Goal: Task Accomplishment & Management: Contribute content

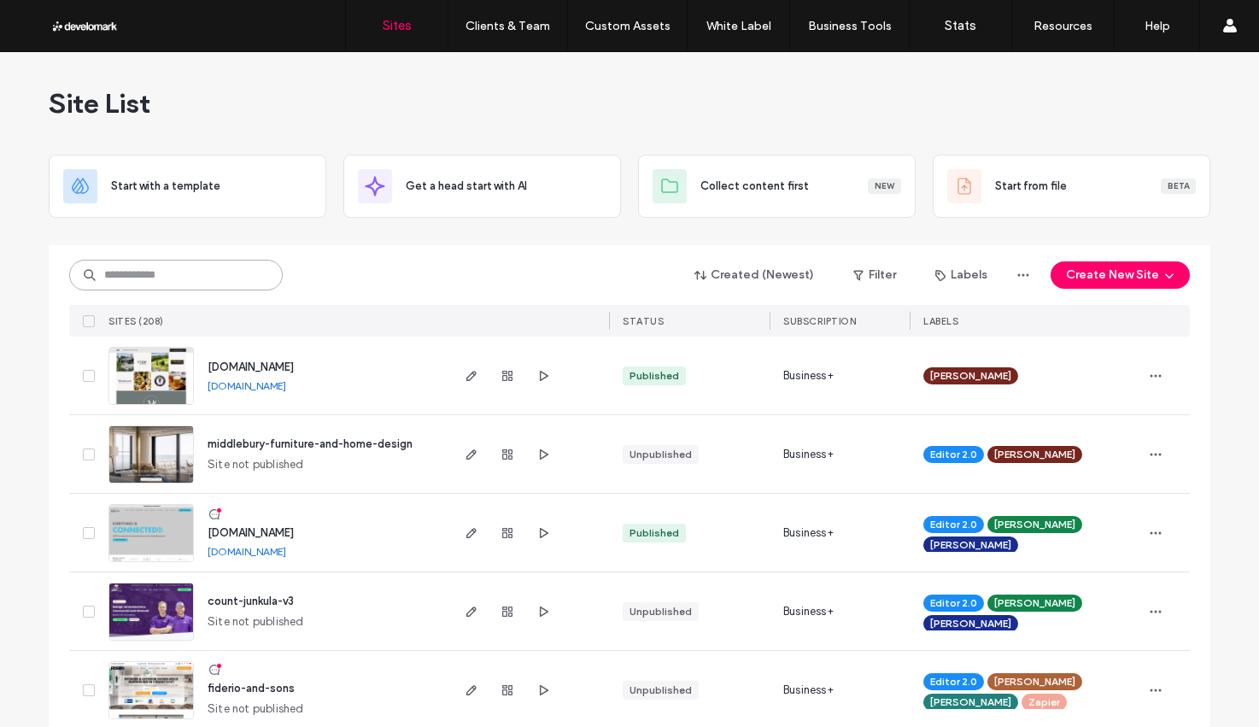
click at [120, 275] on input at bounding box center [176, 275] width 214 height 31
click at [120, 276] on input at bounding box center [176, 275] width 214 height 31
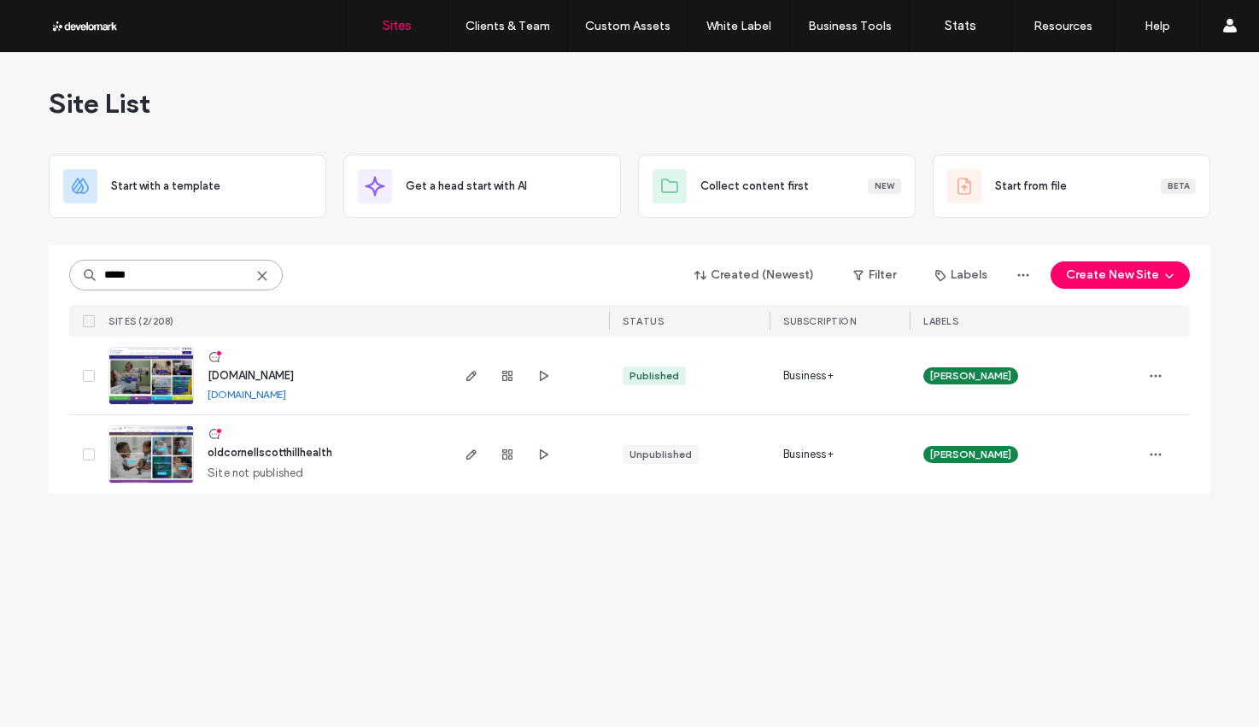
type input "*****"
click at [280, 375] on span "www.cornellscott.org" at bounding box center [251, 375] width 86 height 13
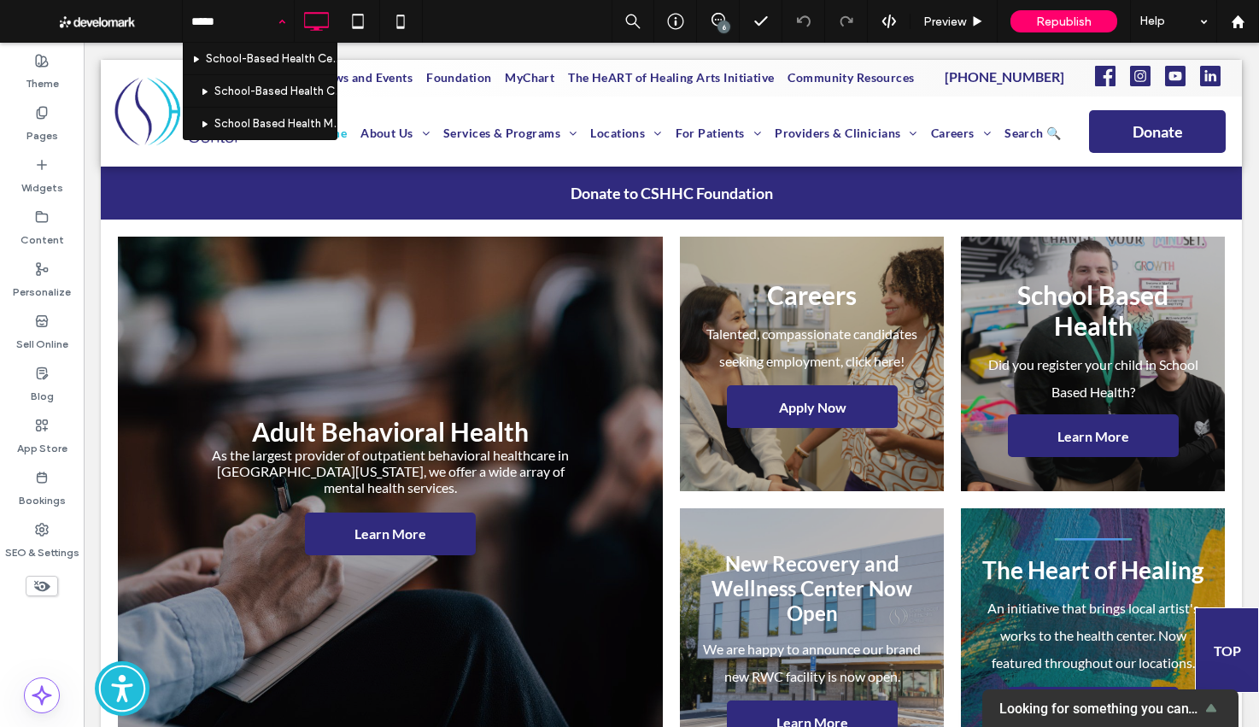
type input "******"
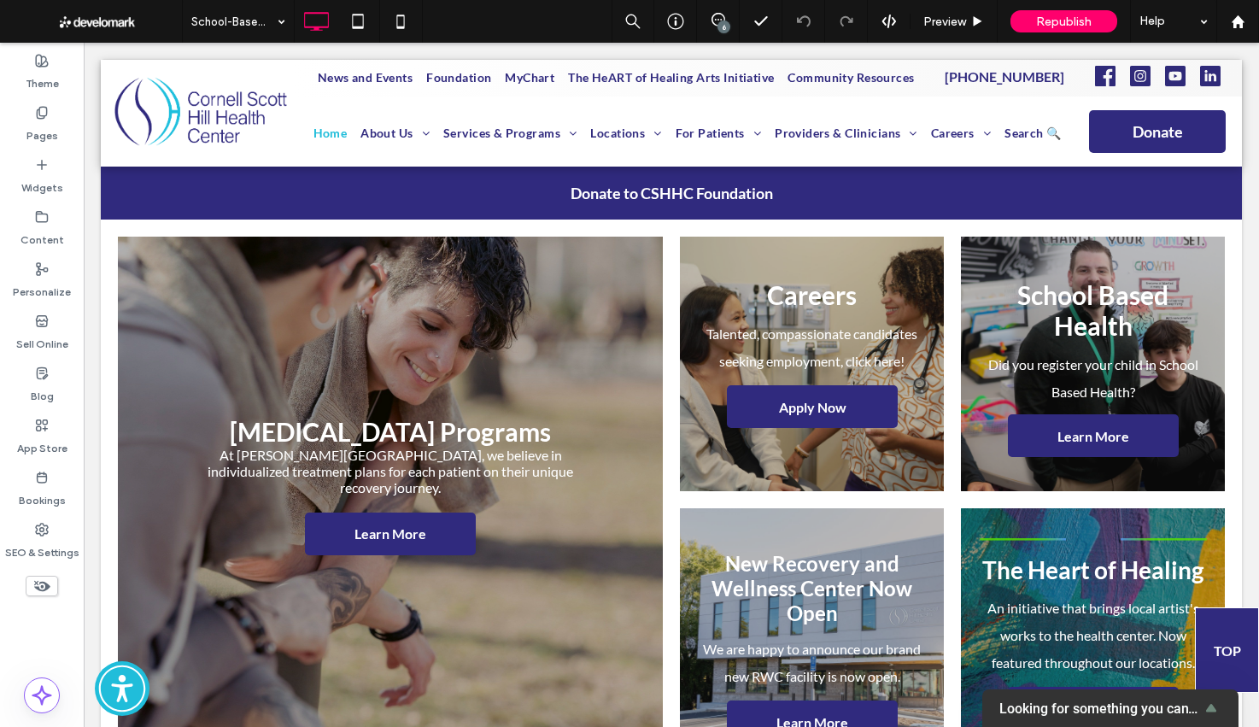
click at [666, 374] on div at bounding box center [629, 363] width 1259 height 727
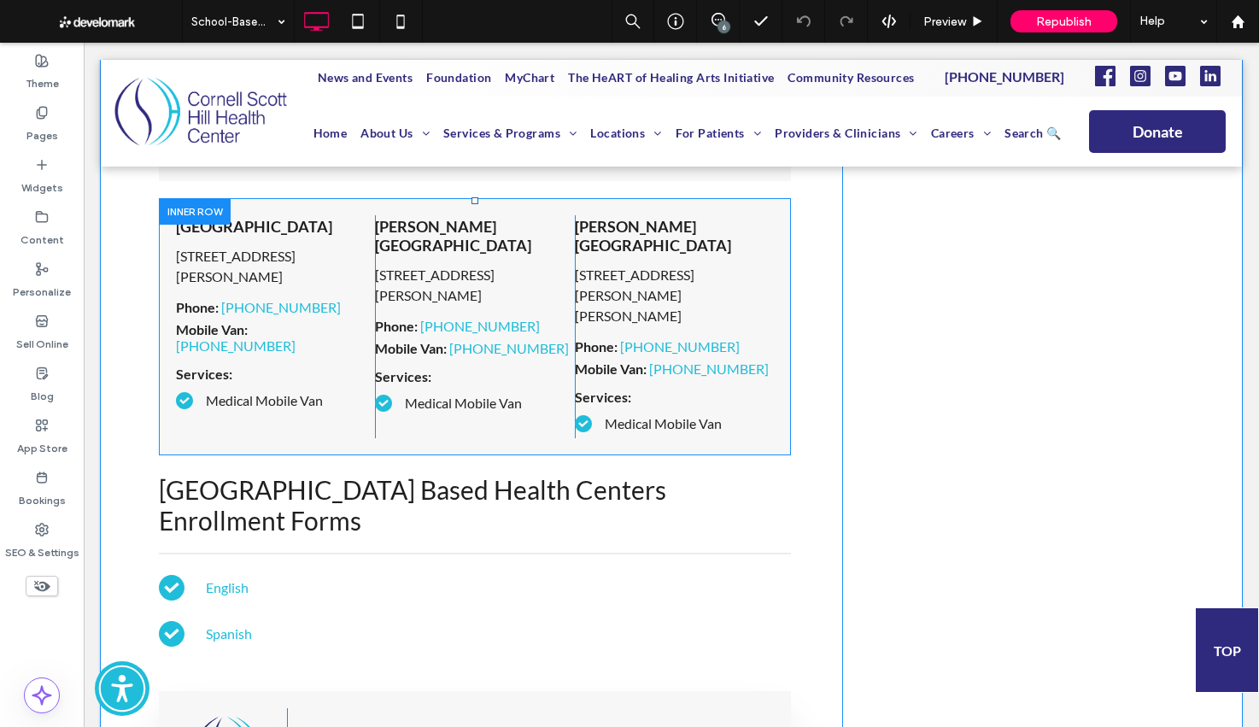
scroll to position [5263, 0]
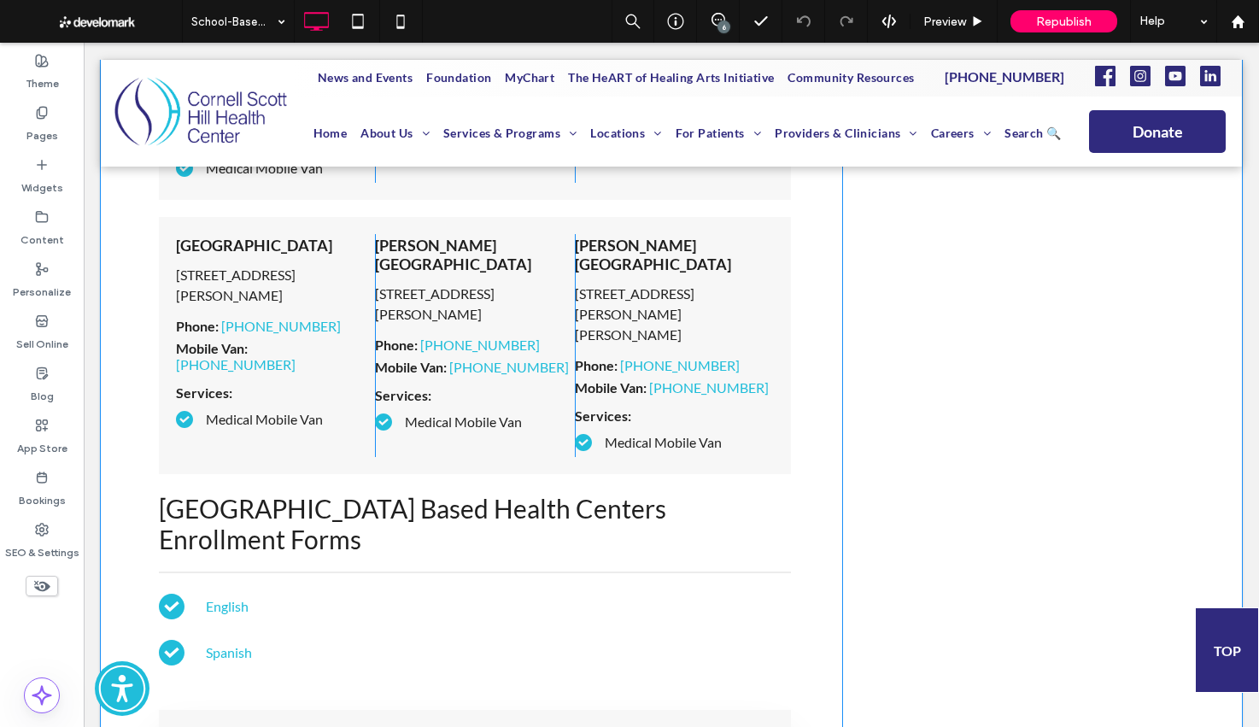
drag, startPoint x: 200, startPoint y: 312, endPoint x: 226, endPoint y: 293, distance: 31.8
click at [200, 491] on div at bounding box center [195, 504] width 72 height 26
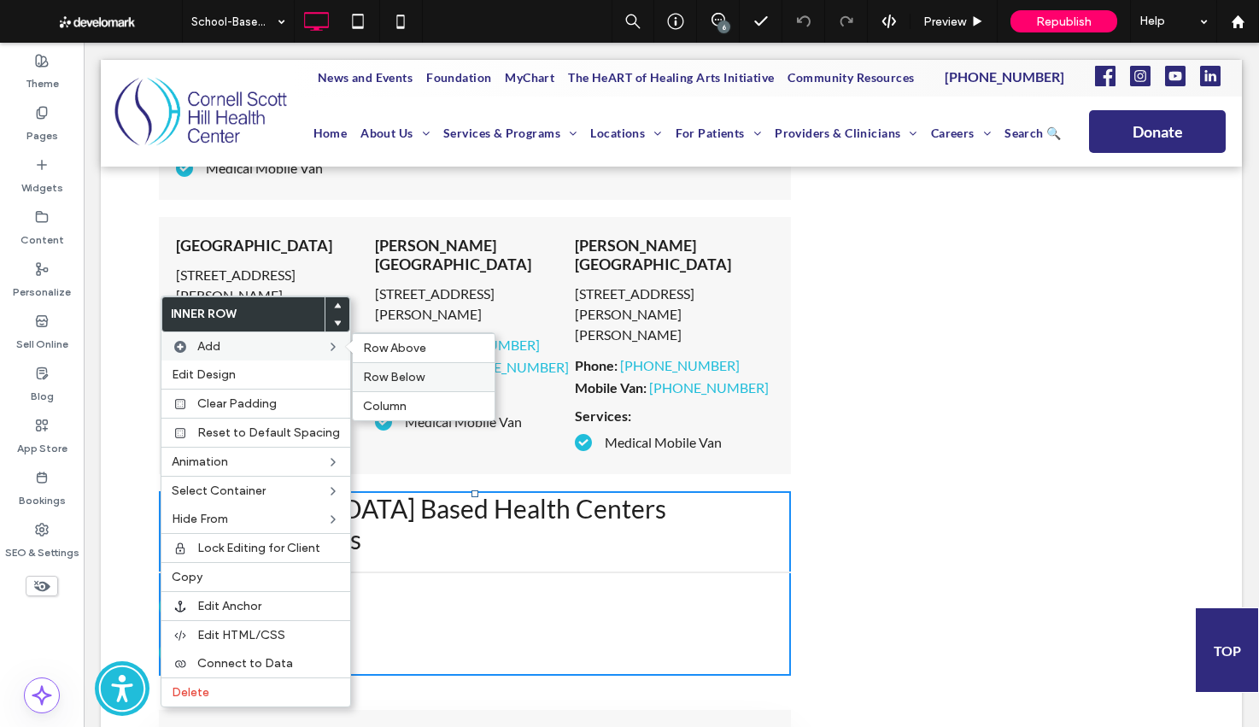
click at [372, 375] on span "Row Below" at bounding box center [394, 377] width 62 height 15
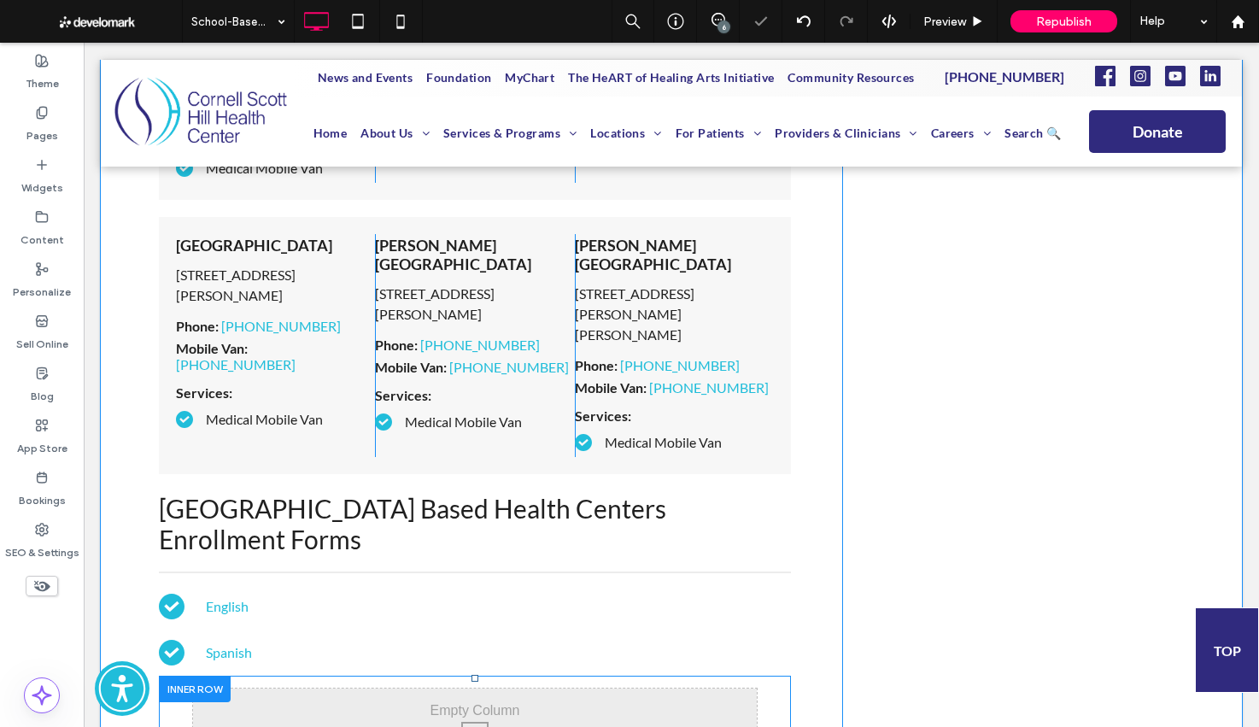
click at [192, 676] on div at bounding box center [195, 689] width 72 height 26
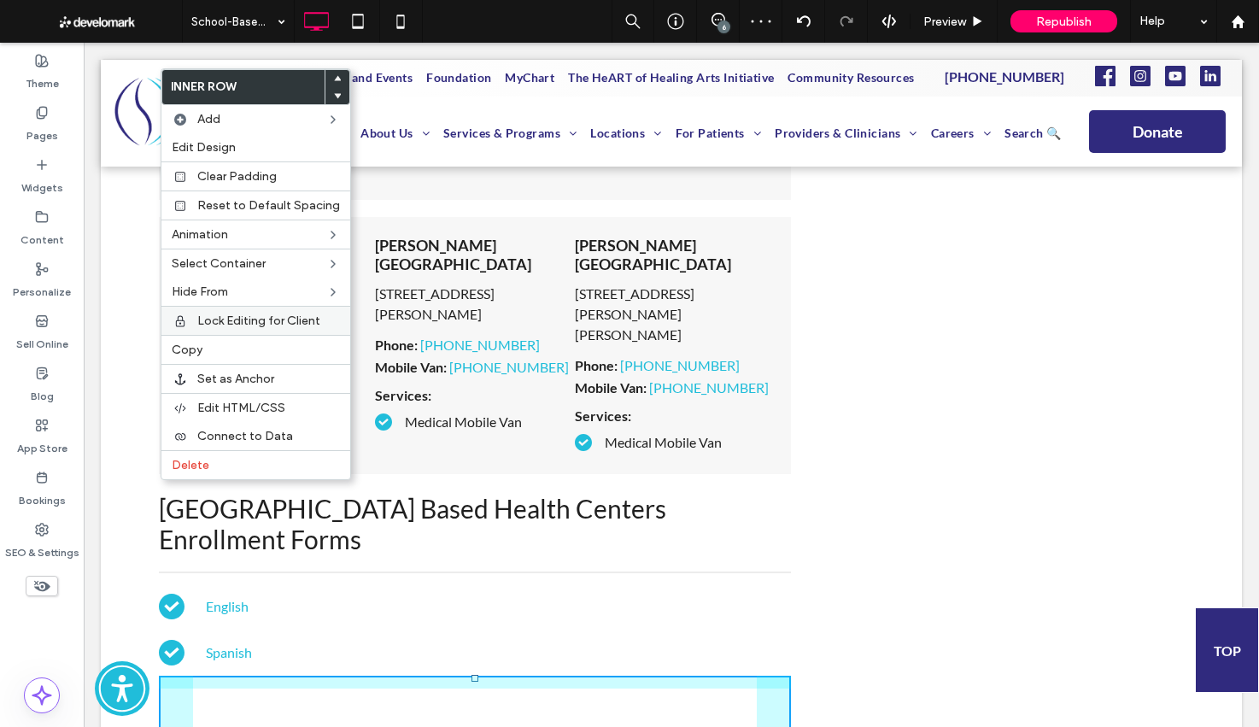
drag, startPoint x: 228, startPoint y: 173, endPoint x: 226, endPoint y: 321, distance: 148.7
click at [228, 173] on span "Clear Padding" at bounding box center [236, 176] width 79 height 15
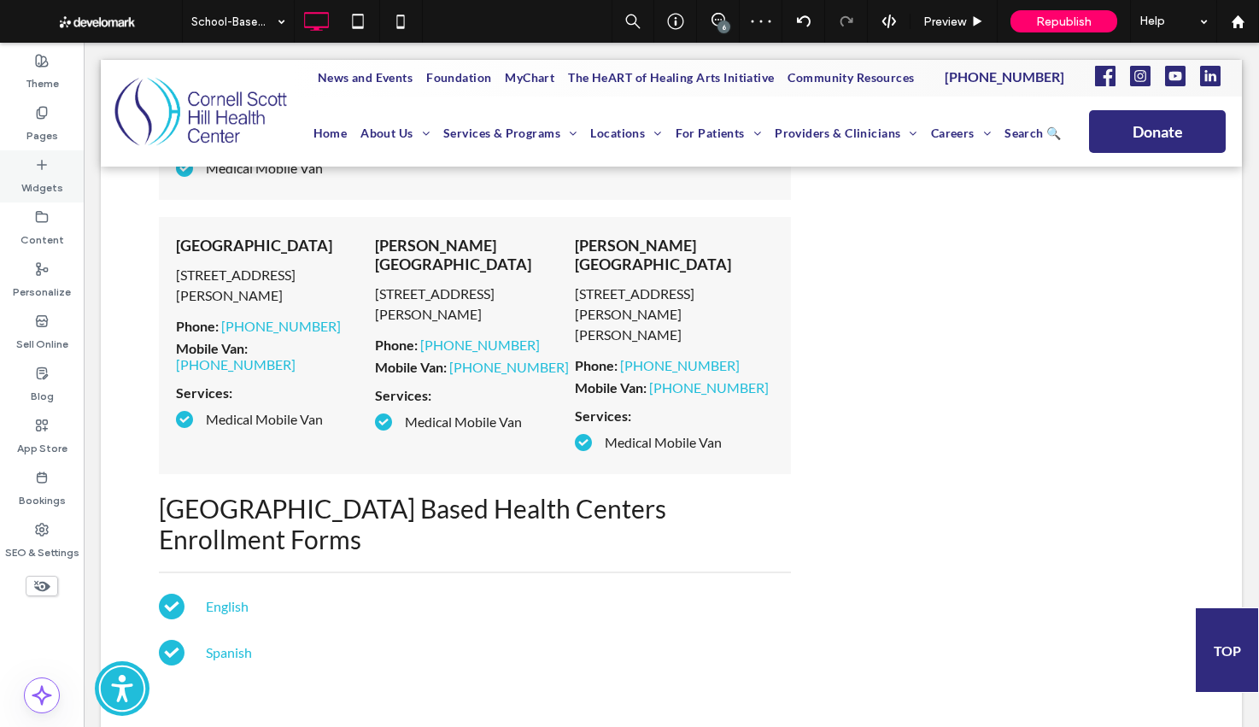
click at [31, 164] on div "Widgets" at bounding box center [42, 176] width 84 height 52
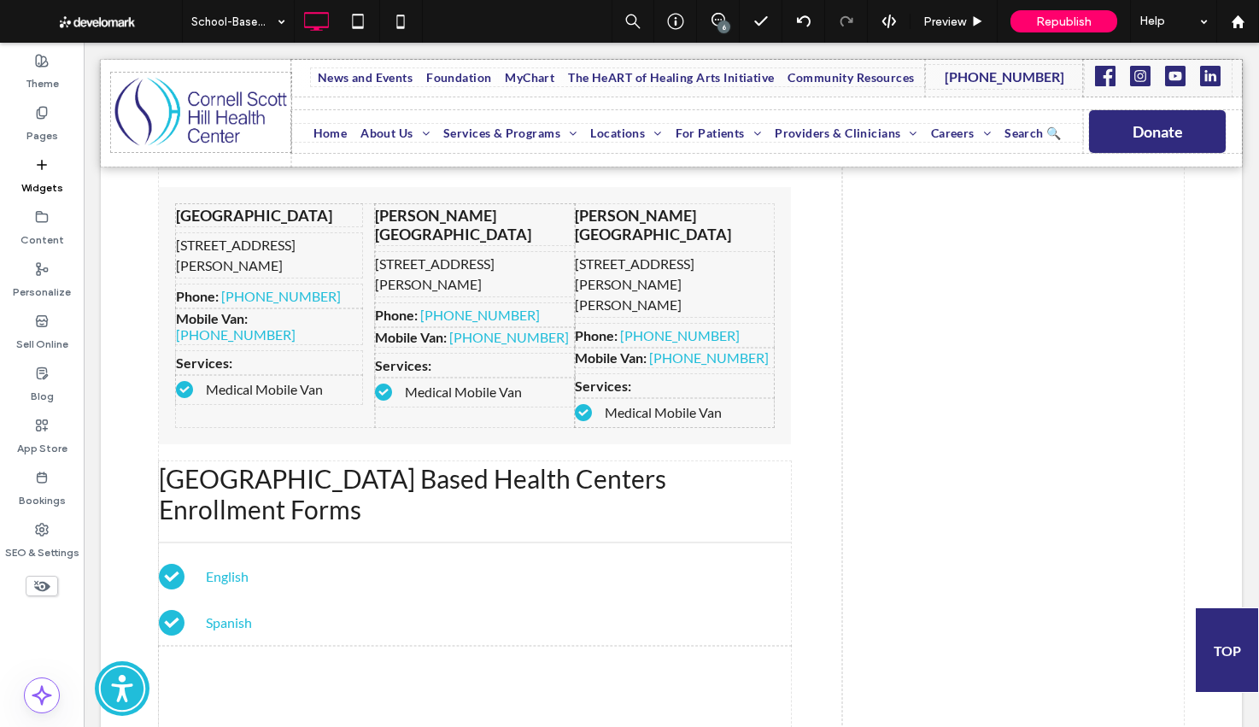
scroll to position [5323, 0]
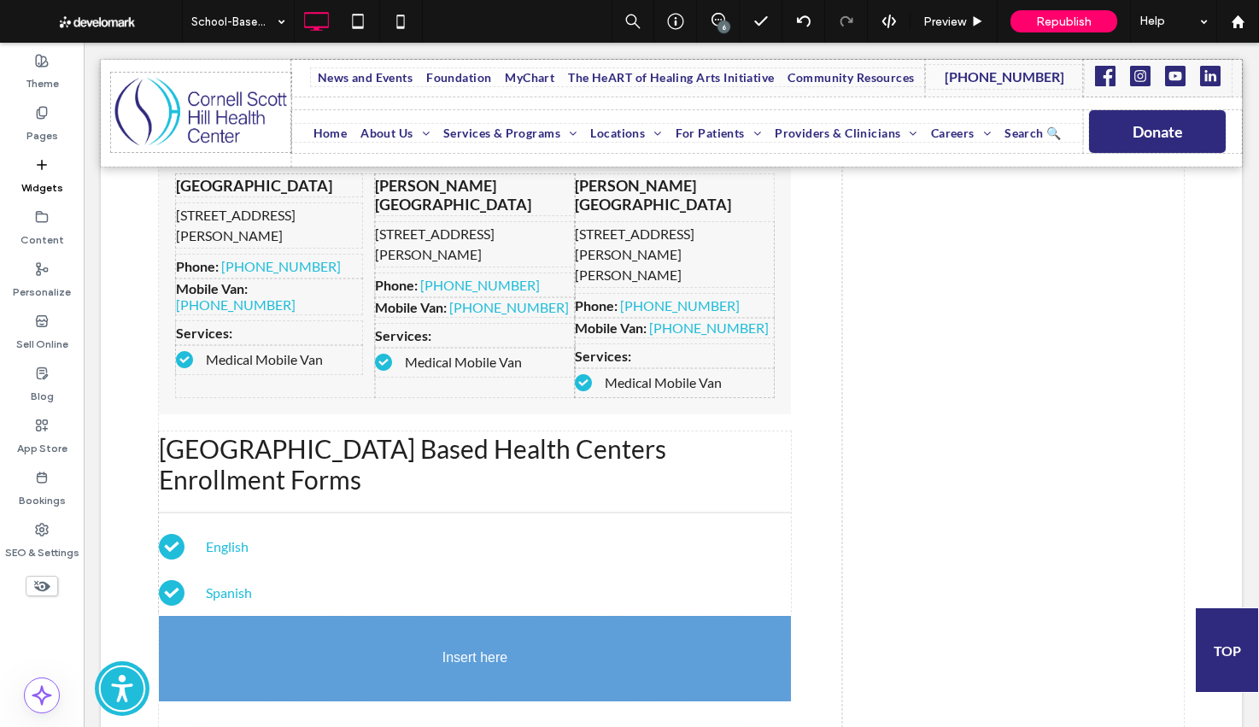
drag, startPoint x: 288, startPoint y: 233, endPoint x: 291, endPoint y: 247, distance: 14.1
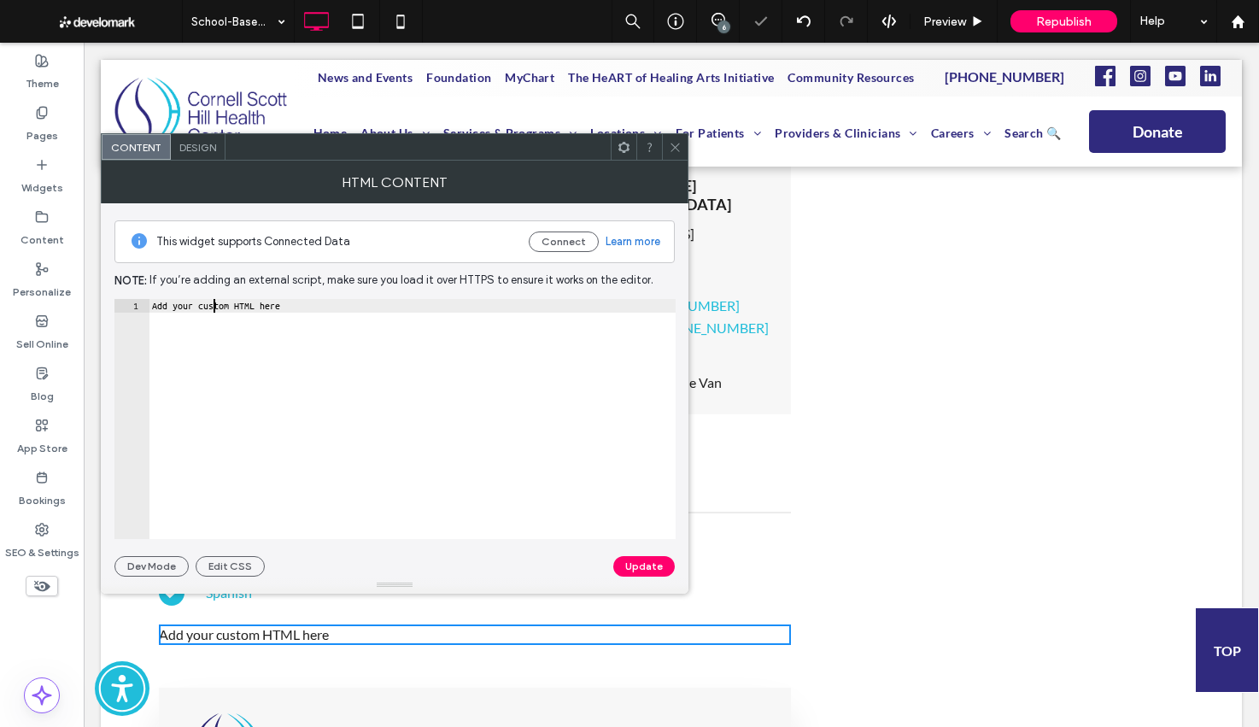
click at [214, 300] on div "Add your custom HTML here" at bounding box center [412, 432] width 527 height 267
paste textarea "**********"
type textarea "**********"
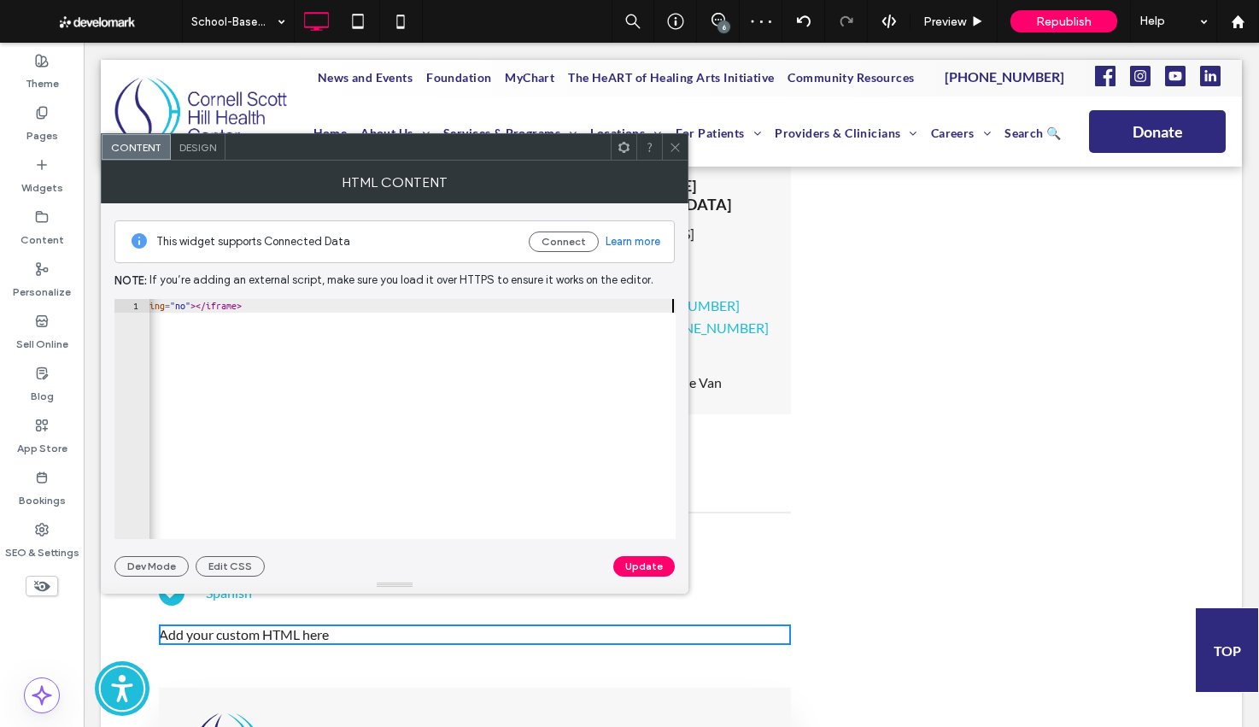
scroll to position [0, 648]
drag, startPoint x: 337, startPoint y: 302, endPoint x: 351, endPoint y: 303, distance: 13.7
click at [337, 302] on div "< iframe src = "https://calendar.google.com/calendar/embed?src=cshhc.sbhc%40gma…" at bounding box center [88, 432] width 1176 height 267
click at [336, 305] on div "< iframe src = "https://calendar.google.com/calendar/embed?src=cshhc.sbhc%40gma…" at bounding box center [88, 432] width 1176 height 267
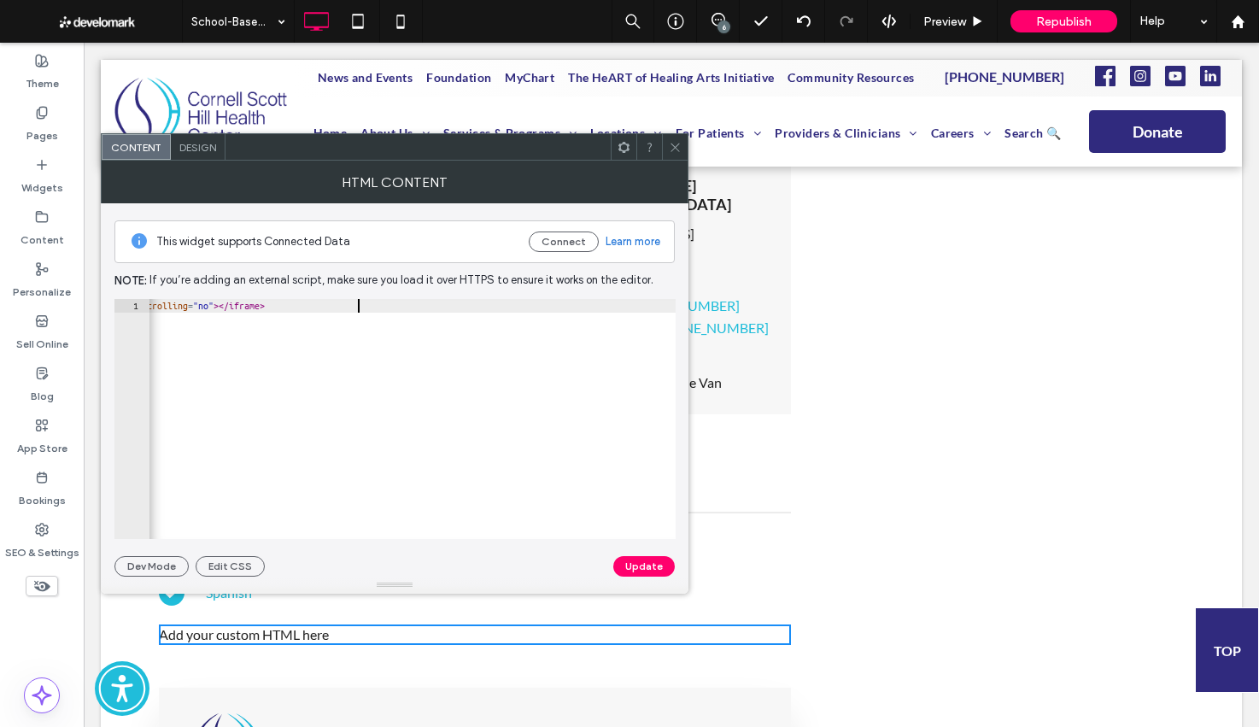
click at [441, 303] on div "< iframe src = "https://calendar.google.com/calendar/embed?src=cshhc.sbhc%40gma…" at bounding box center [109, 432] width 1182 height 267
type textarea "**********"
click at [637, 572] on button "Update" at bounding box center [644, 566] width 62 height 21
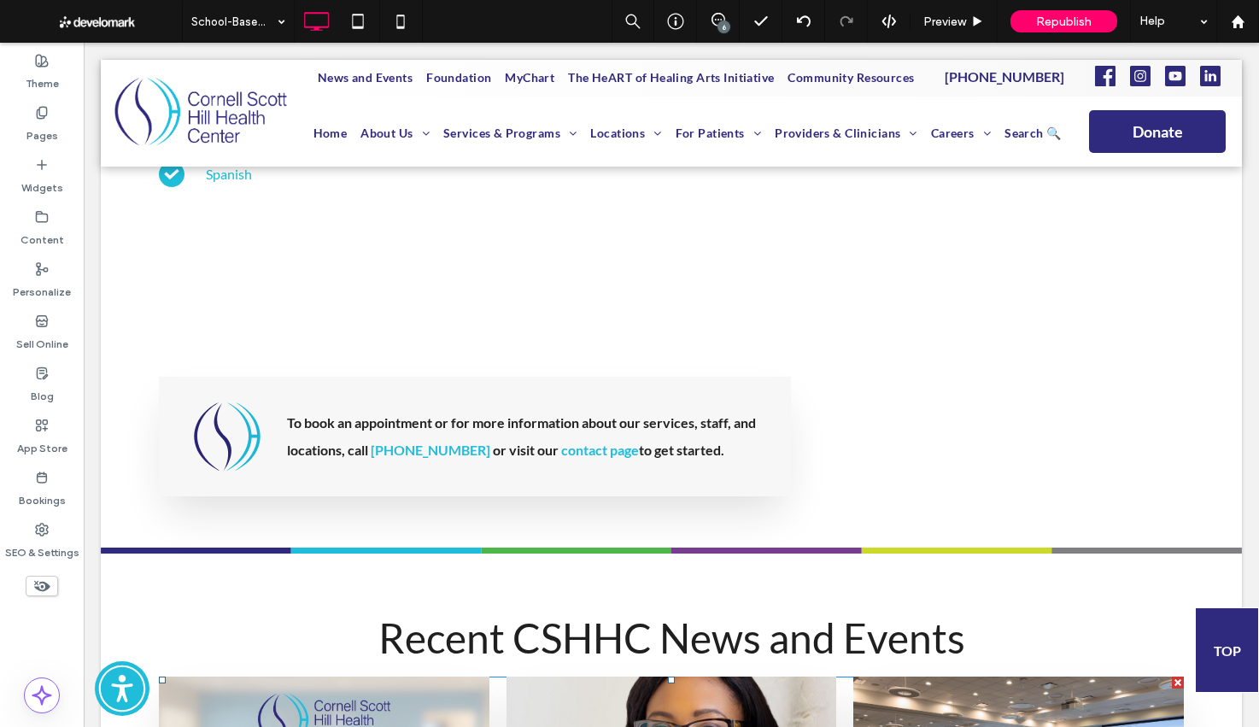
scroll to position [5514, 0]
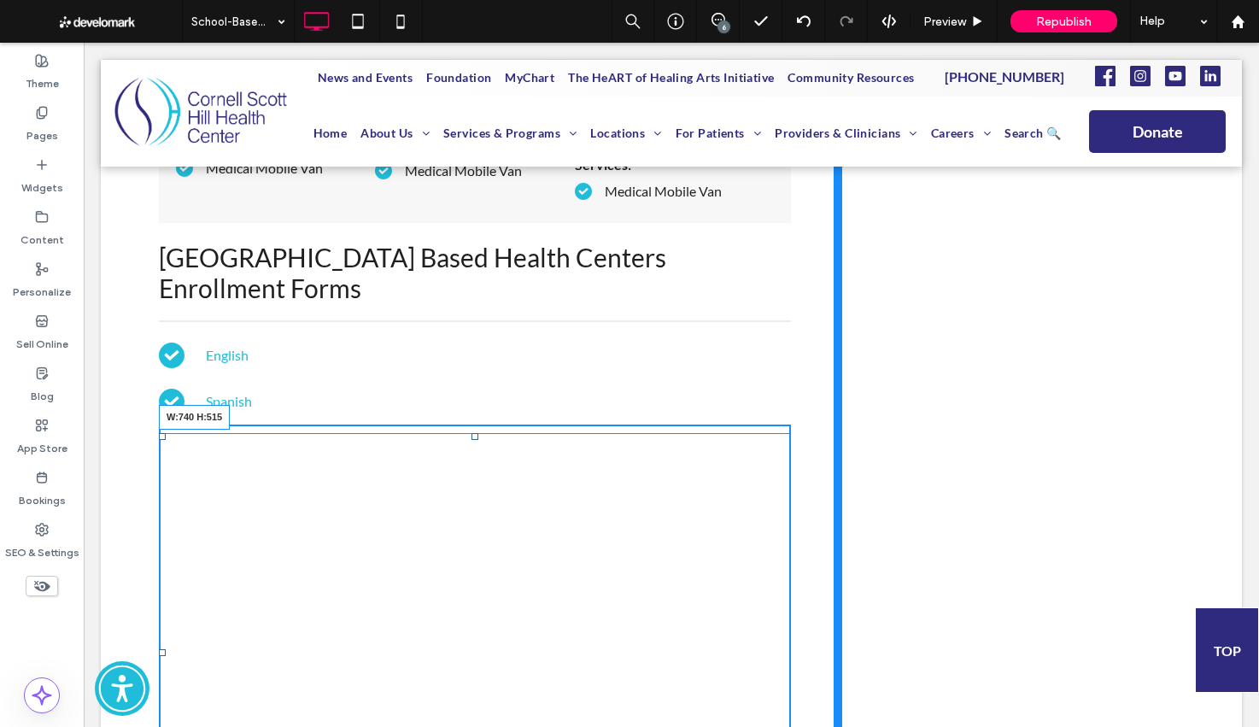
drag, startPoint x: 783, startPoint y: 360, endPoint x: 838, endPoint y: 672, distance: 317.5
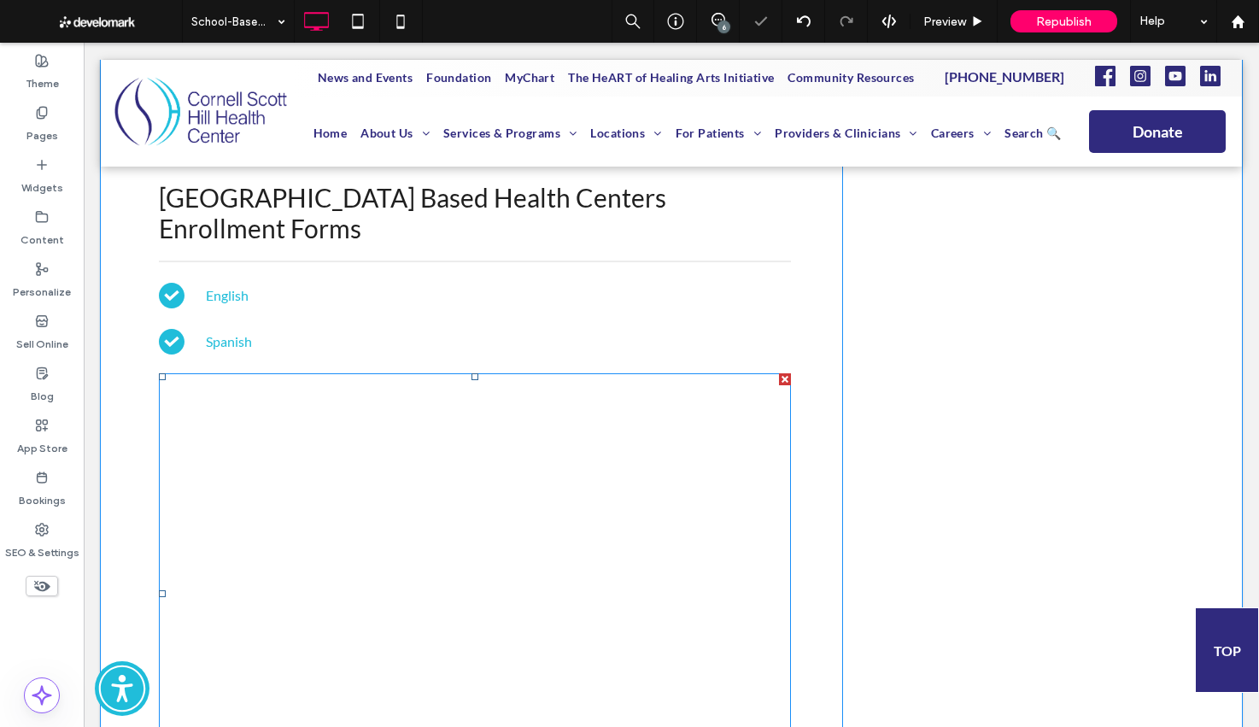
scroll to position [5570, 0]
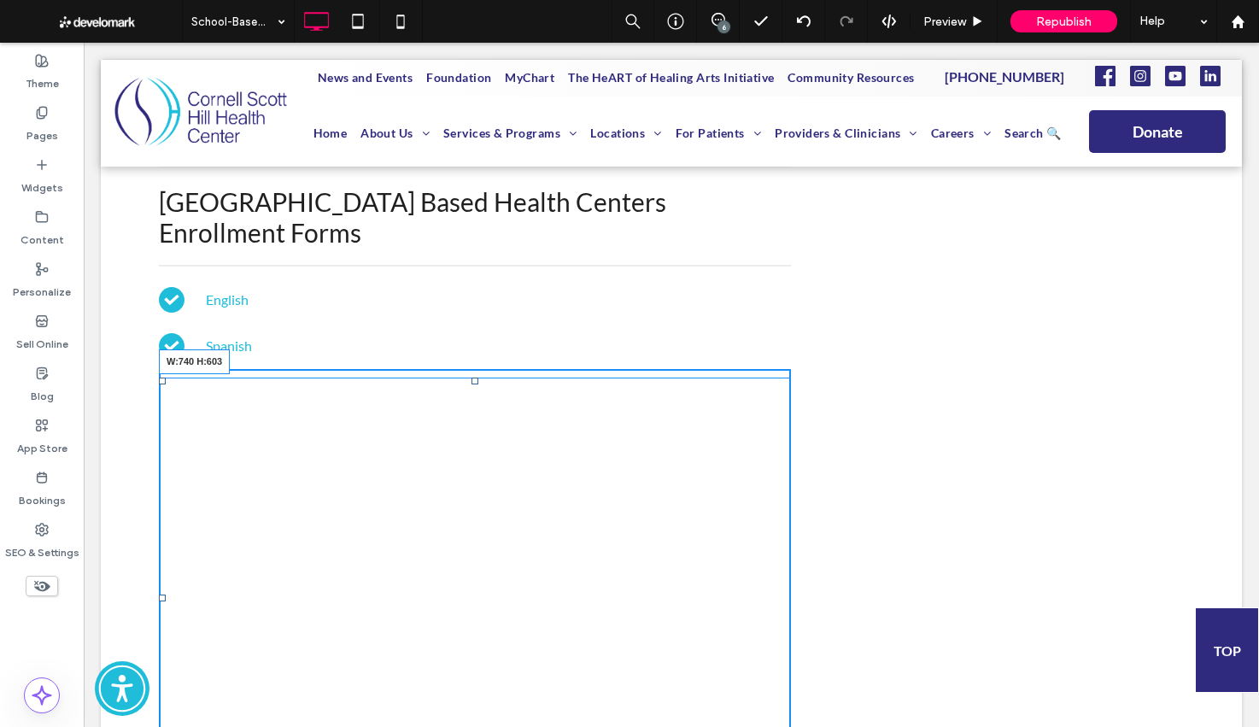
drag, startPoint x: 785, startPoint y: 619, endPoint x: 813, endPoint y: 692, distance: 78.4
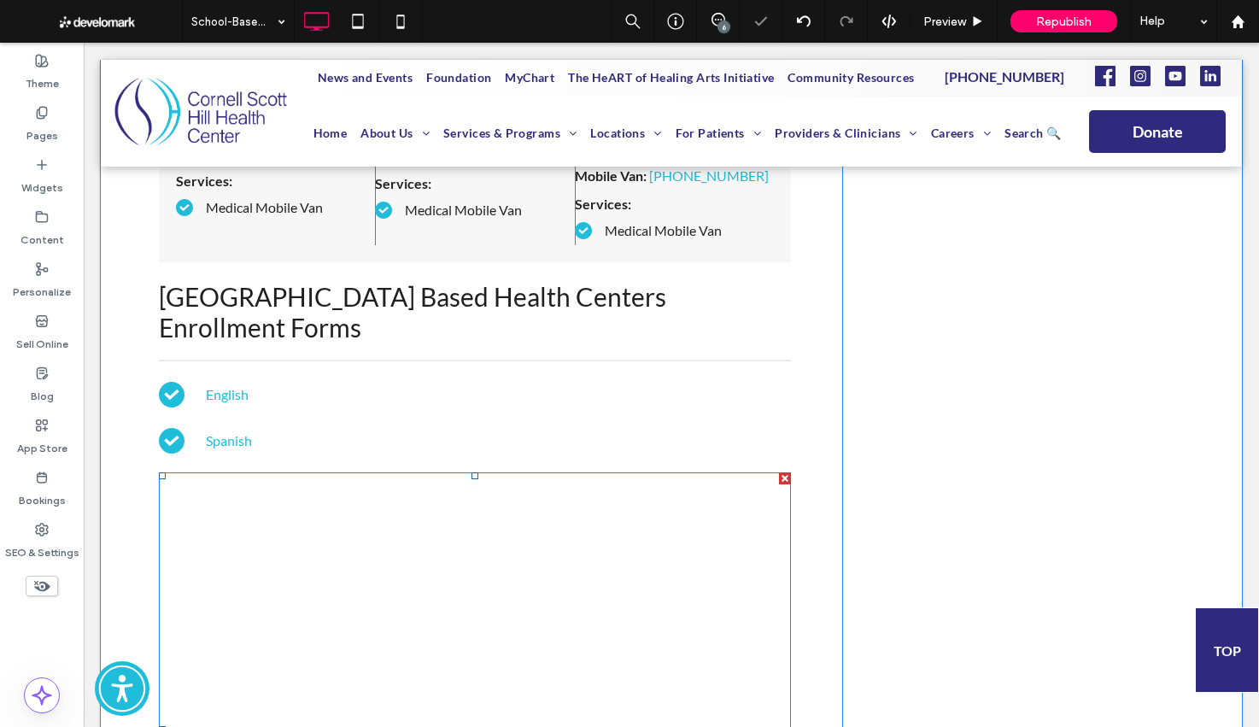
scroll to position [5465, 0]
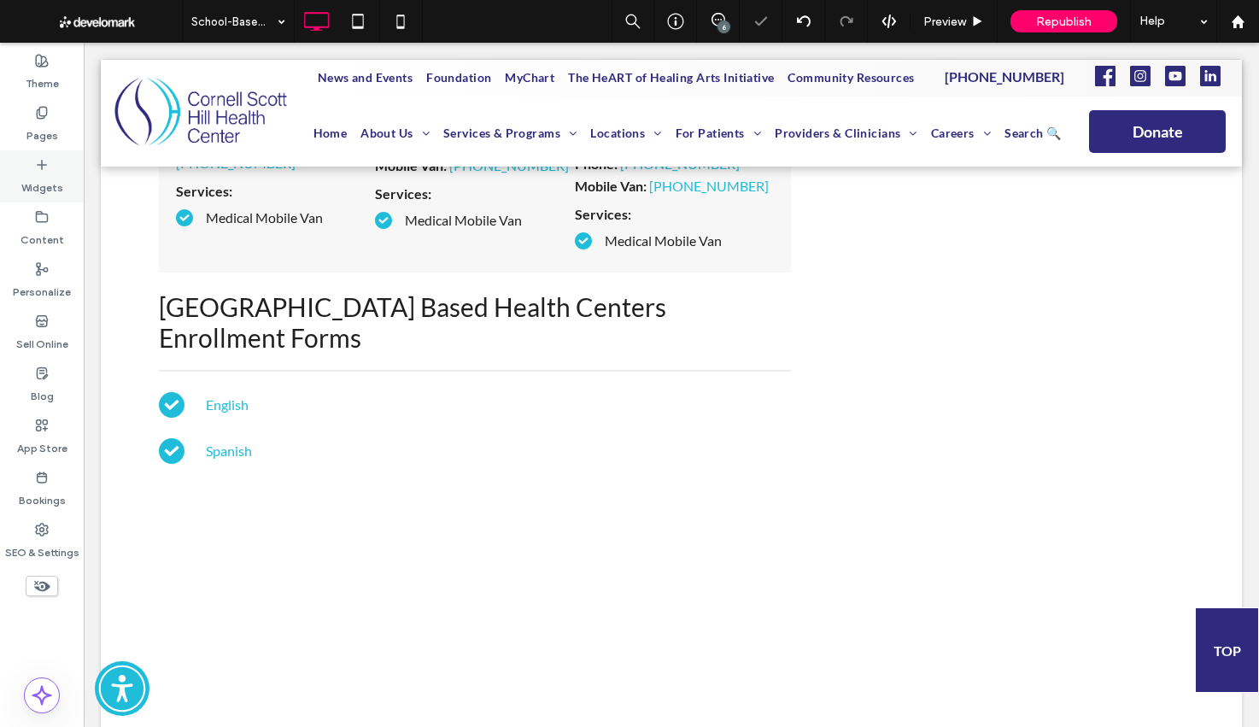
click at [31, 178] on label "Widgets" at bounding box center [42, 184] width 42 height 24
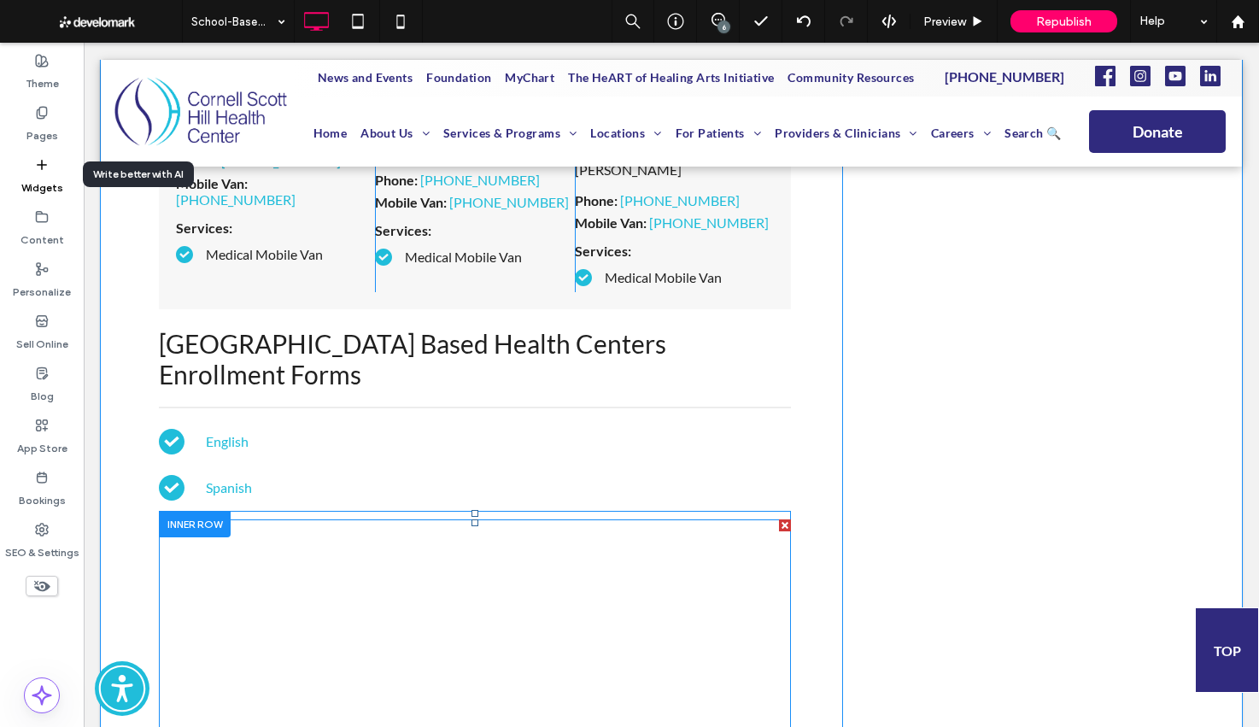
scroll to position [5430, 0]
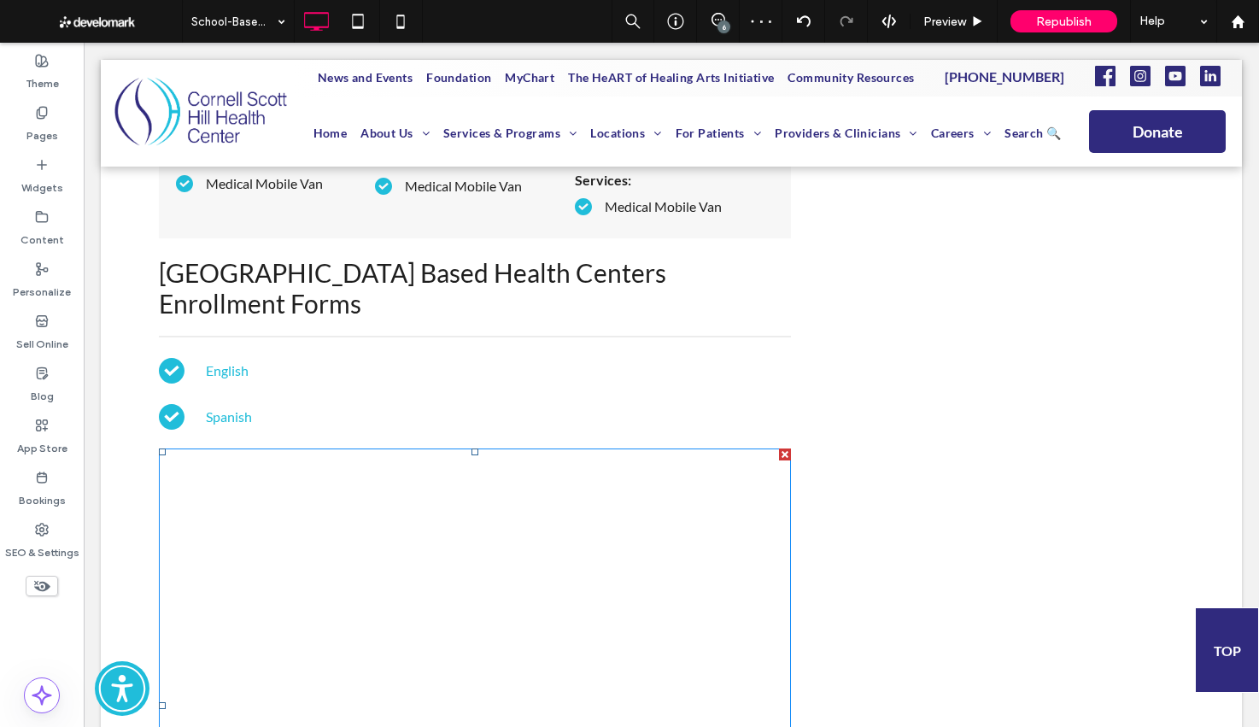
scroll to position [5608, 0]
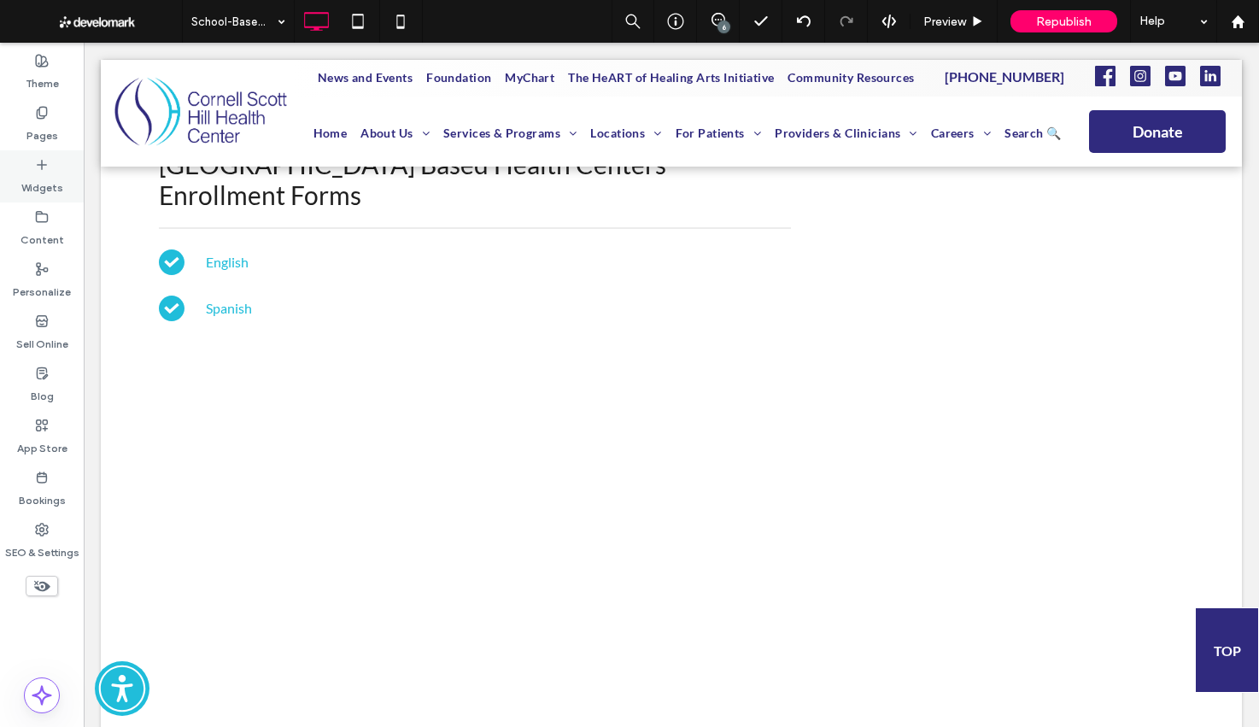
click at [46, 180] on label "Widgets" at bounding box center [42, 184] width 42 height 24
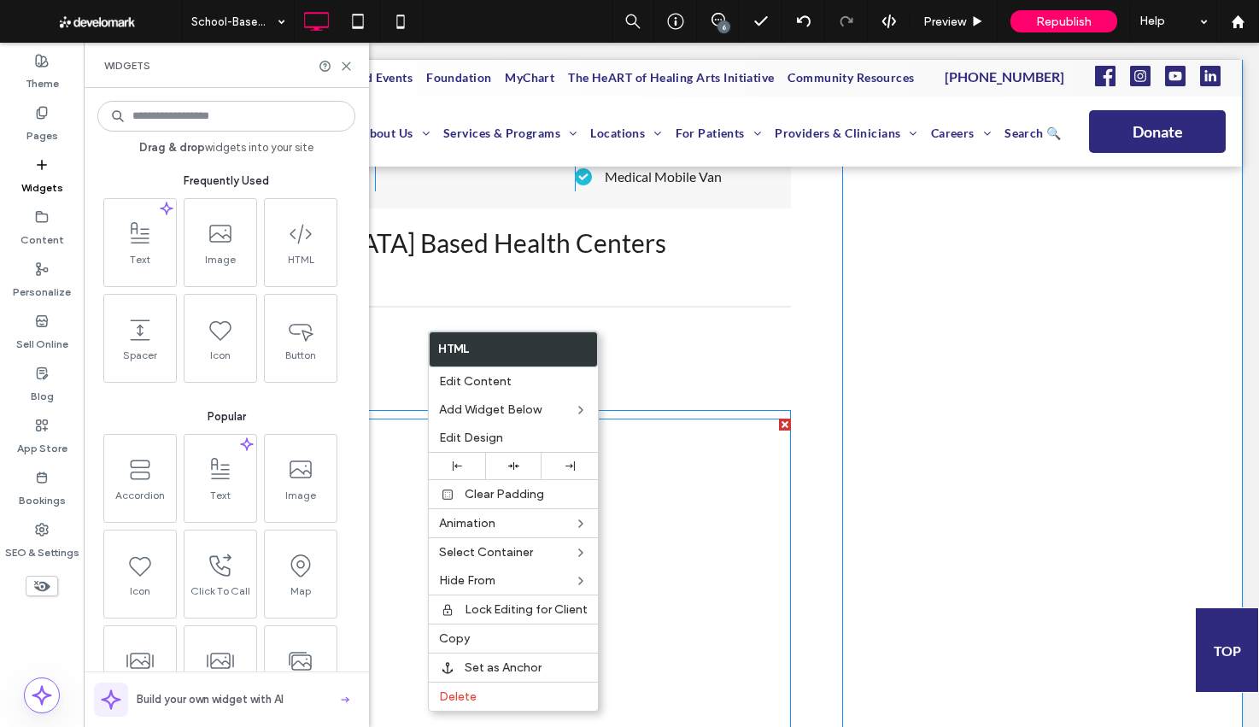
scroll to position [5525, 0]
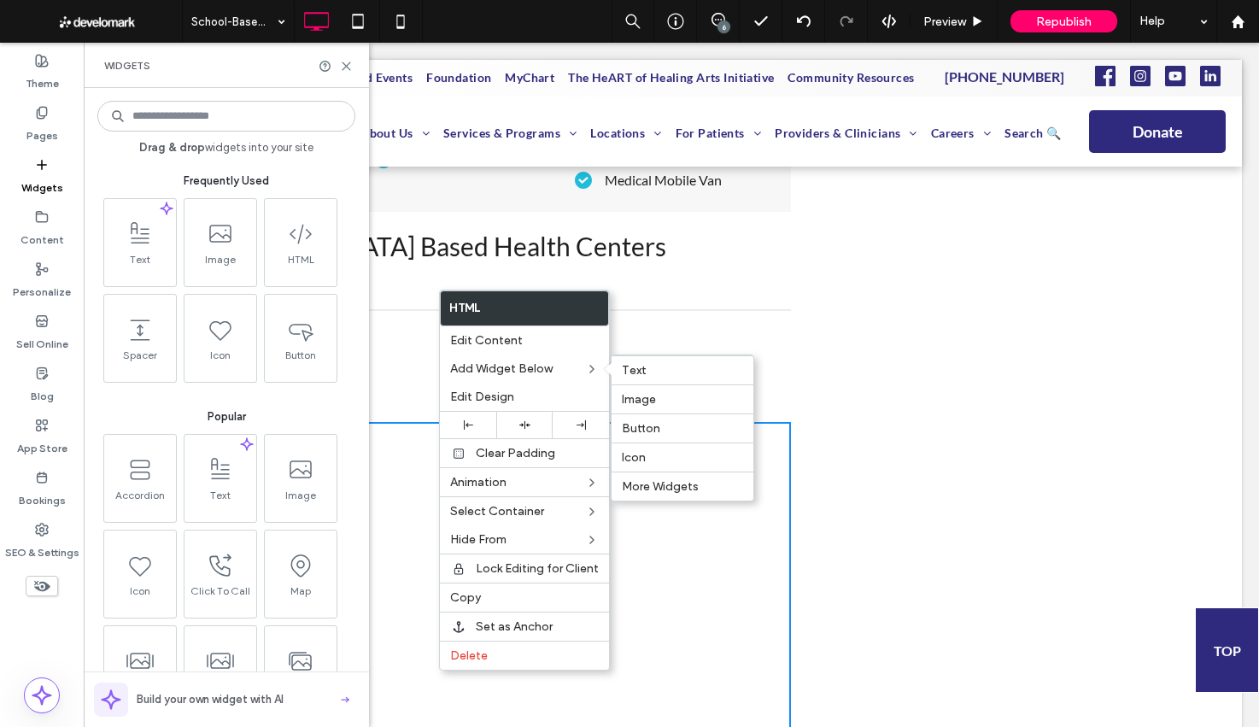
click at [662, 368] on label "Text" at bounding box center [682, 370] width 121 height 15
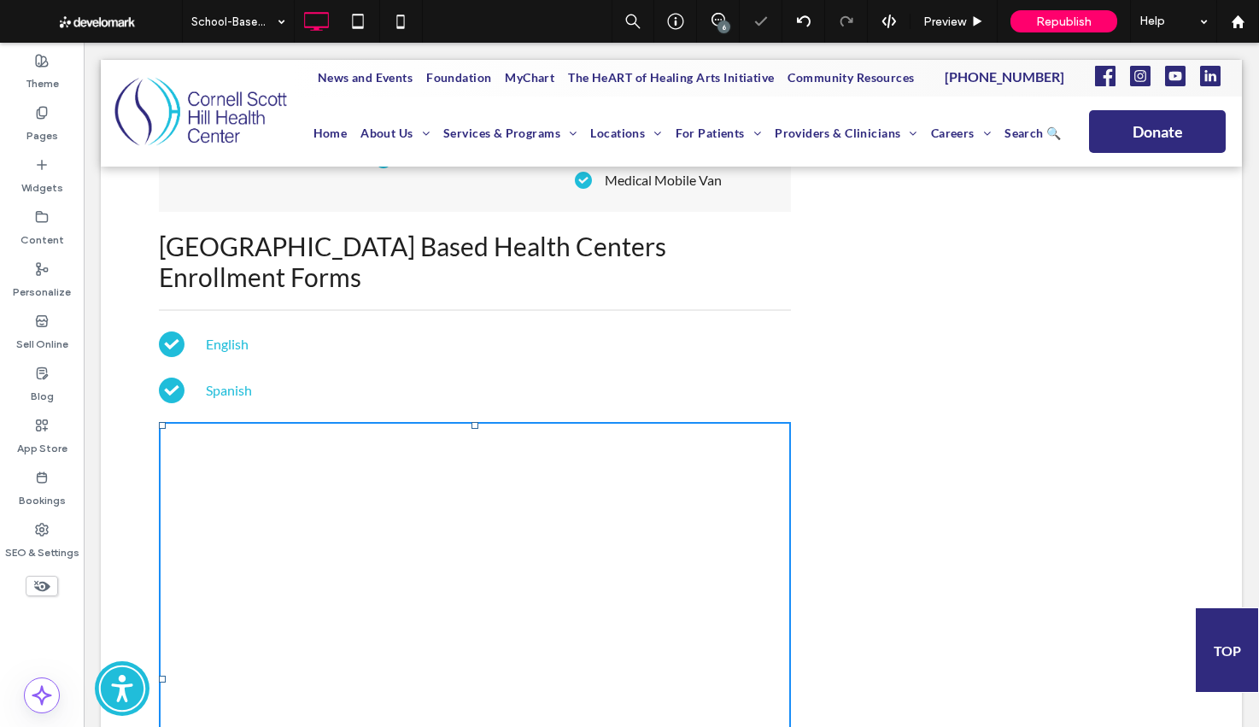
scroll to position [5913, 0]
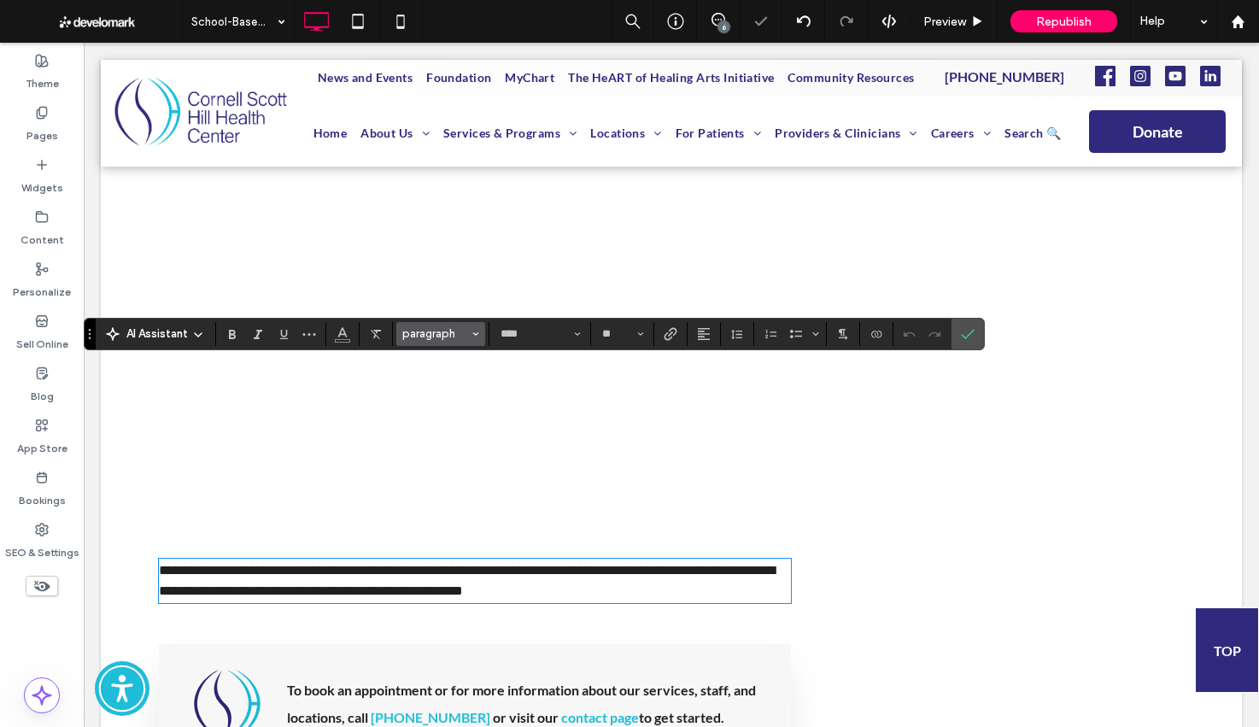
click at [462, 343] on button "paragraph" at bounding box center [440, 334] width 89 height 24
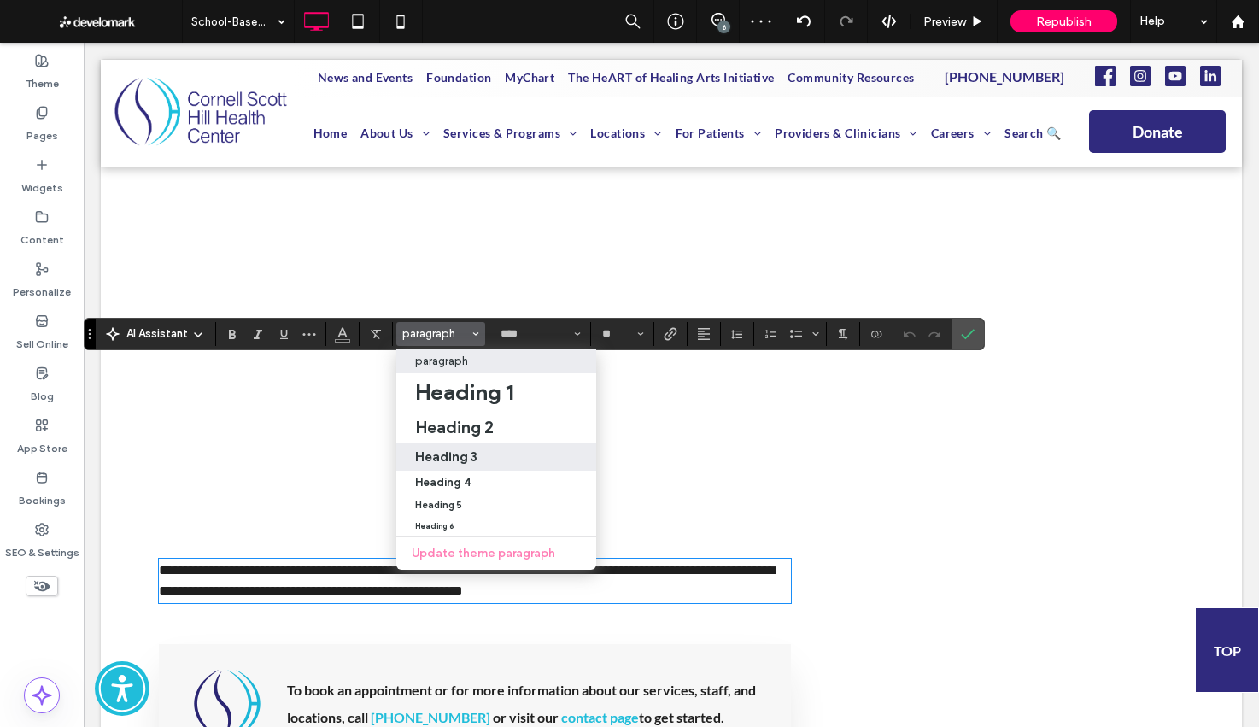
click at [503, 459] on div "Heading 3" at bounding box center [496, 457] width 162 height 16
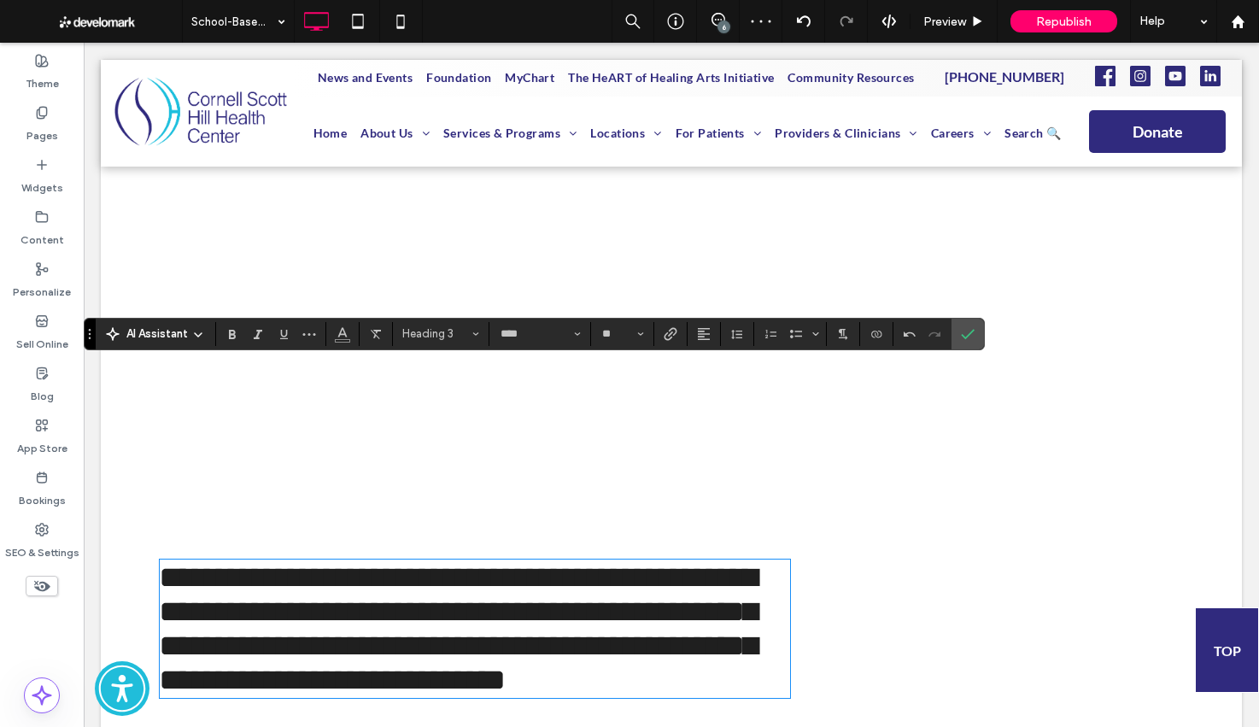
type input "**"
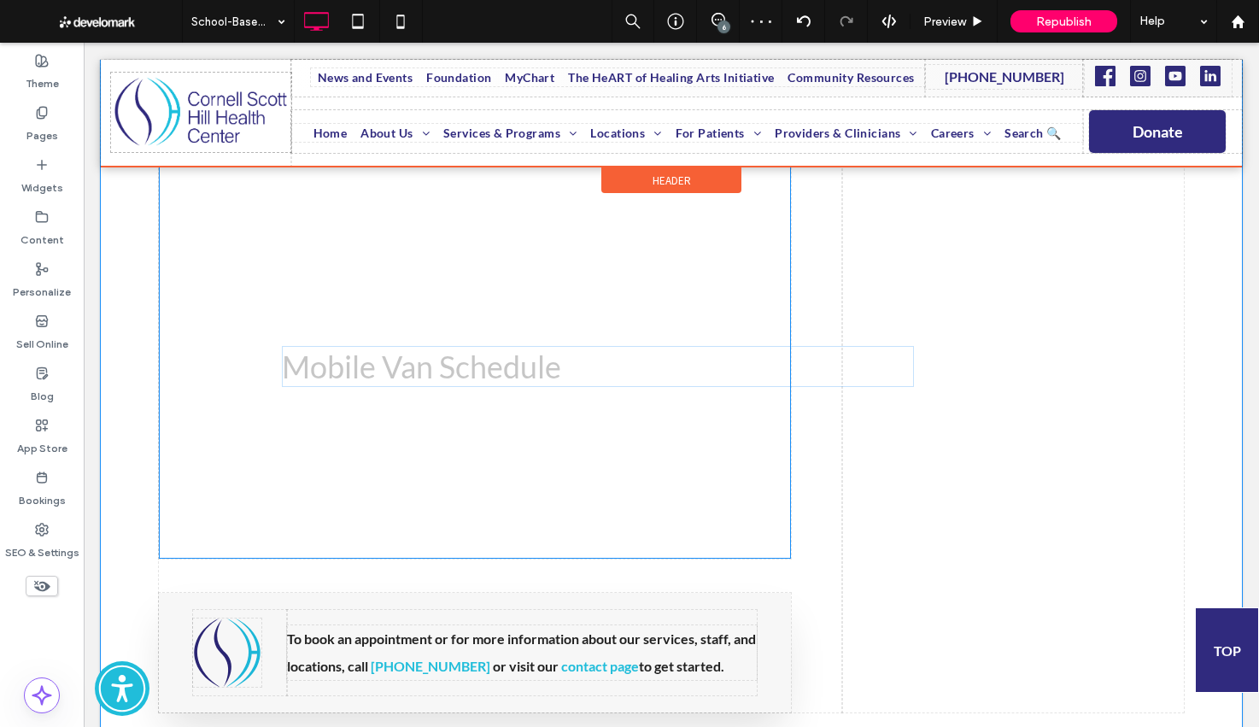
drag, startPoint x: 385, startPoint y: 355, endPoint x: 396, endPoint y: 246, distance: 109.0
drag, startPoint x: 343, startPoint y: 385, endPoint x: 441, endPoint y: 314, distance: 120.5
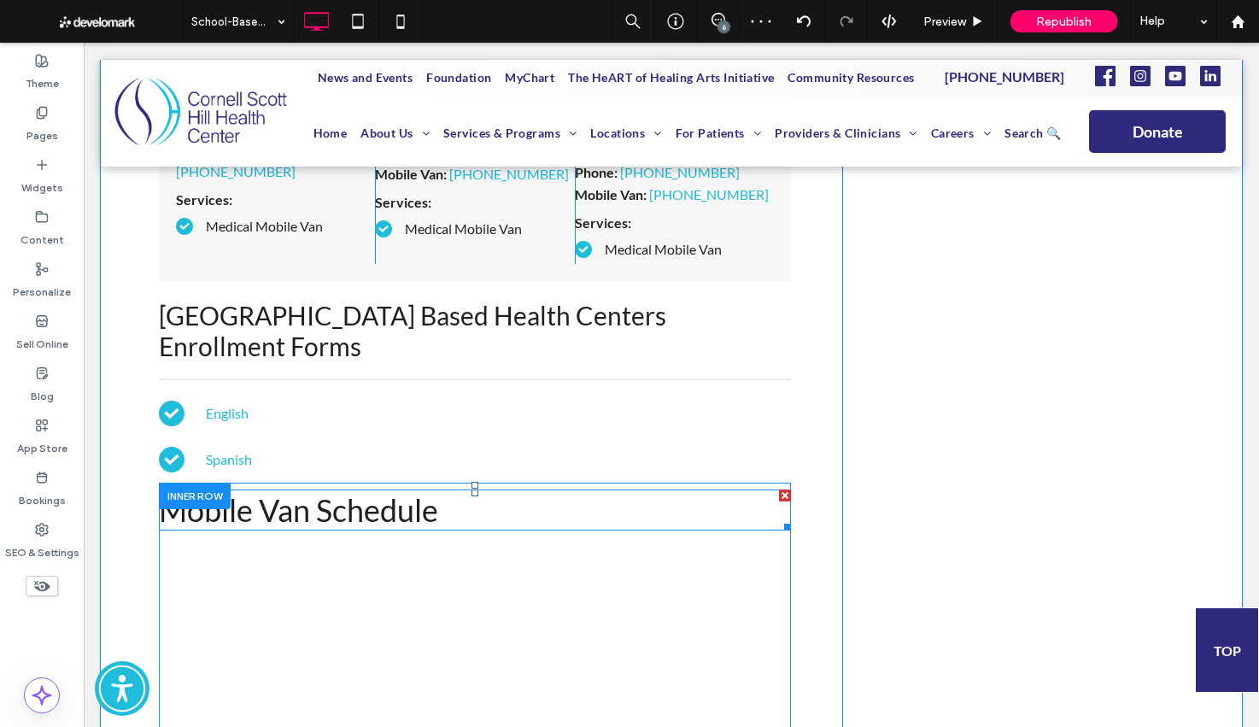
scroll to position [5457, 0]
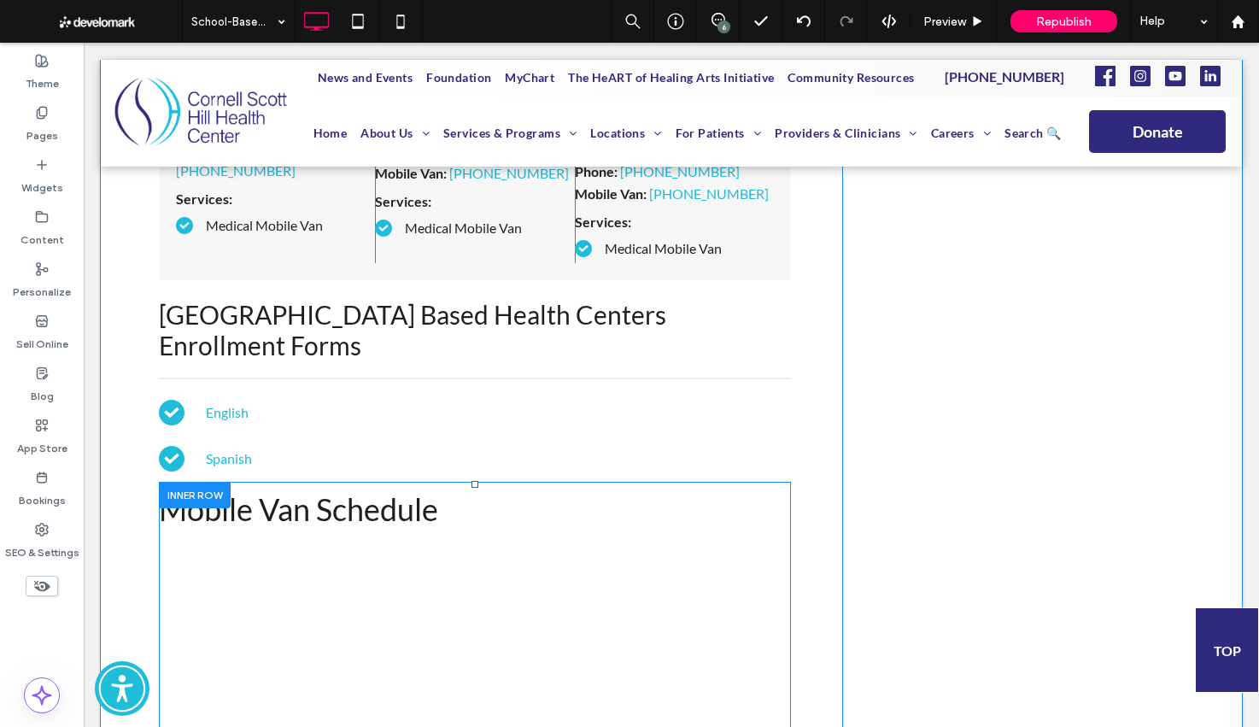
click at [211, 482] on div at bounding box center [195, 495] width 72 height 26
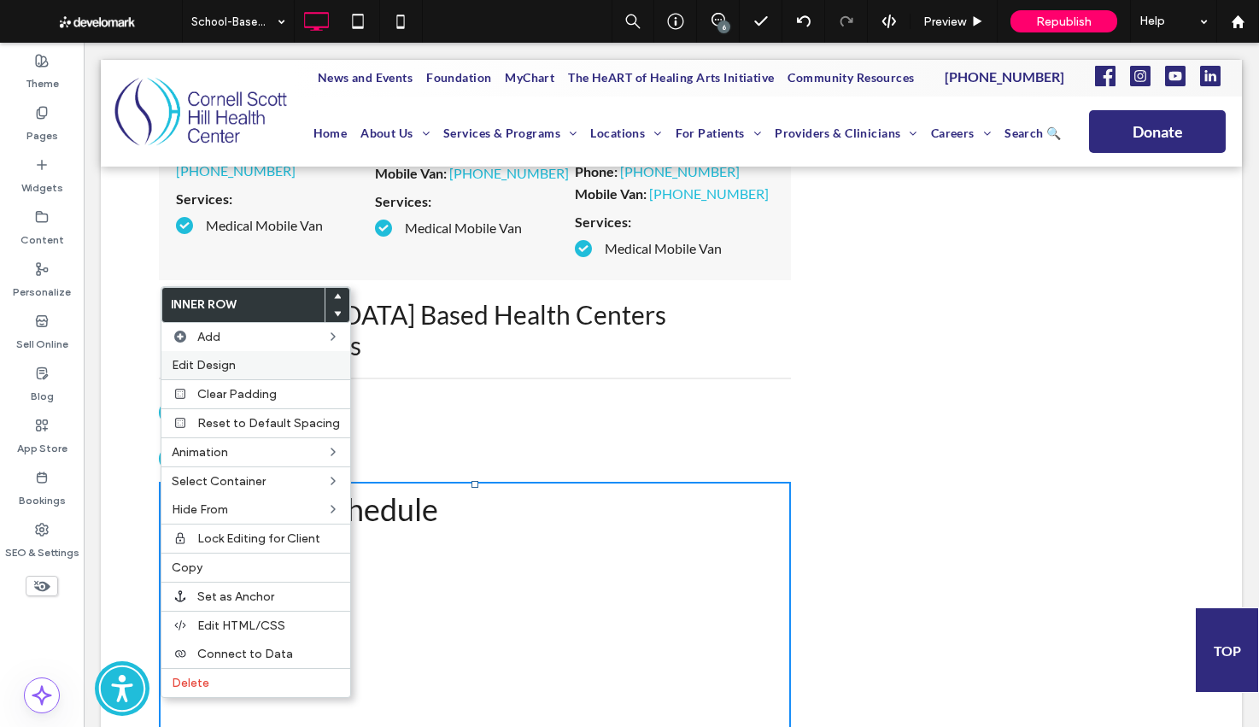
click at [229, 365] on span "Edit Design" at bounding box center [204, 365] width 64 height 15
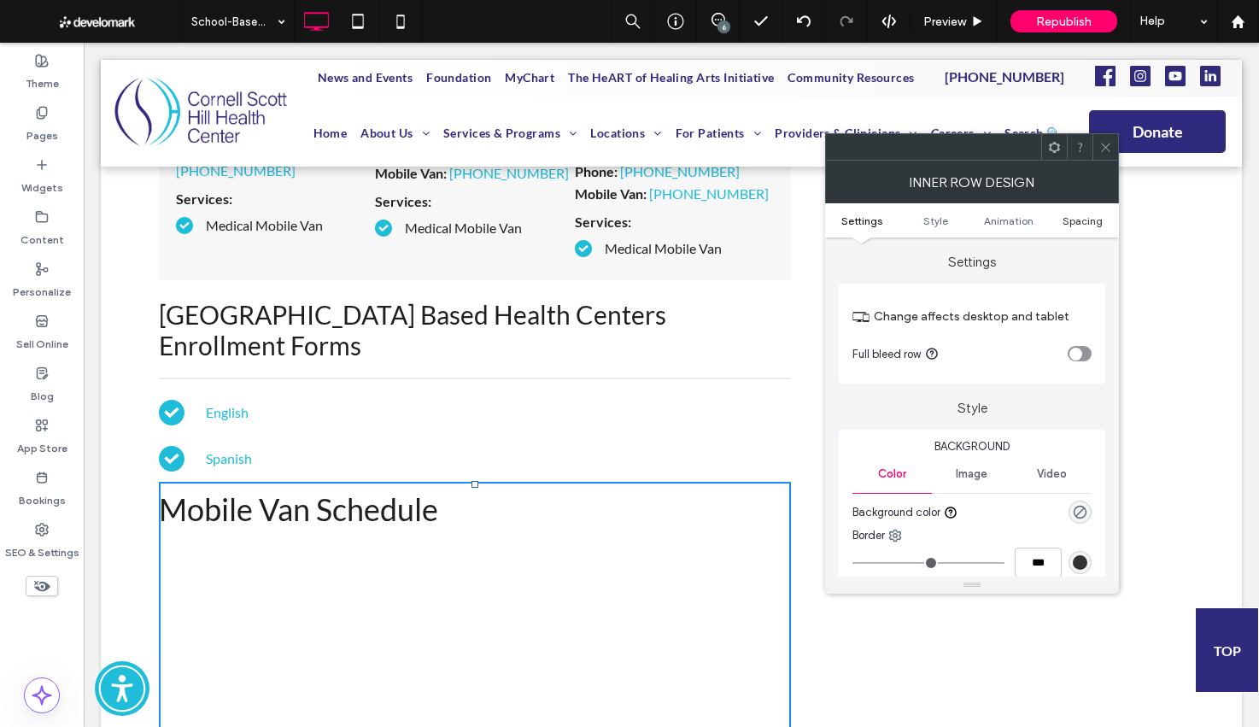
click at [1079, 225] on span "Spacing" at bounding box center [1083, 220] width 40 height 13
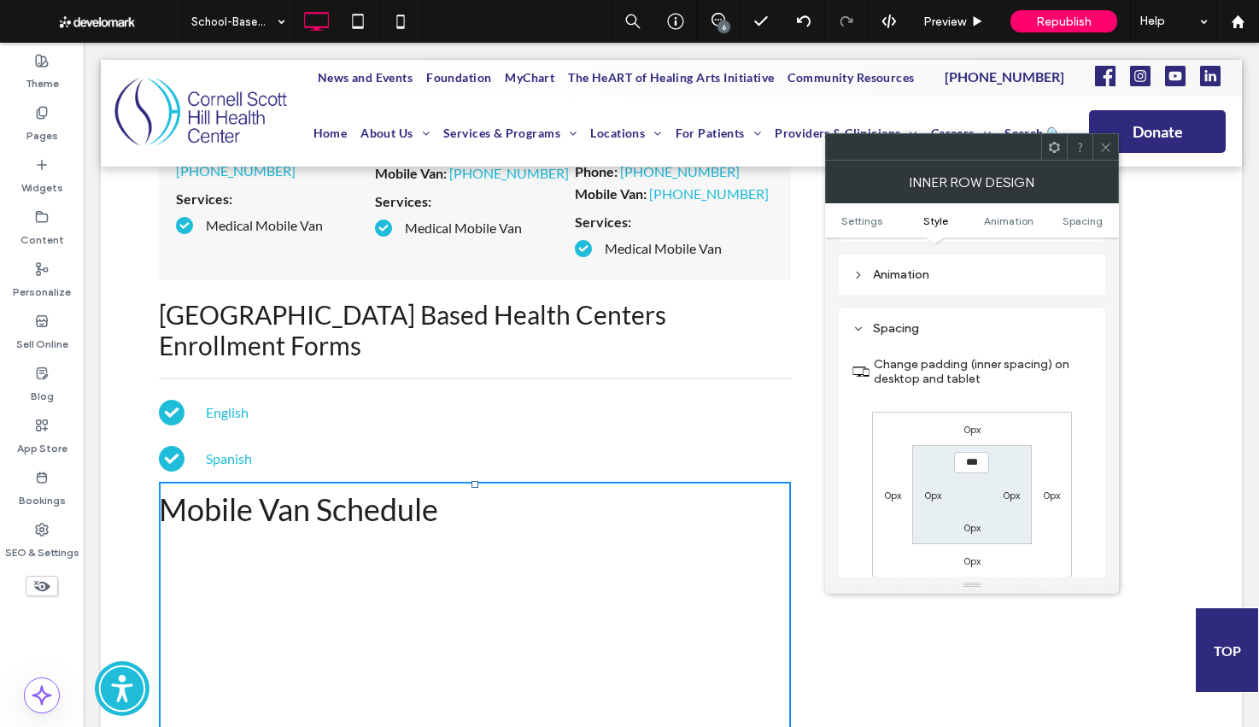
scroll to position [535, 0]
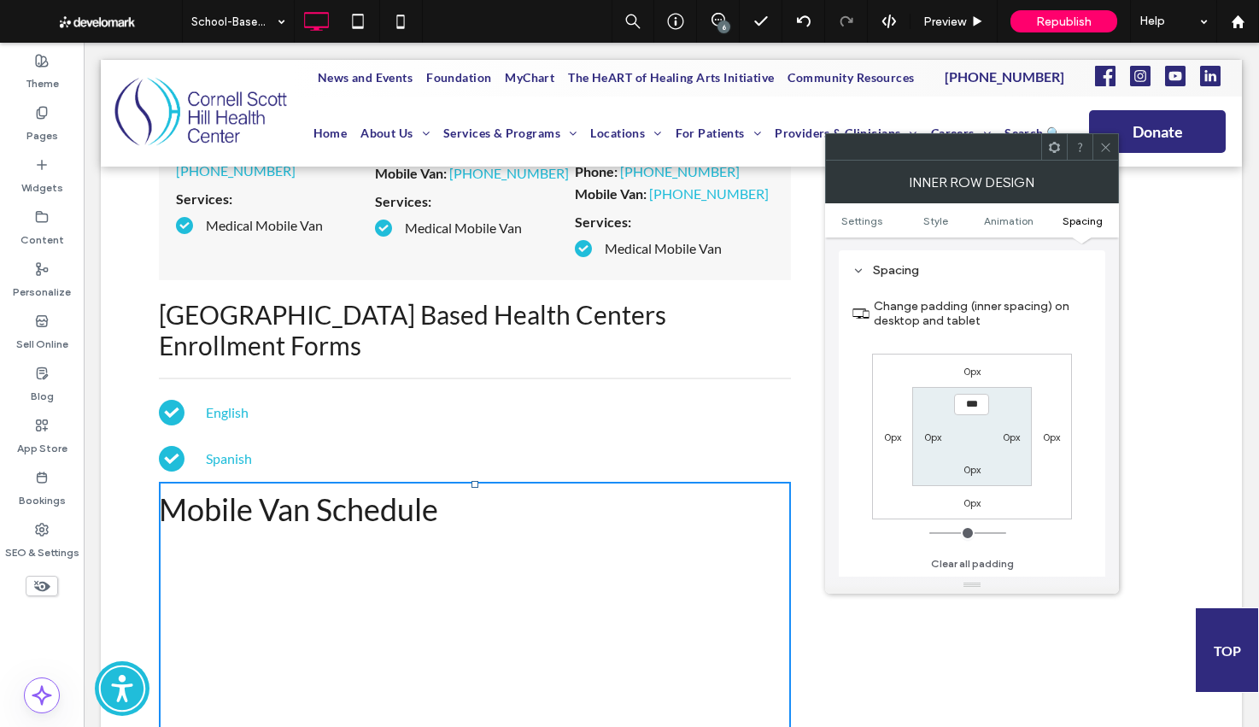
click at [974, 374] on label "0px" at bounding box center [972, 371] width 17 height 13
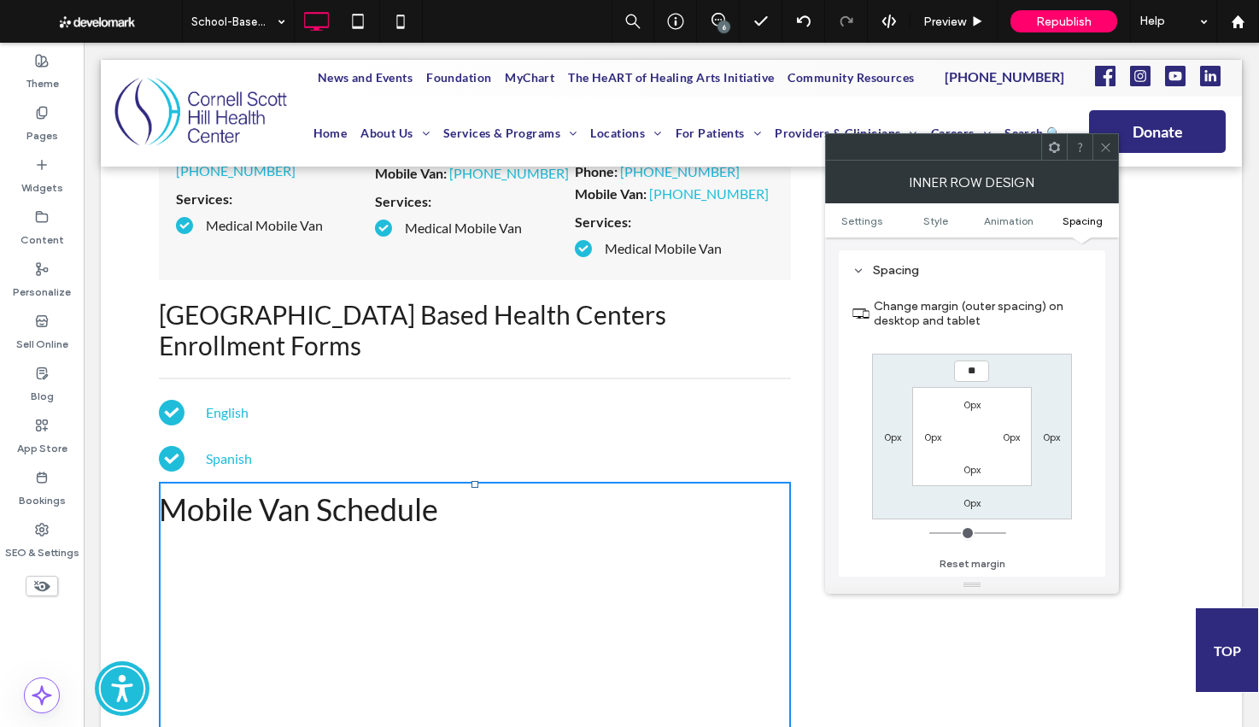
type input "**"
type input "****"
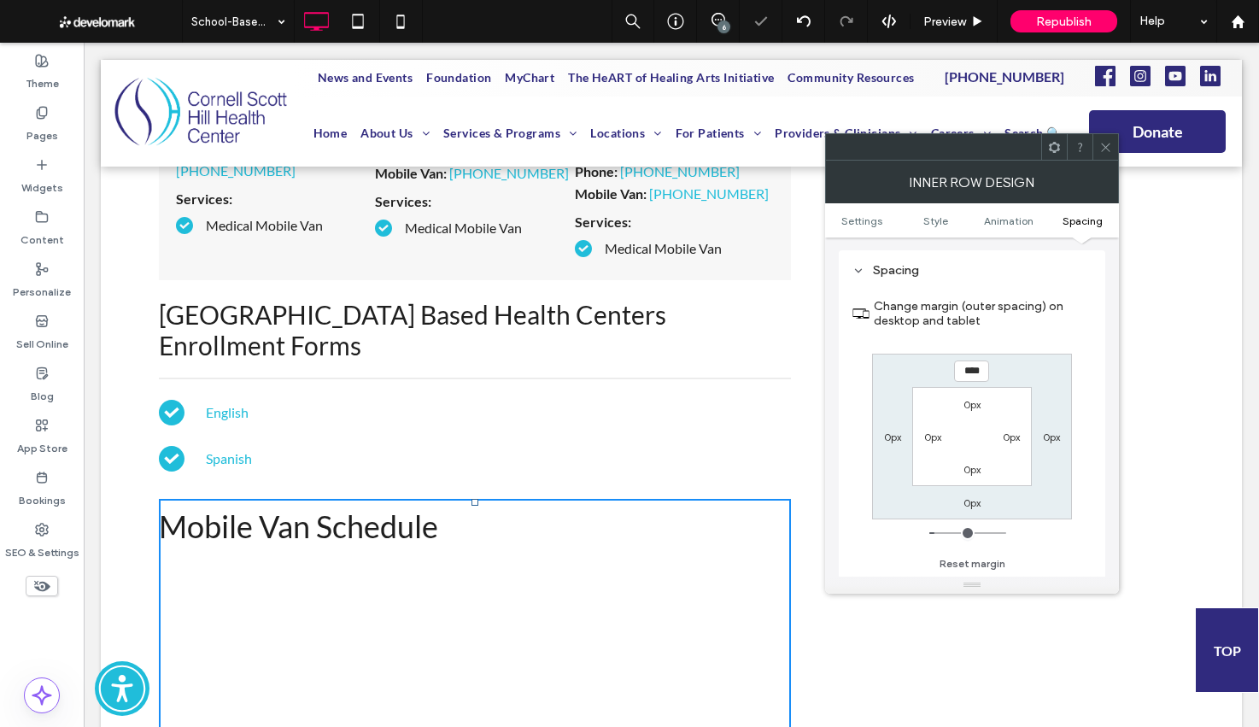
click at [1100, 144] on icon at bounding box center [1106, 147] width 13 height 13
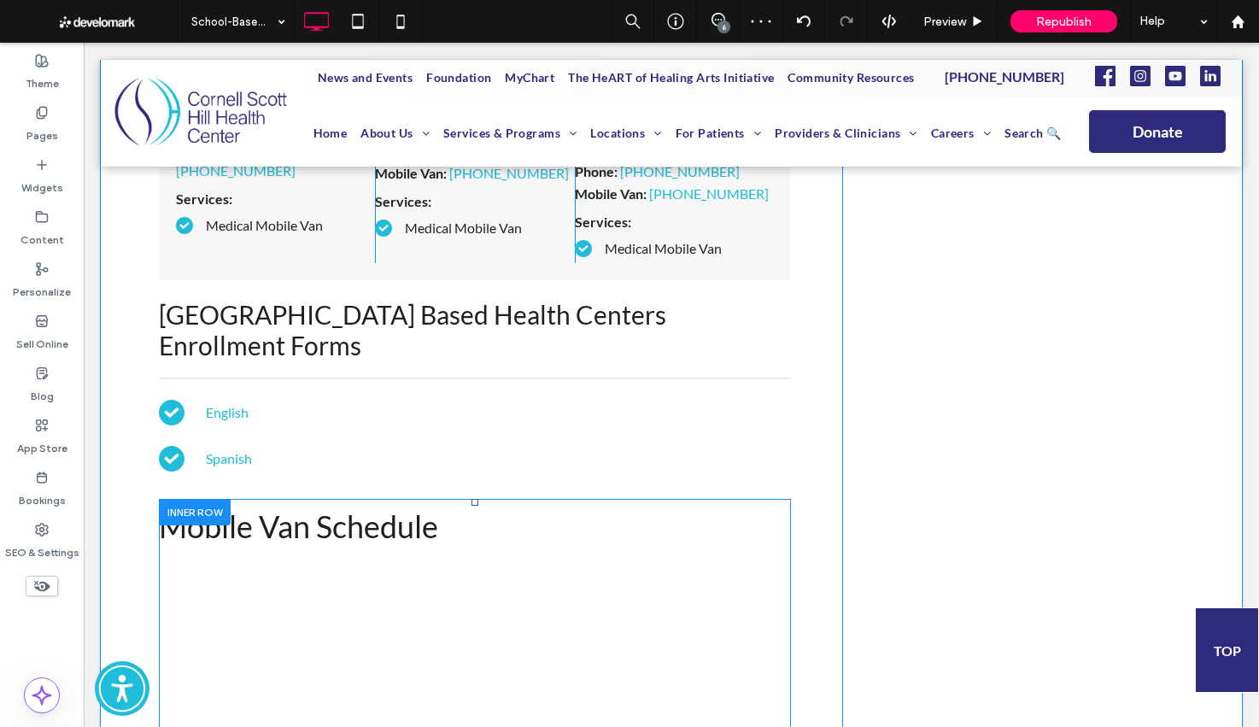
click at [182, 499] on div at bounding box center [195, 512] width 72 height 26
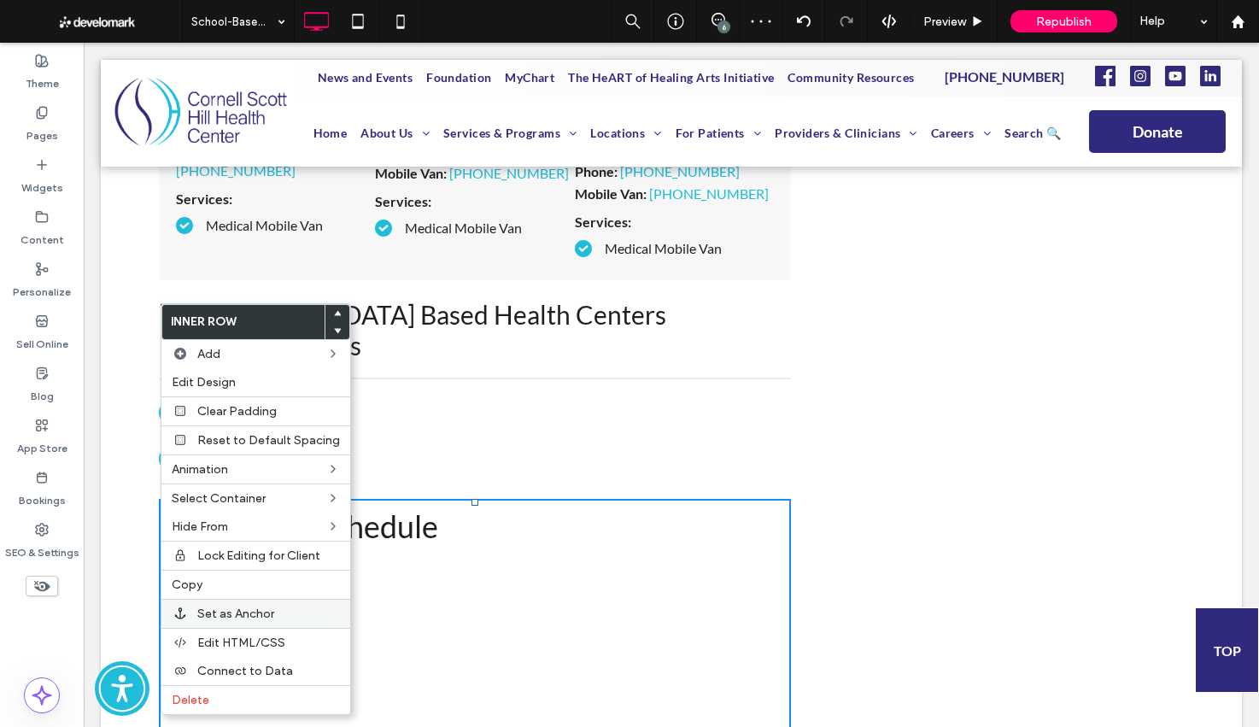
click at [258, 625] on div "Set as Anchor" at bounding box center [255, 613] width 189 height 29
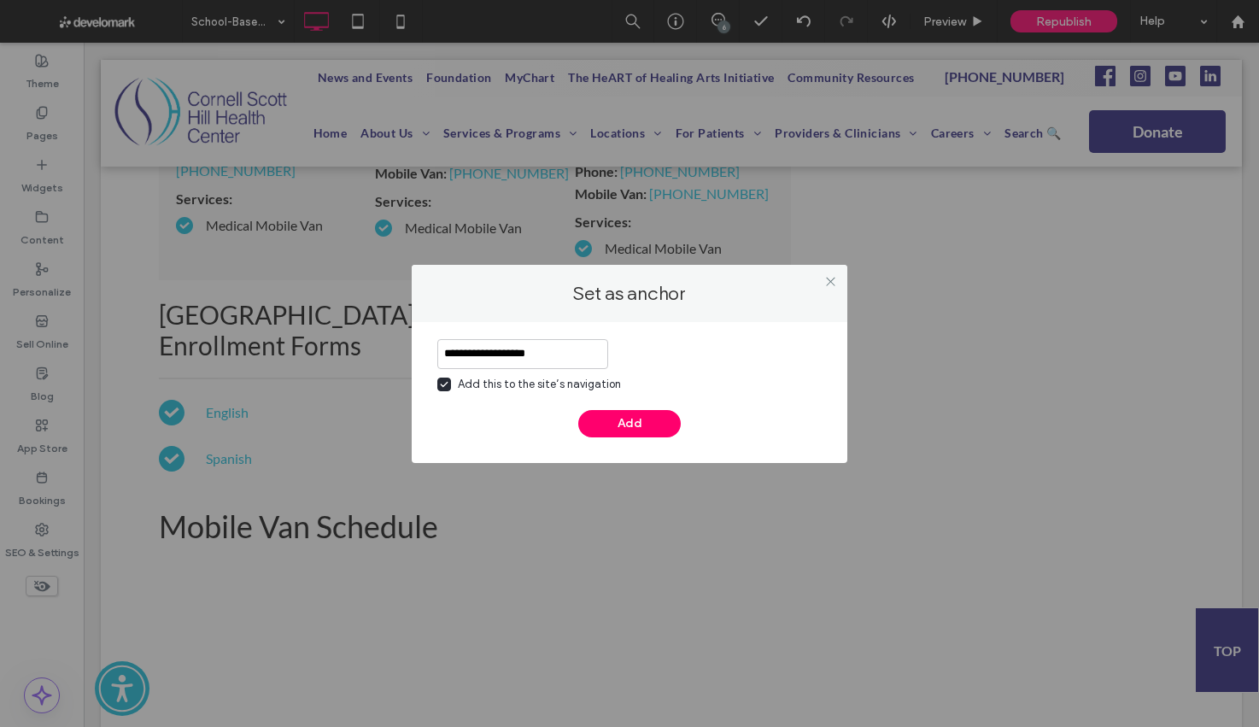
type input "**********"
click at [544, 388] on div "Add this to the site’s navigation" at bounding box center [539, 384] width 163 height 17
click at [634, 423] on button "Add" at bounding box center [629, 423] width 103 height 27
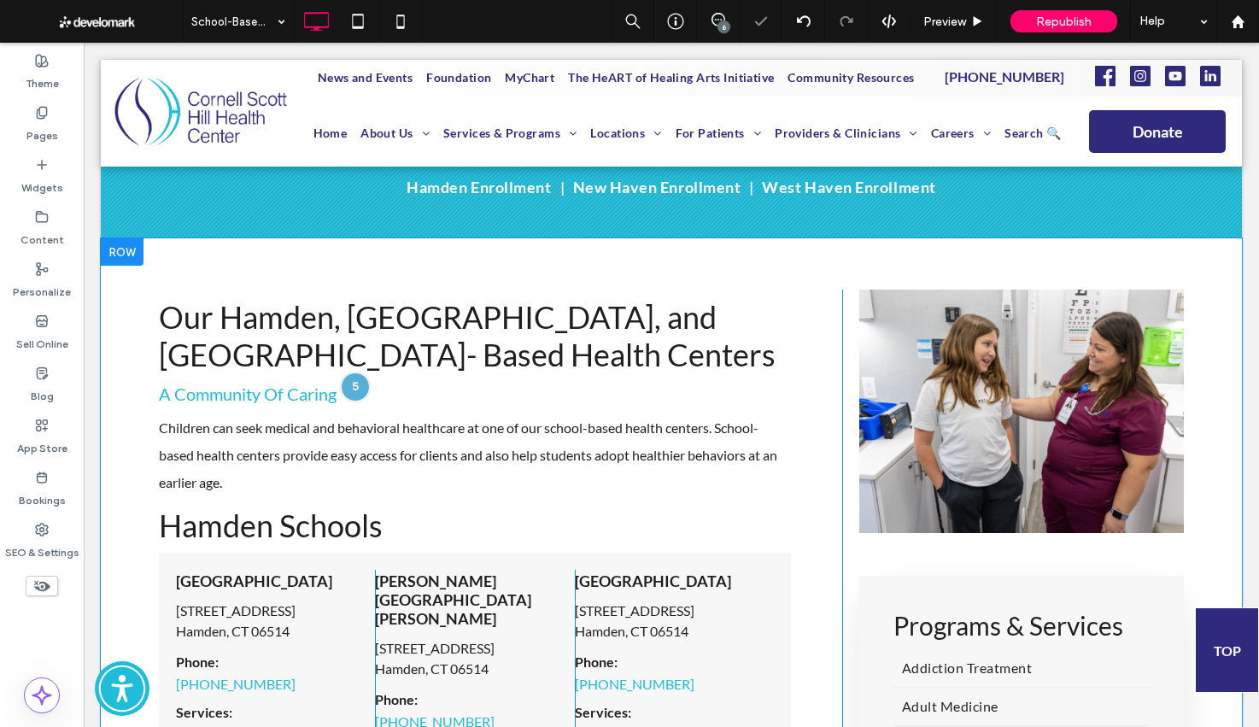
scroll to position [430, 0]
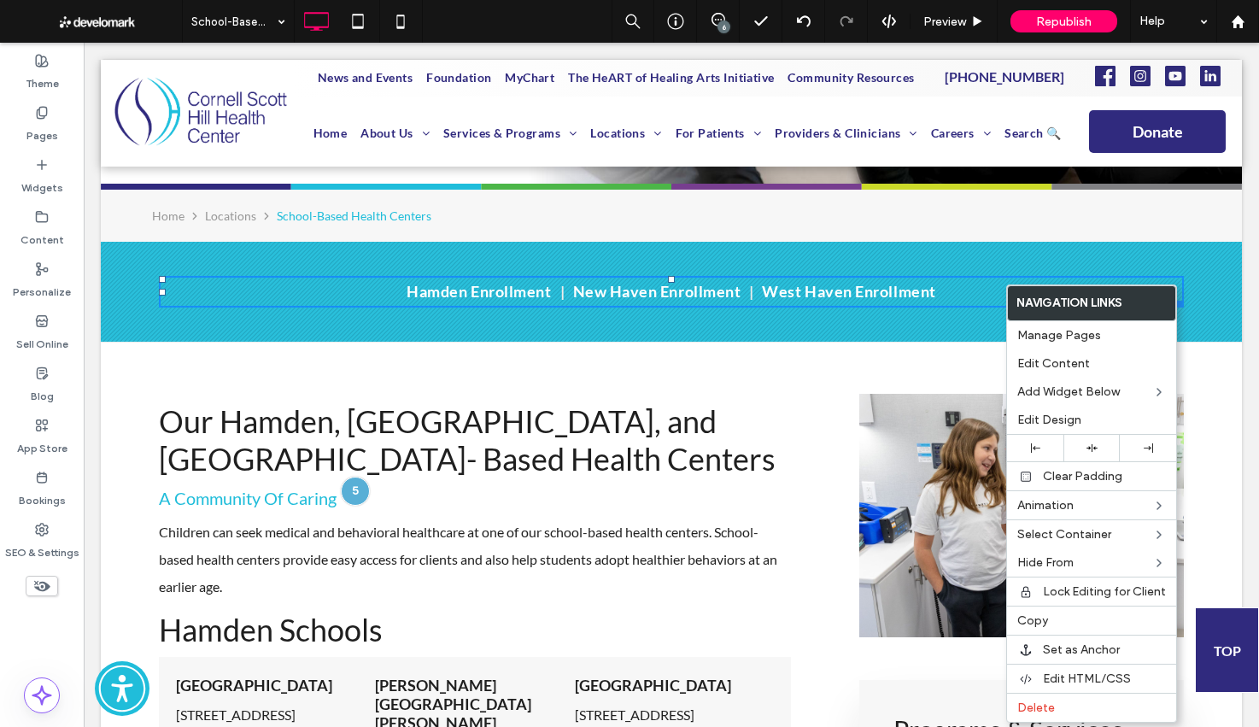
click at [1069, 334] on span "Manage Pages" at bounding box center [1060, 335] width 84 height 15
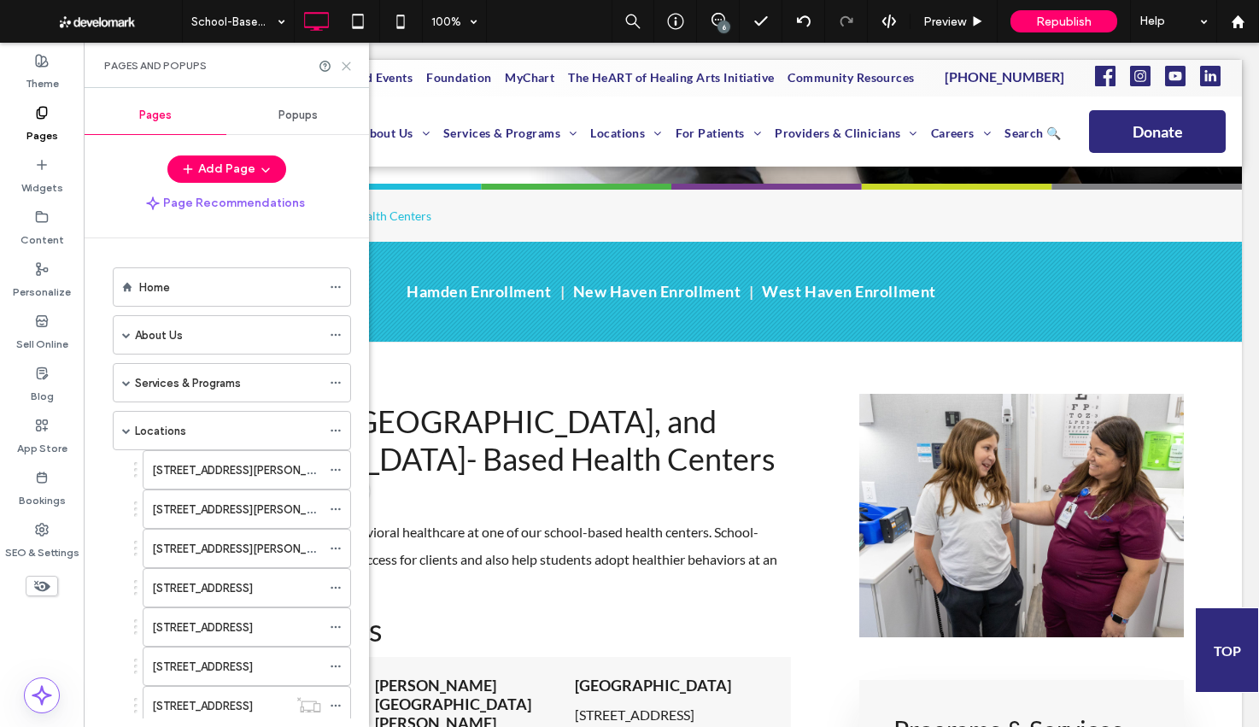
click at [346, 69] on icon at bounding box center [346, 66] width 13 height 13
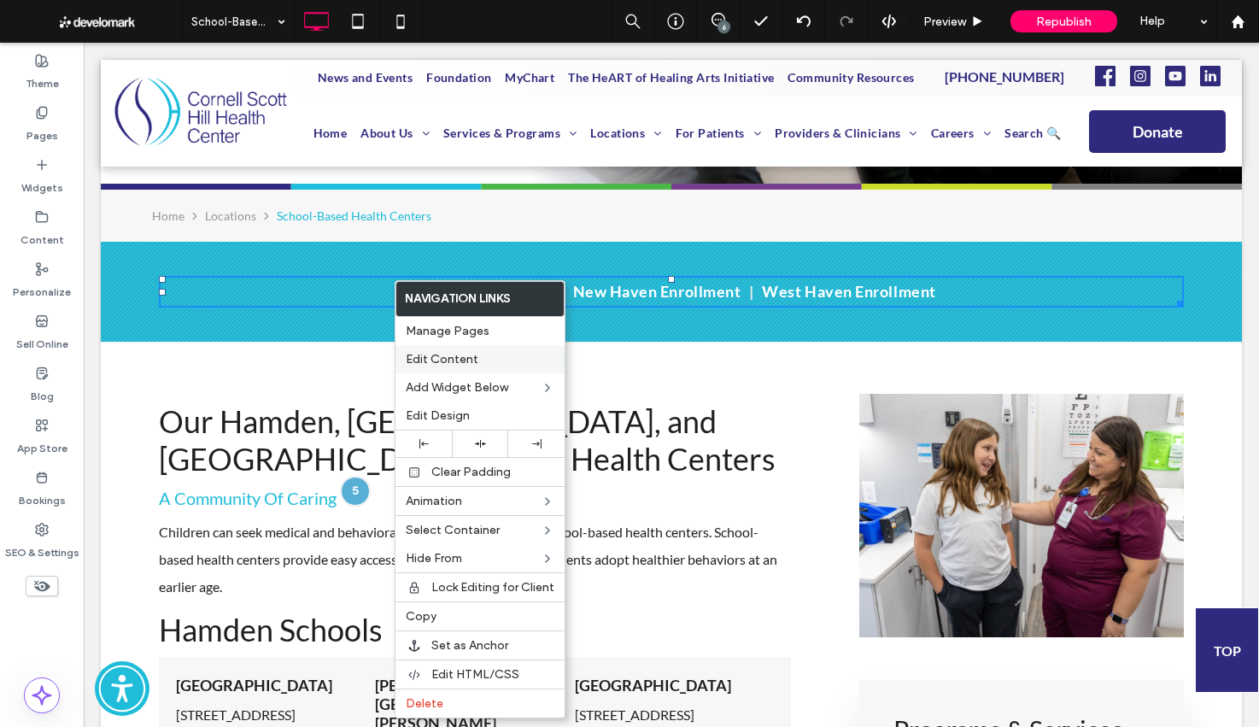
click at [455, 368] on div "Edit Content" at bounding box center [480, 359] width 169 height 28
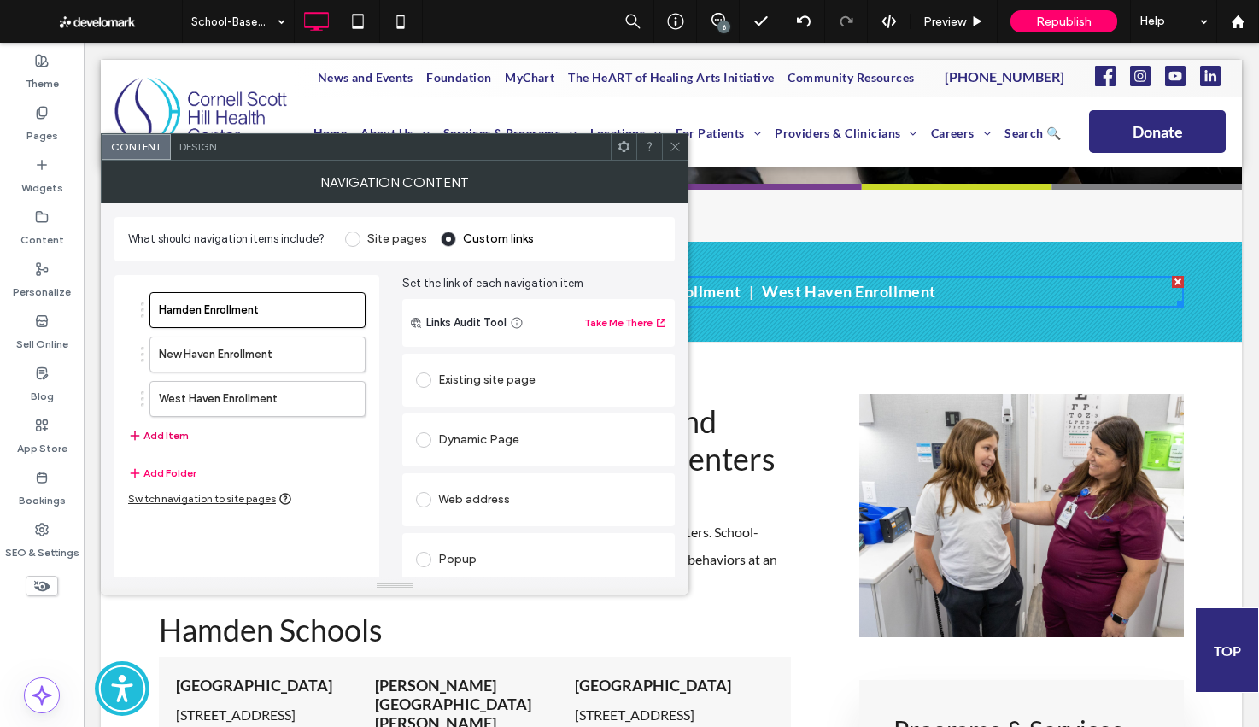
click at [175, 436] on button "Add Item" at bounding box center [158, 435] width 61 height 21
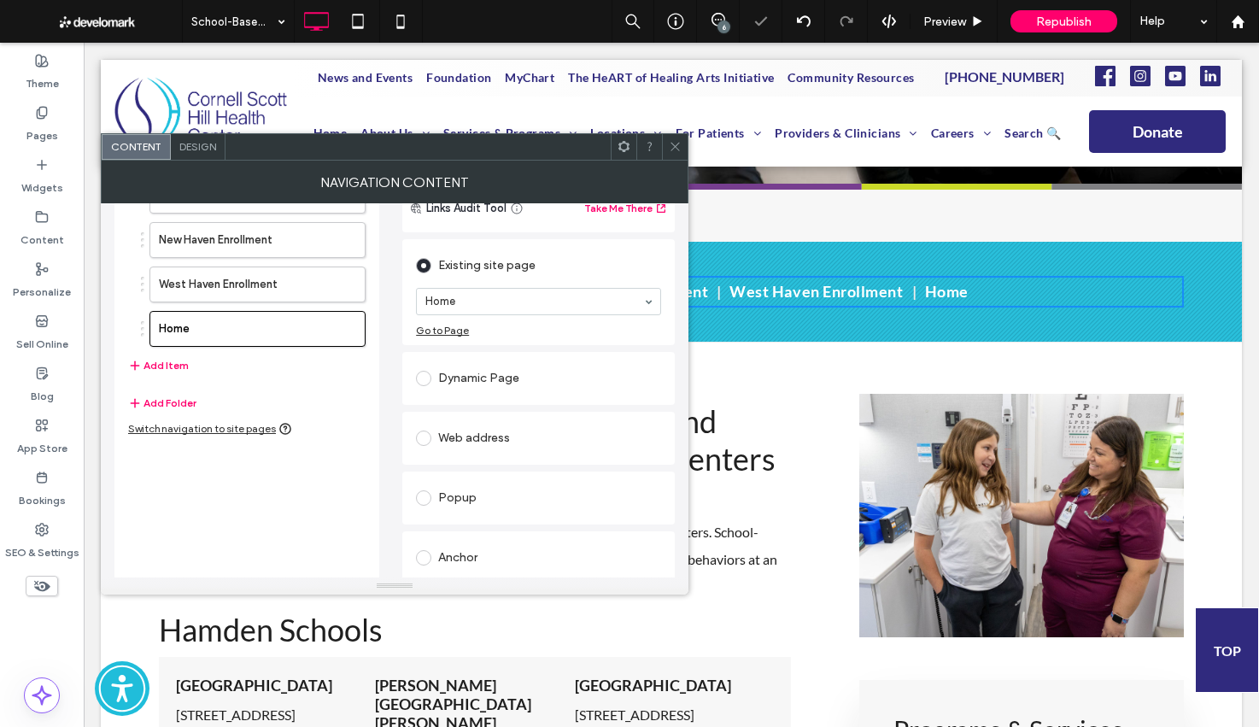
scroll to position [120, 0]
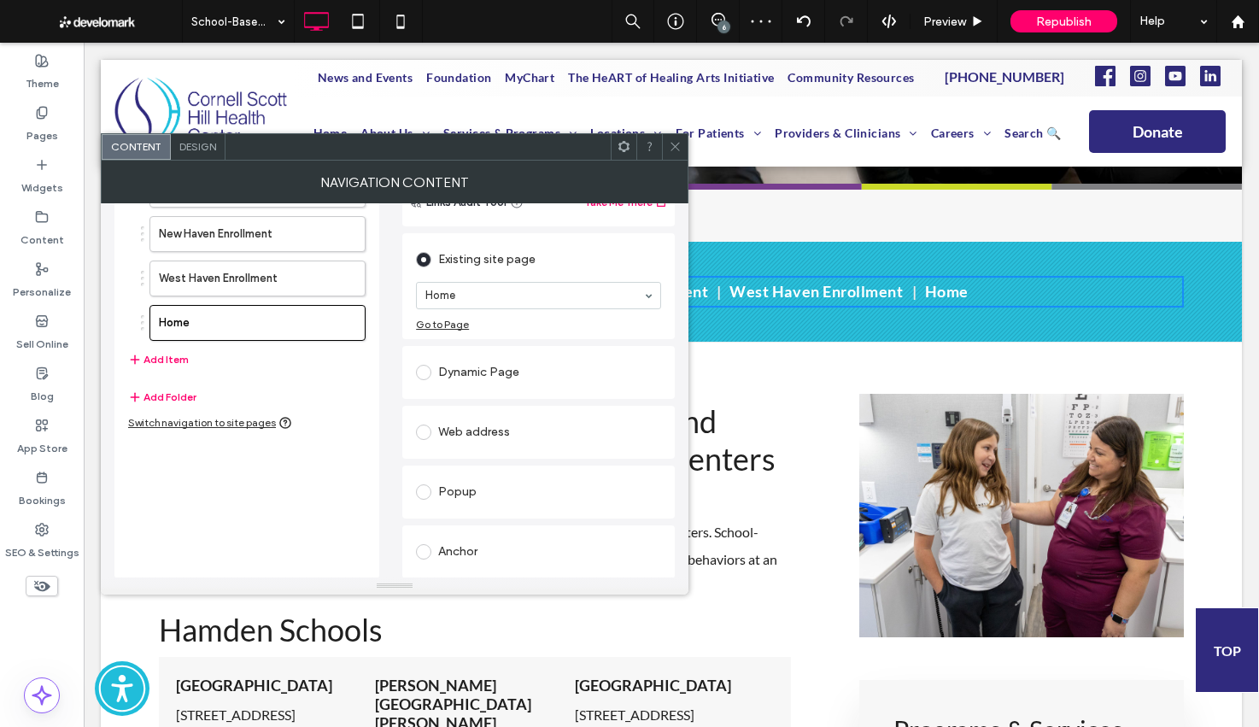
click at [472, 536] on div "Anchor" at bounding box center [538, 552] width 245 height 36
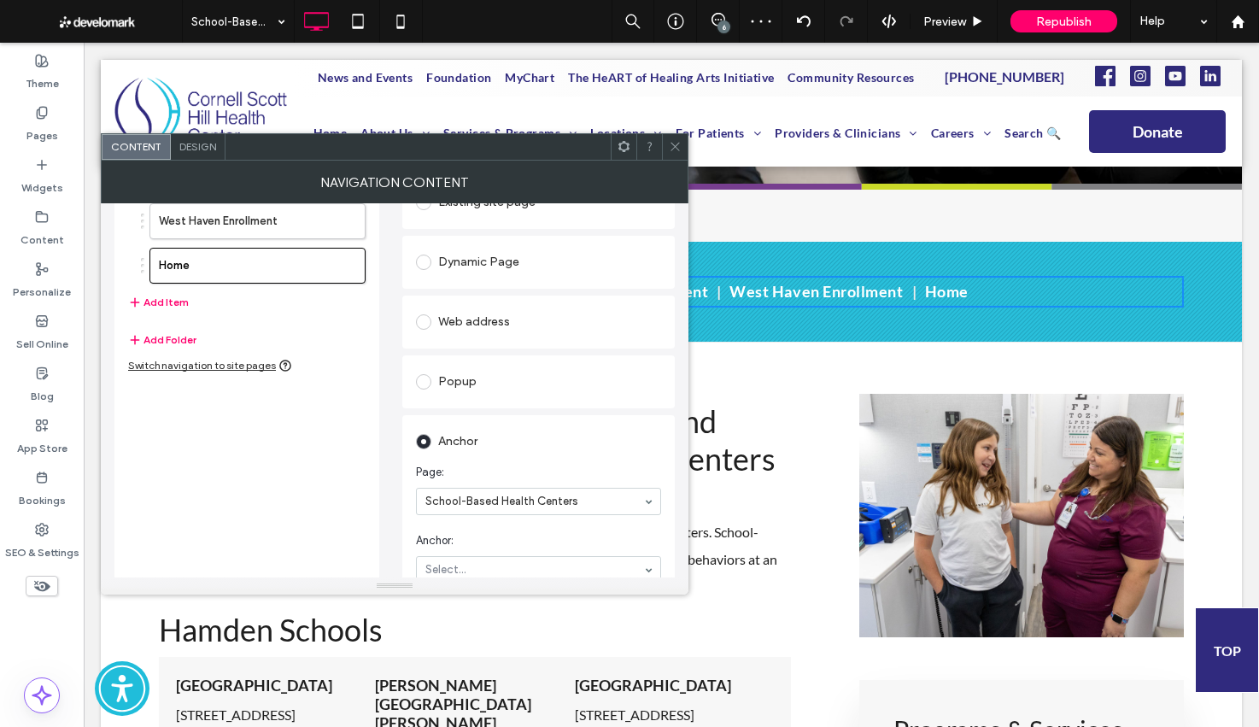
scroll to position [167, 0]
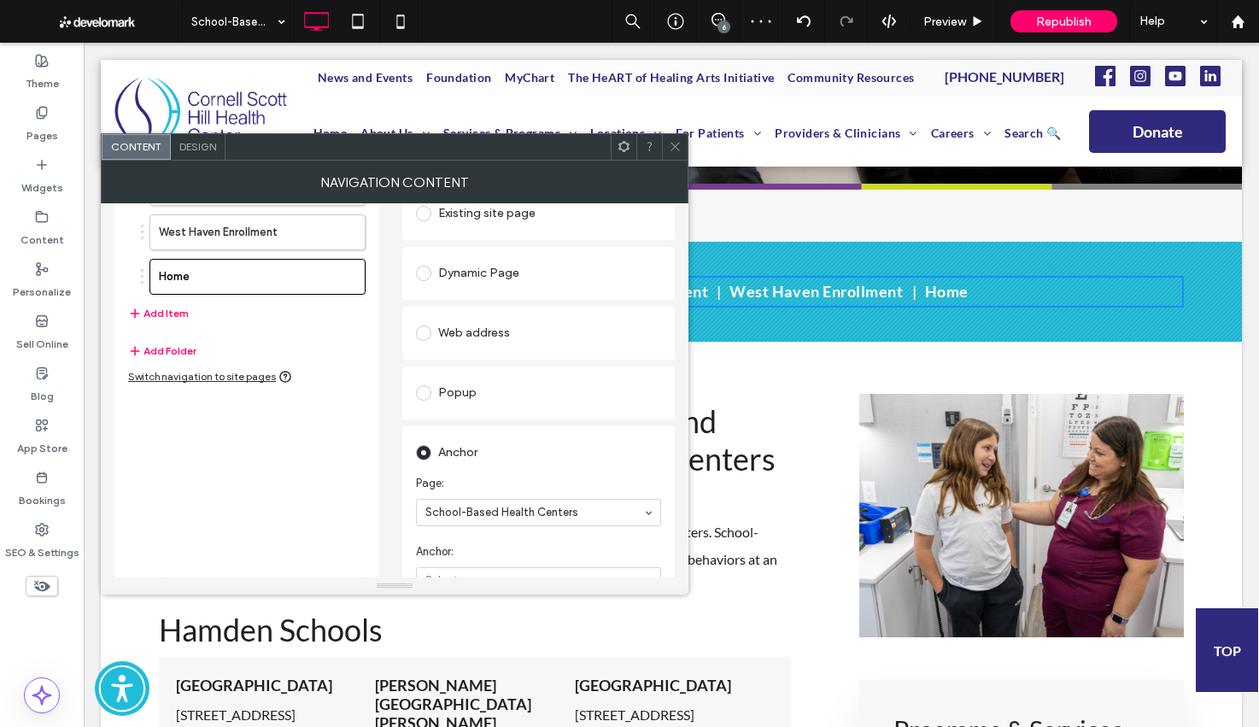
click at [473, 562] on section "Anchor: Select..." at bounding box center [538, 569] width 245 height 68
click at [474, 567] on section "Anchor: Select..." at bounding box center [538, 569] width 245 height 68
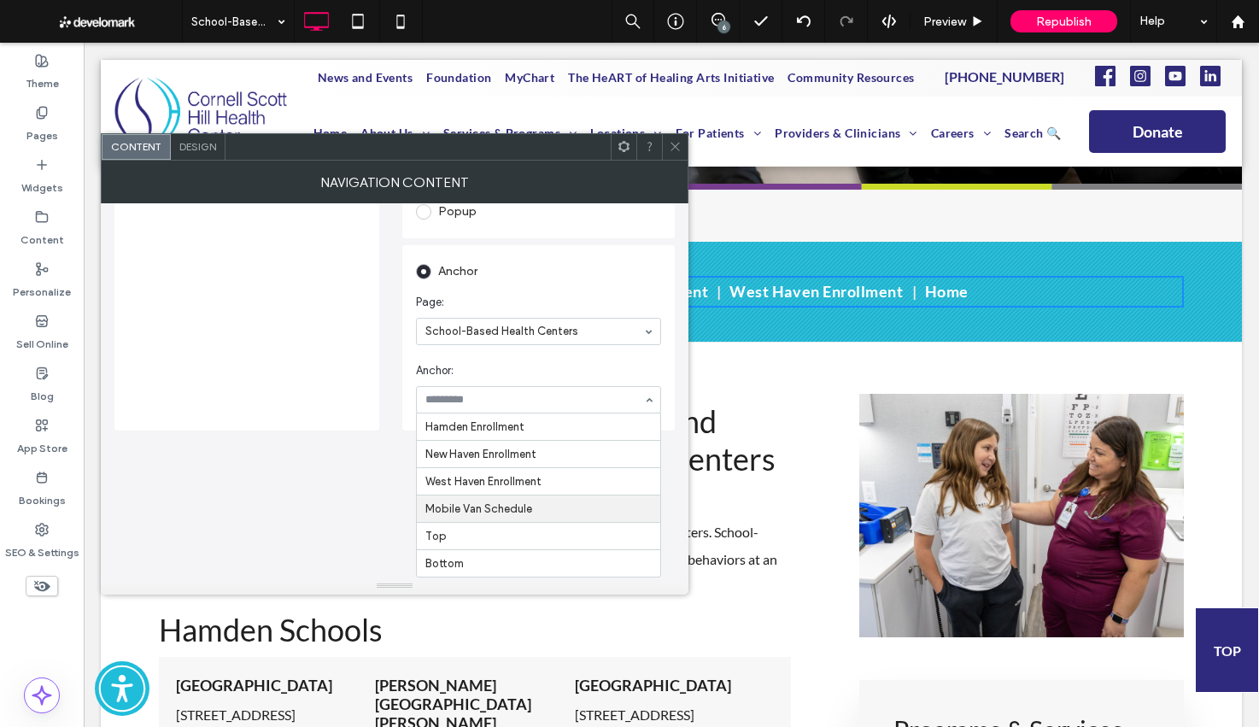
scroll to position [201, 0]
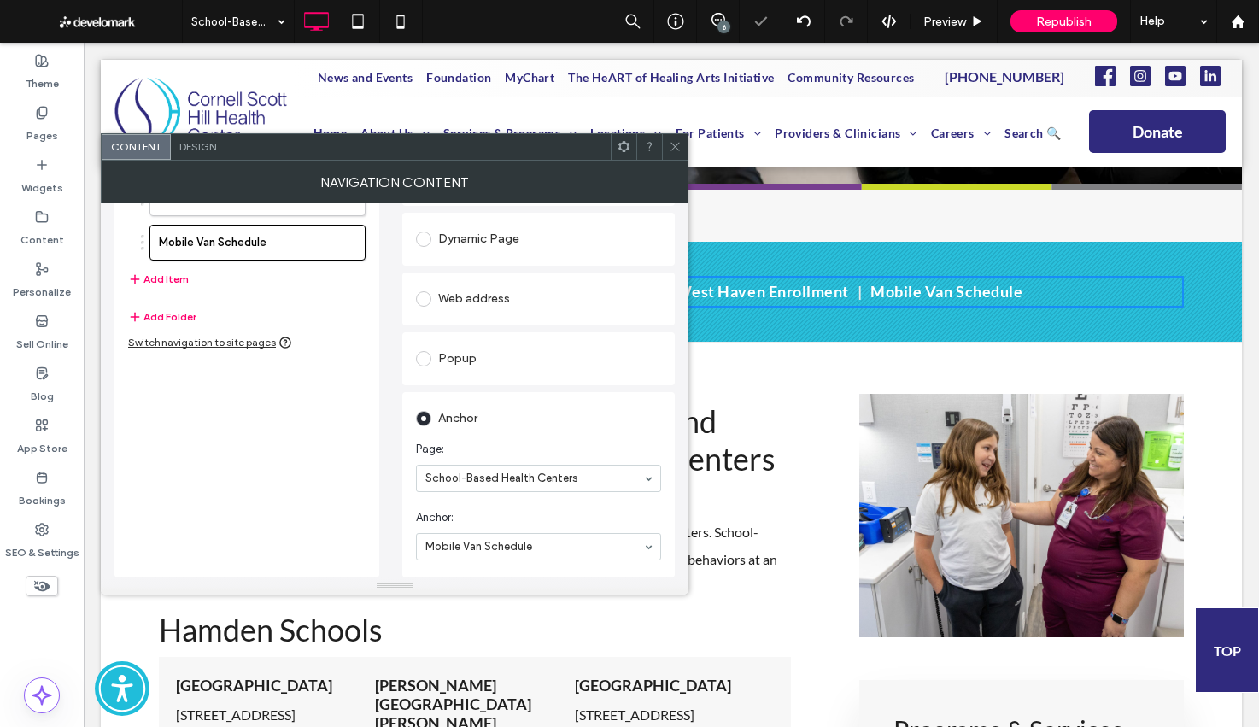
click at [673, 147] on icon at bounding box center [675, 146] width 13 height 13
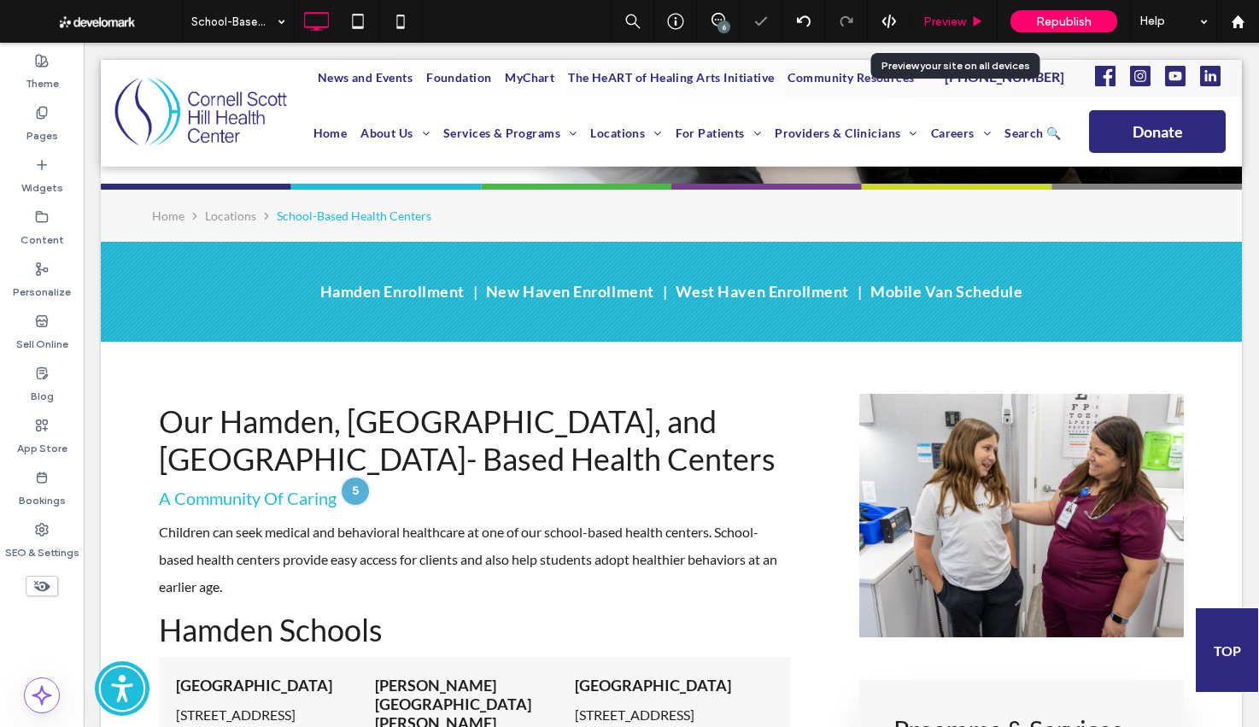
click at [954, 25] on span "Preview" at bounding box center [945, 22] width 43 height 15
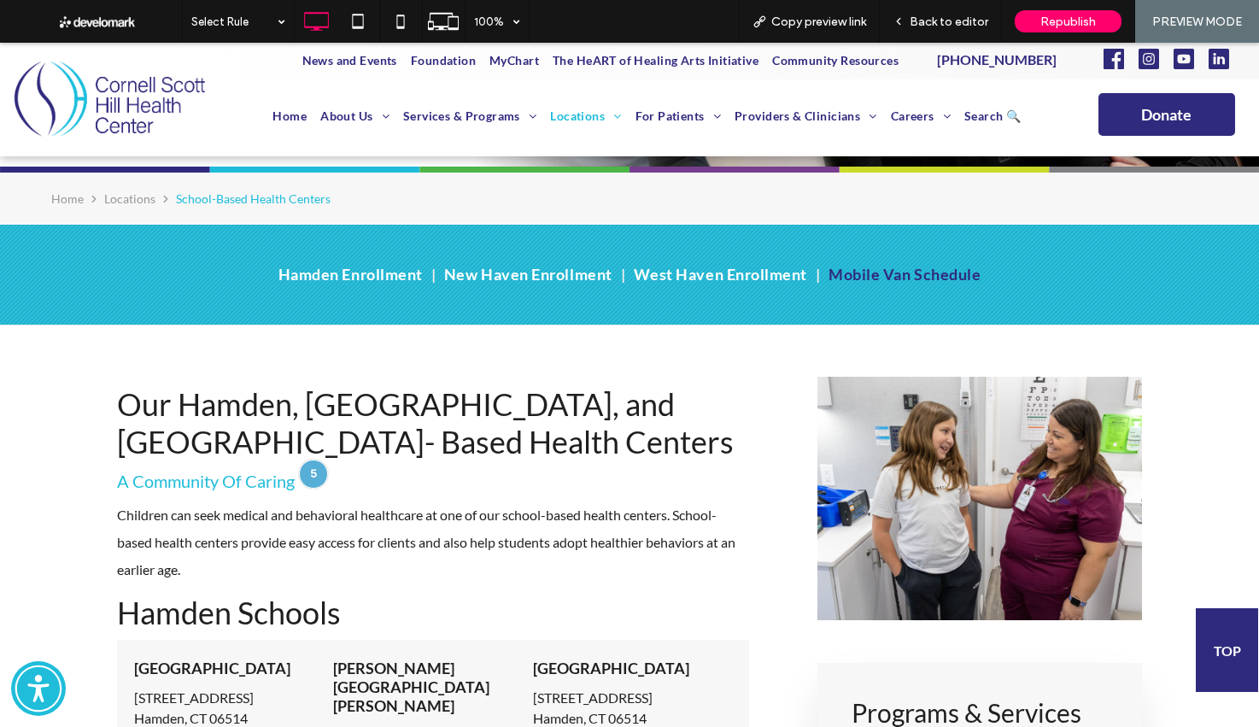
click at [922, 277] on span "Mobile Van Schedule" at bounding box center [905, 274] width 152 height 23
click at [934, 22] on span "Back to editor" at bounding box center [949, 22] width 79 height 15
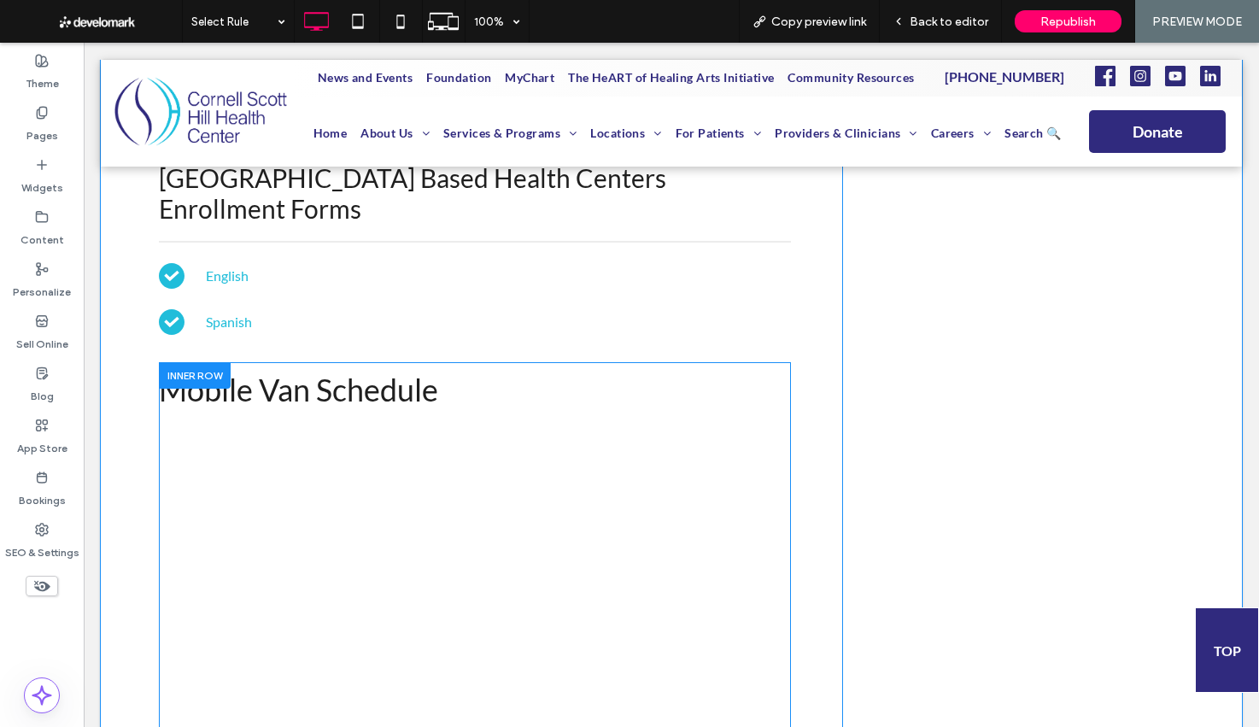
scroll to position [5601, 0]
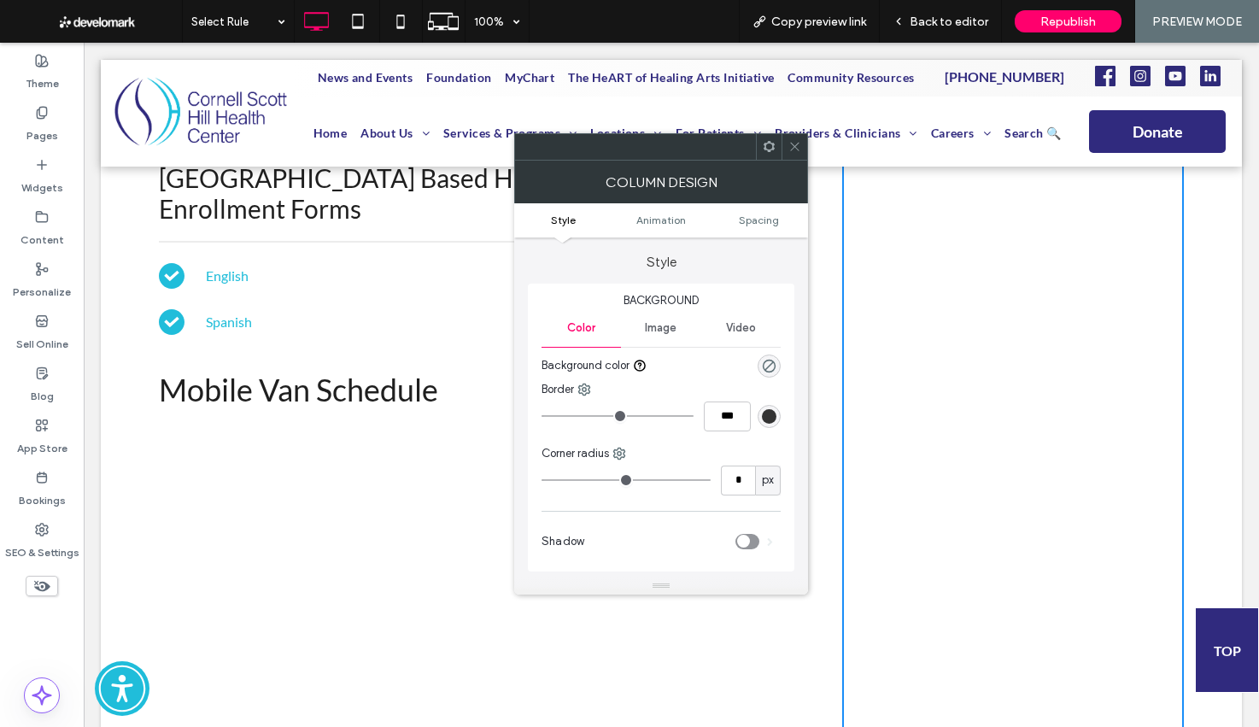
drag, startPoint x: 797, startPoint y: 150, endPoint x: 733, endPoint y: 236, distance: 107.5
click at [797, 150] on icon at bounding box center [795, 146] width 13 height 13
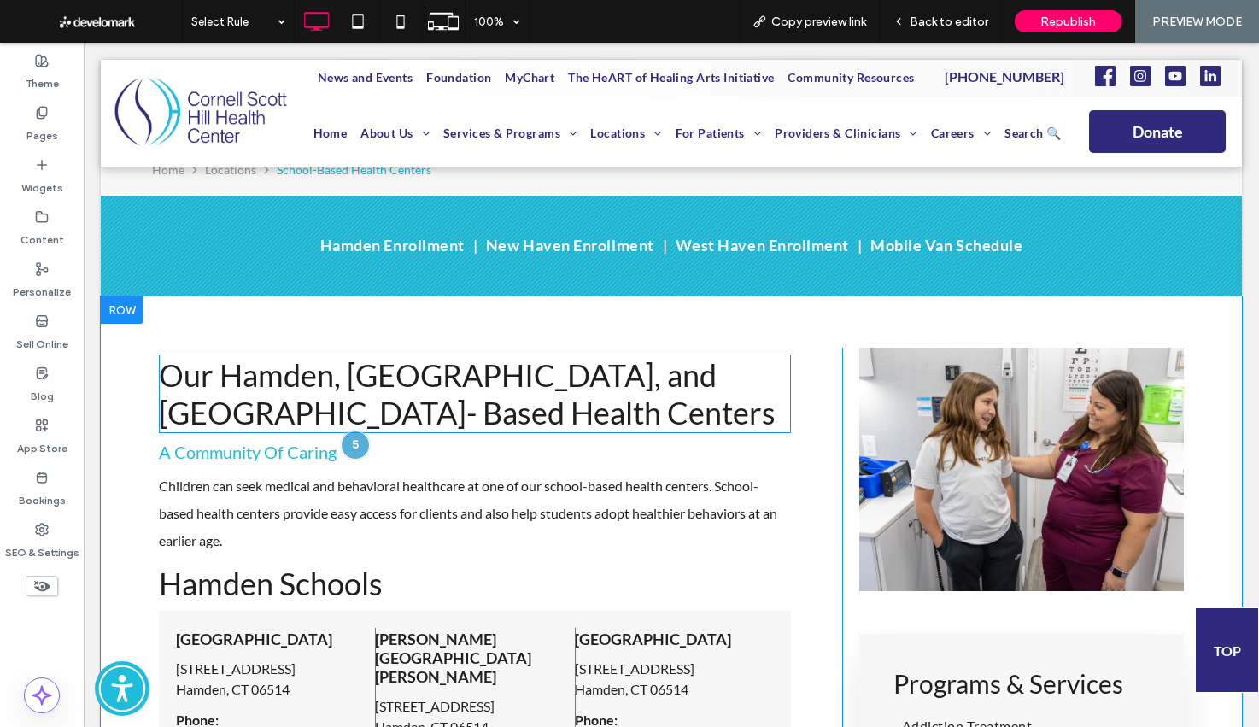
scroll to position [450, 0]
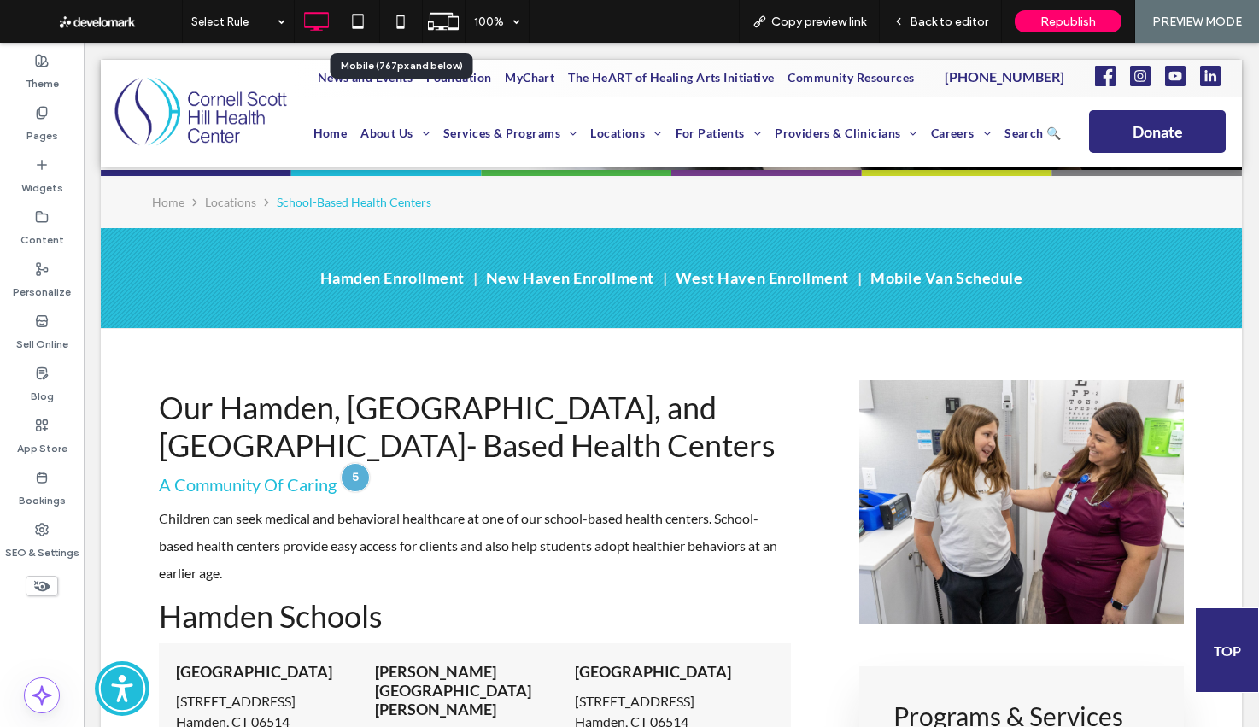
click at [405, 21] on icon at bounding box center [401, 21] width 34 height 34
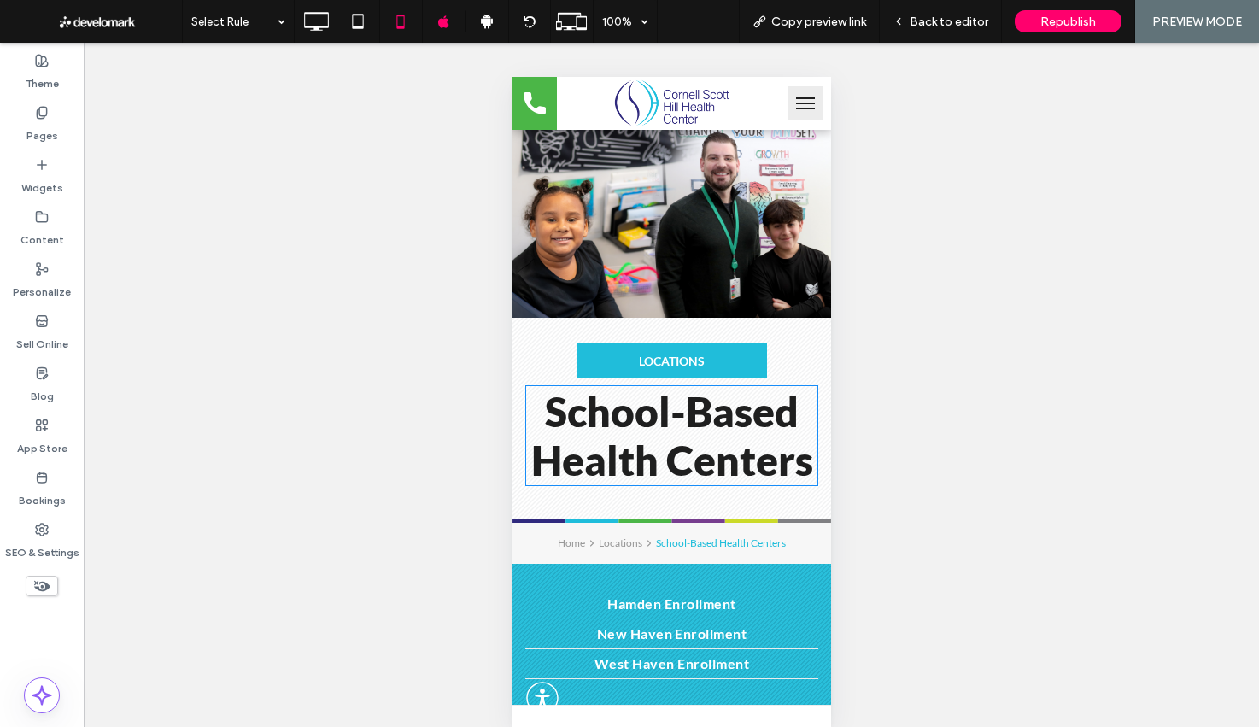
scroll to position [160, 0]
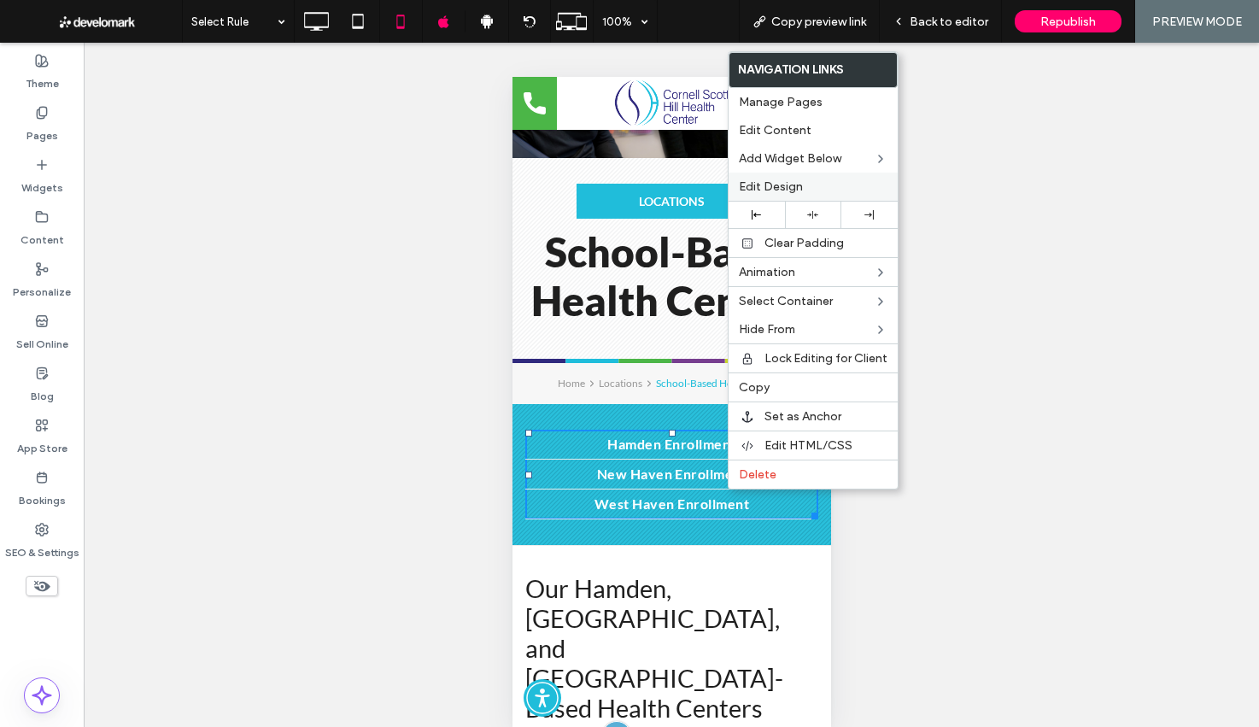
click at [838, 131] on label "Edit Content" at bounding box center [813, 130] width 149 height 15
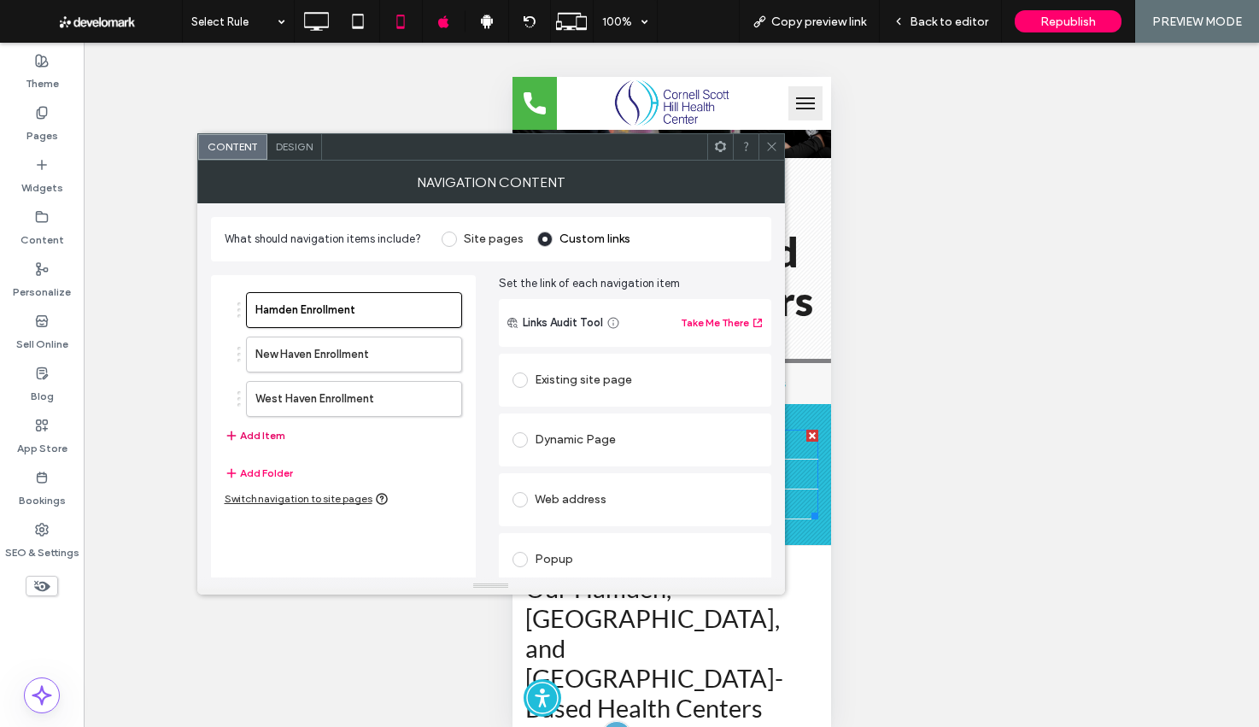
click at [257, 439] on button "Add Item" at bounding box center [255, 435] width 61 height 21
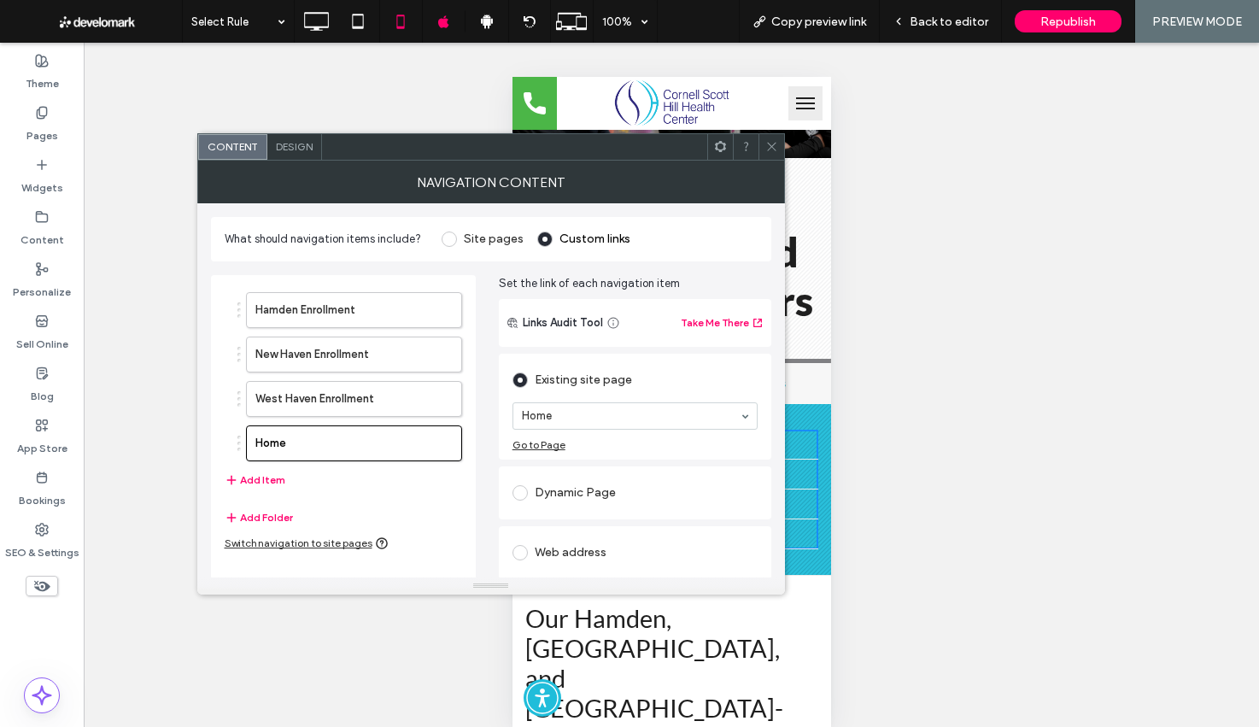
scroll to position [120, 0]
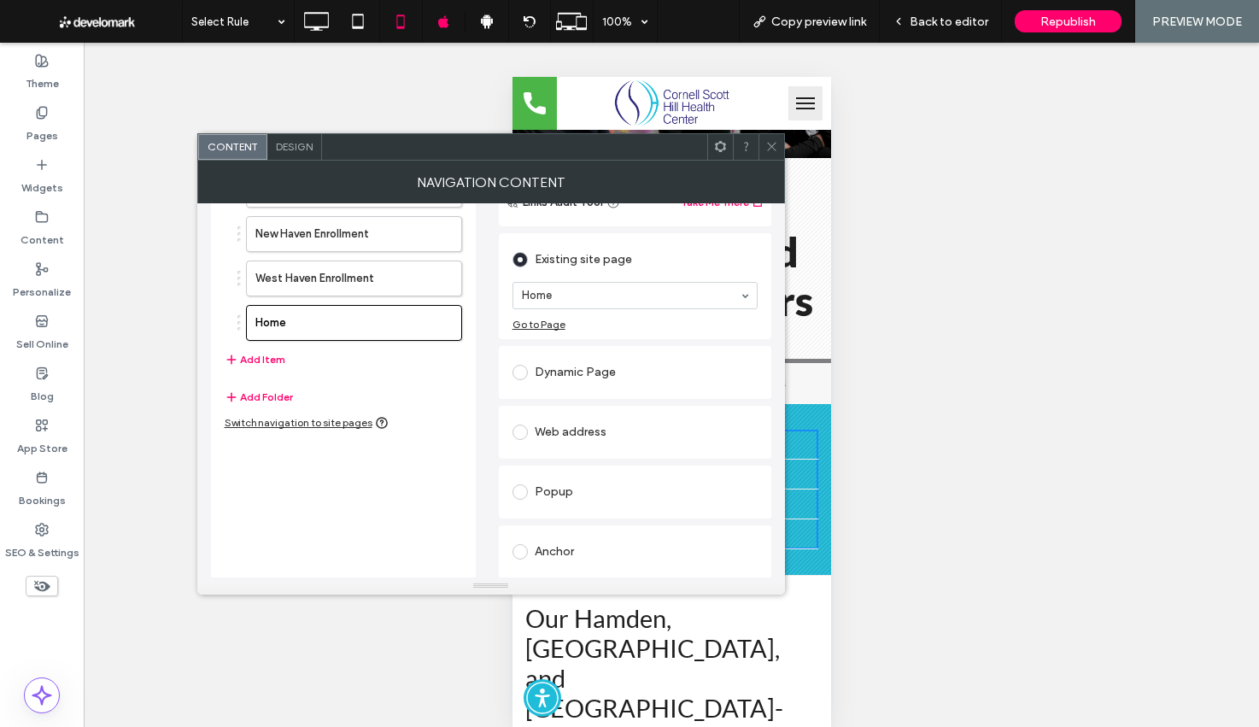
click at [537, 556] on div "Anchor" at bounding box center [635, 551] width 245 height 27
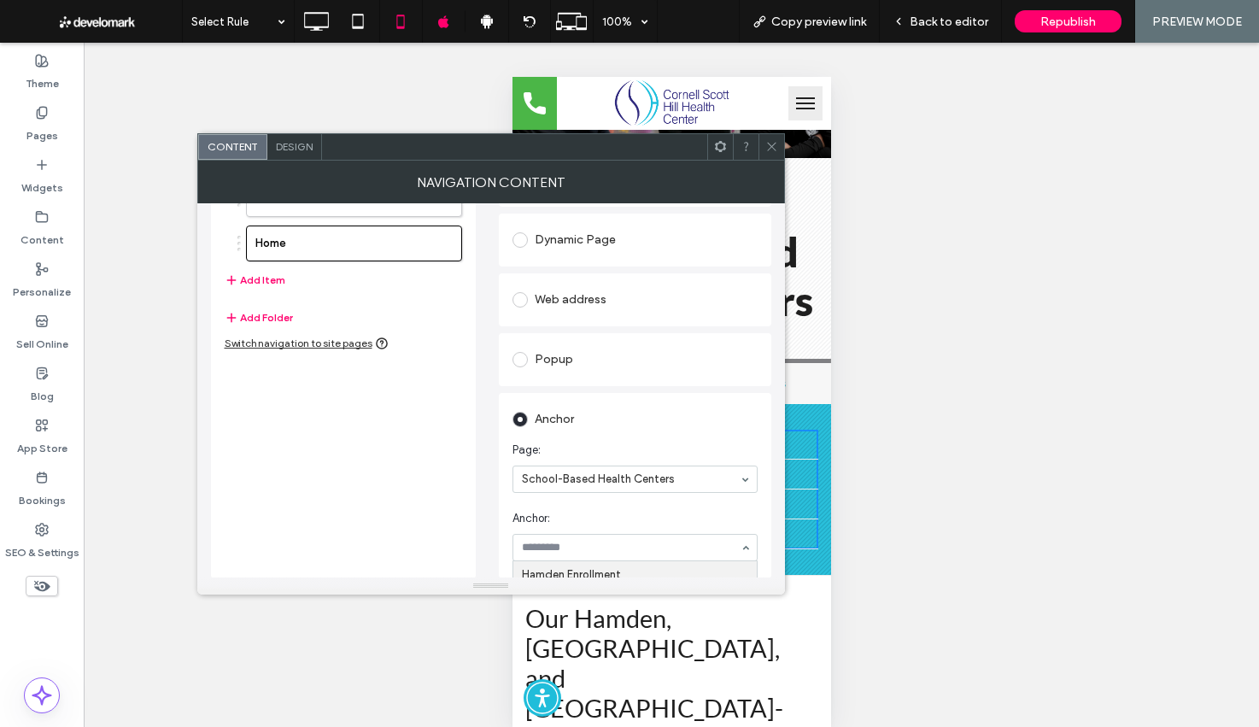
drag, startPoint x: 569, startPoint y: 543, endPoint x: 572, endPoint y: 515, distance: 27.6
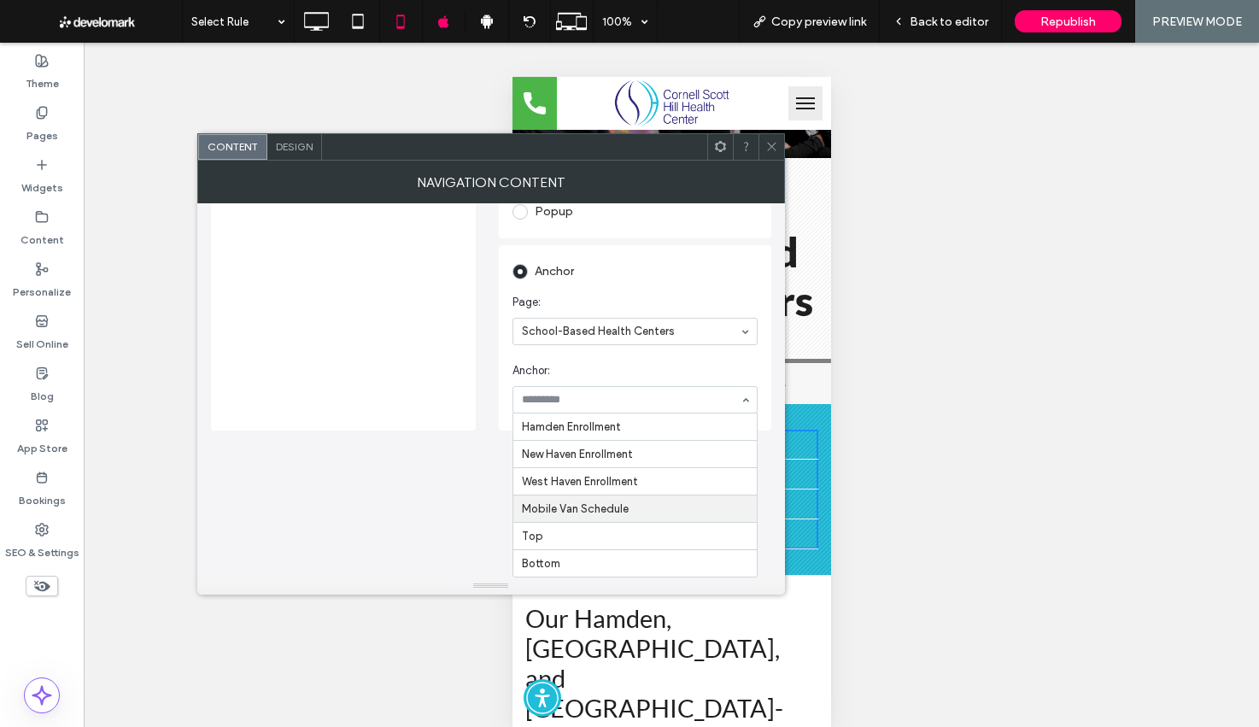
scroll to position [199, 0]
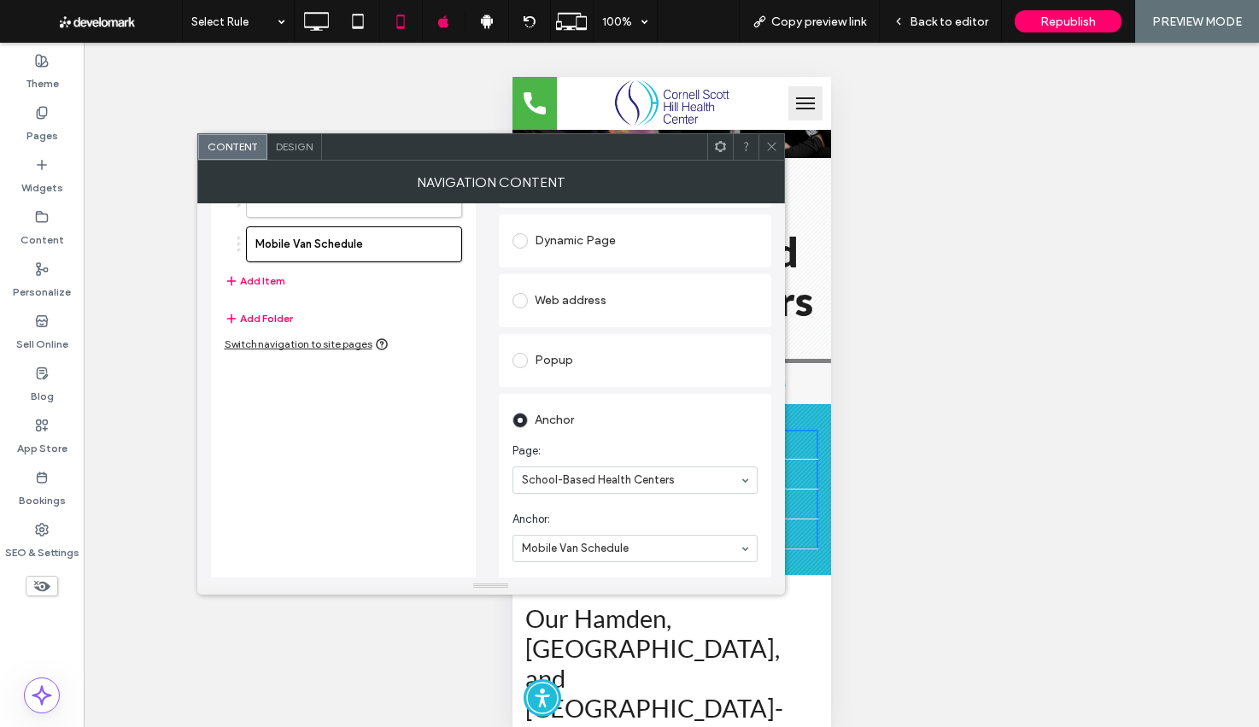
click at [772, 147] on use at bounding box center [771, 147] width 9 height 9
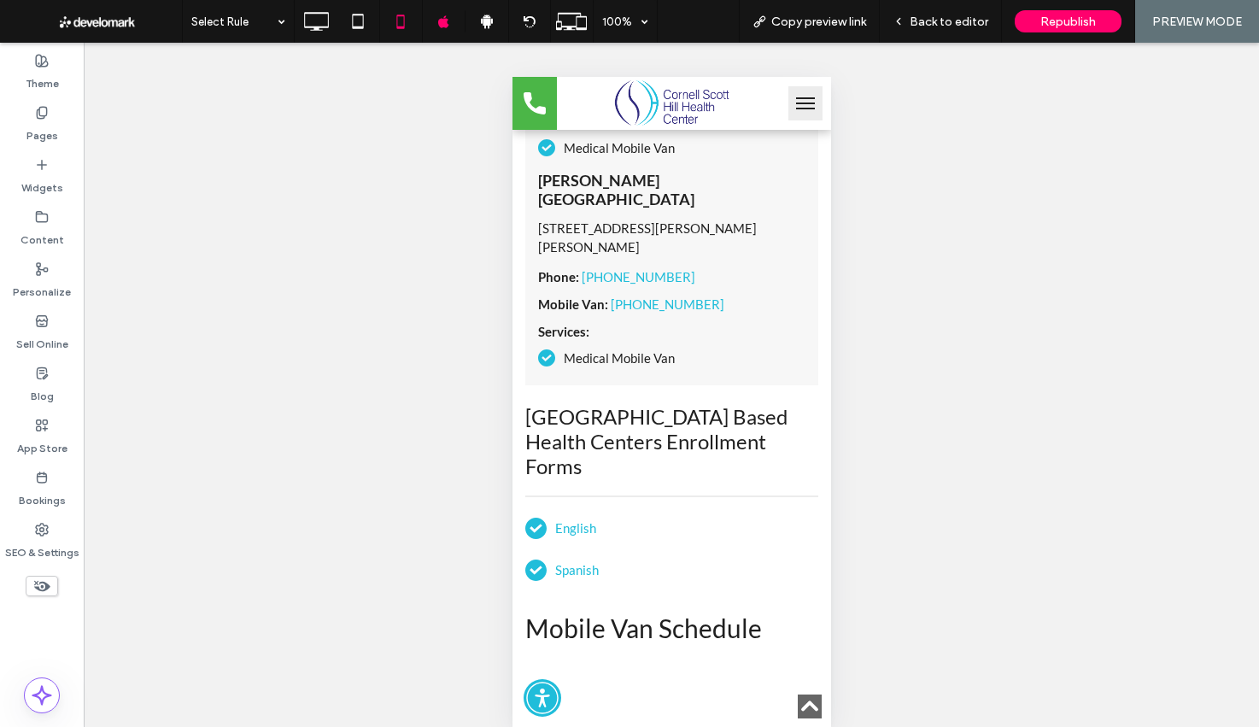
scroll to position [8182, 0]
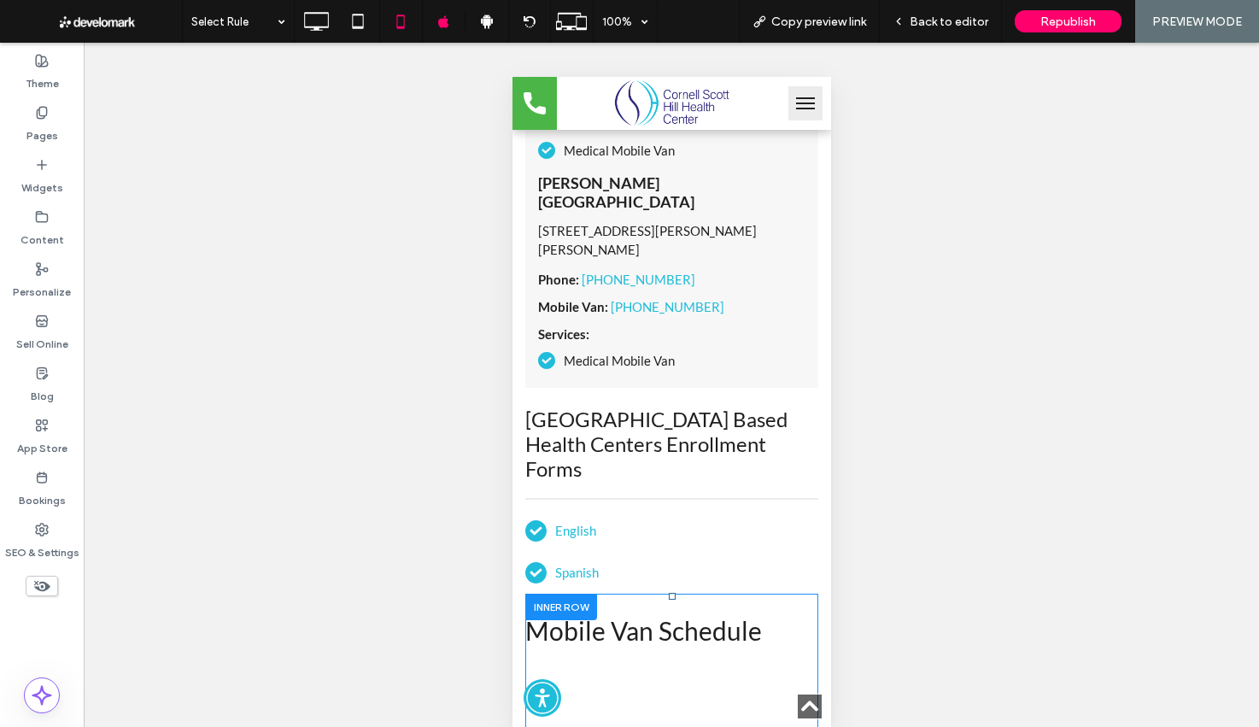
click at [538, 594] on div at bounding box center [561, 607] width 72 height 26
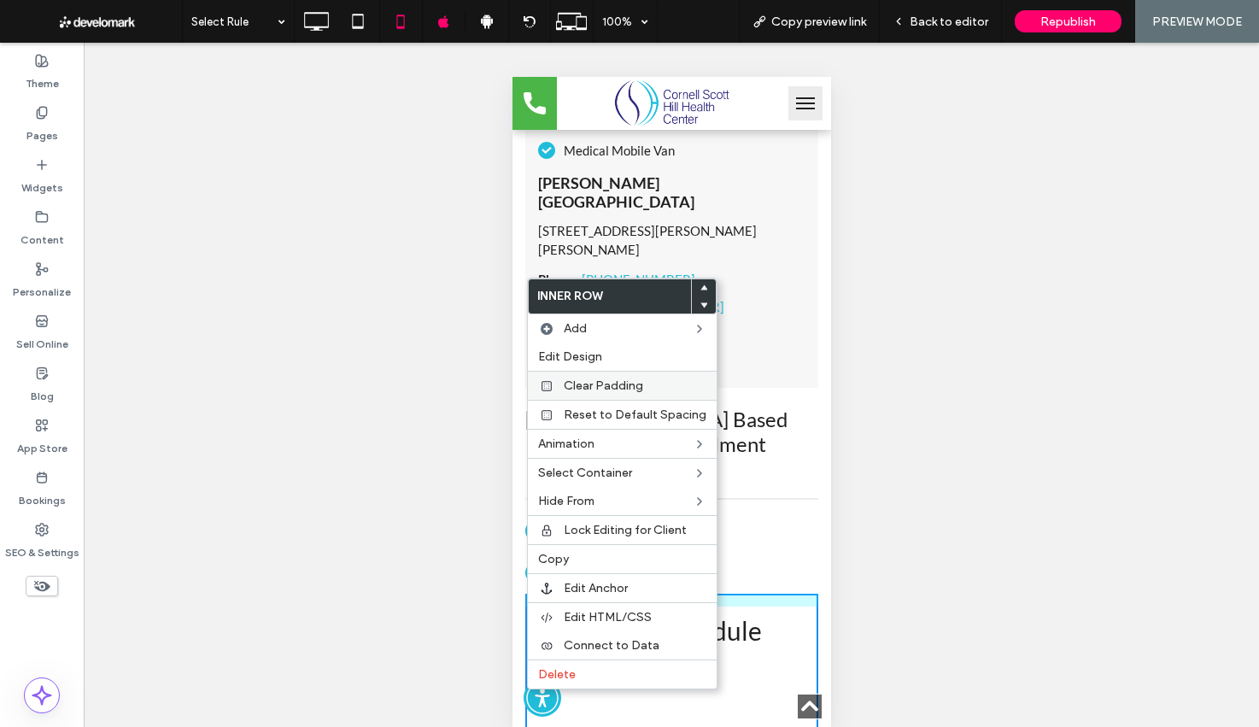
click at [578, 375] on div "Clear Padding" at bounding box center [622, 385] width 189 height 29
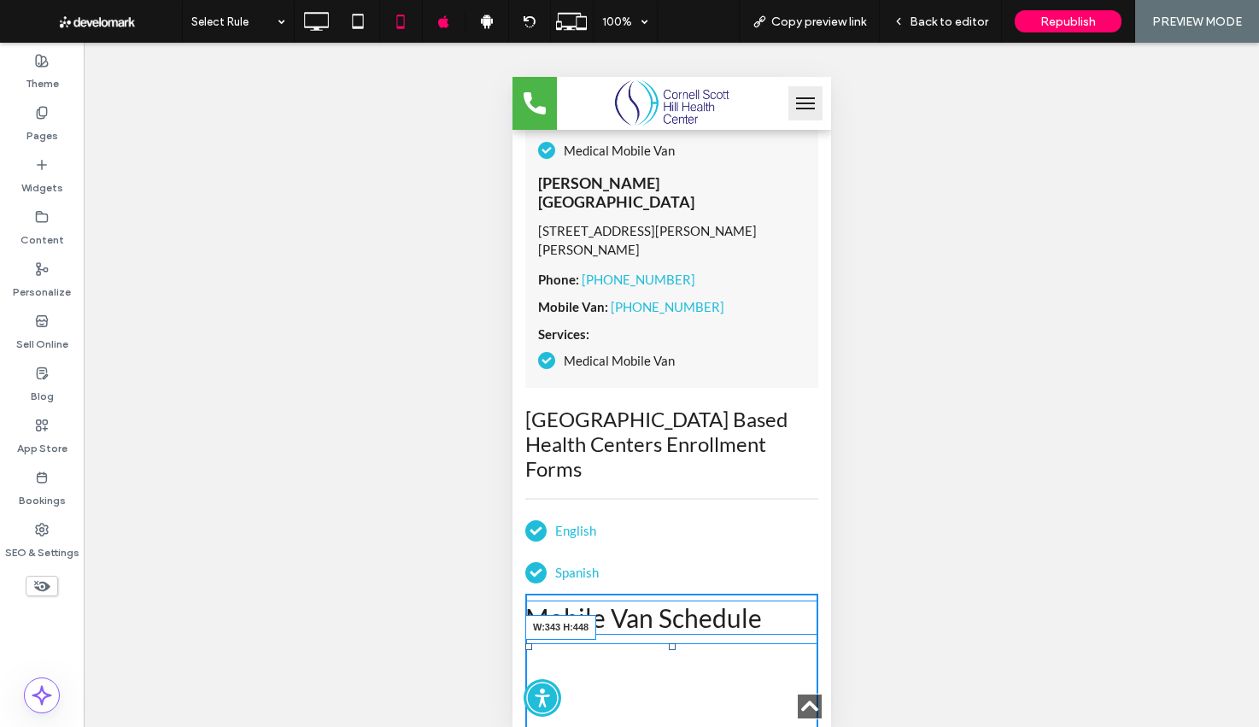
drag, startPoint x: 813, startPoint y: 451, endPoint x: 851, endPoint y: 706, distance: 257.5
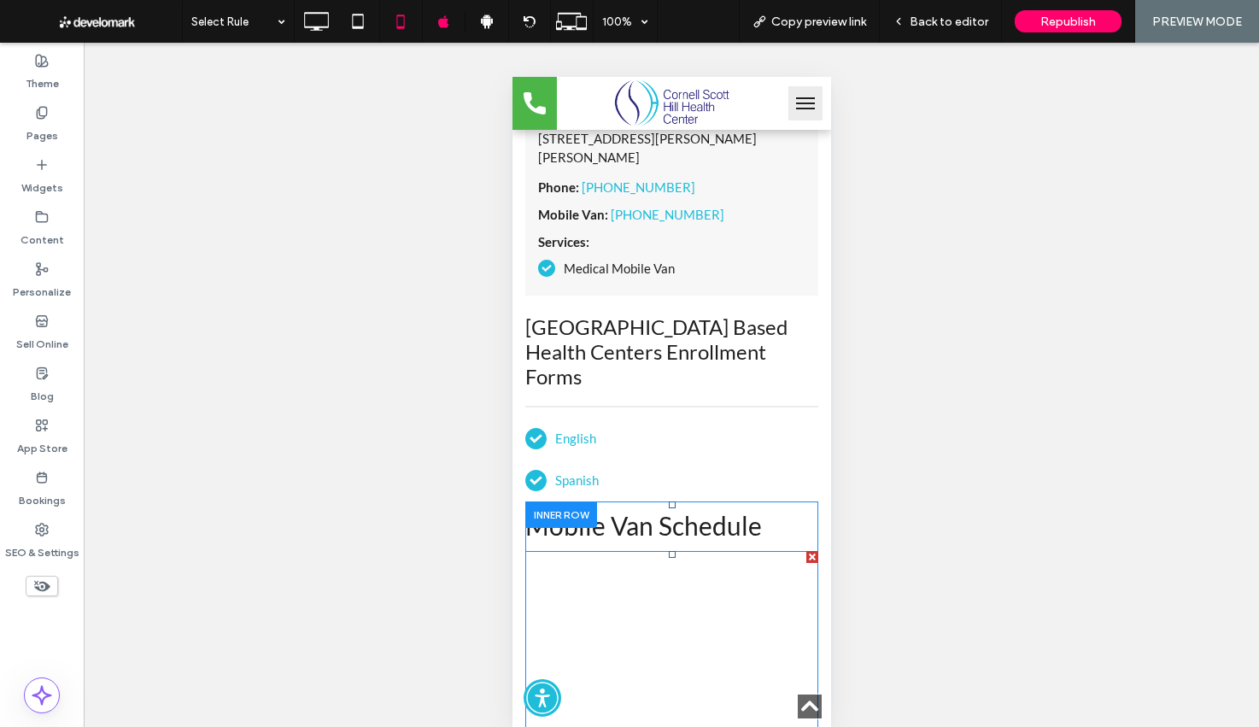
scroll to position [8296, 0]
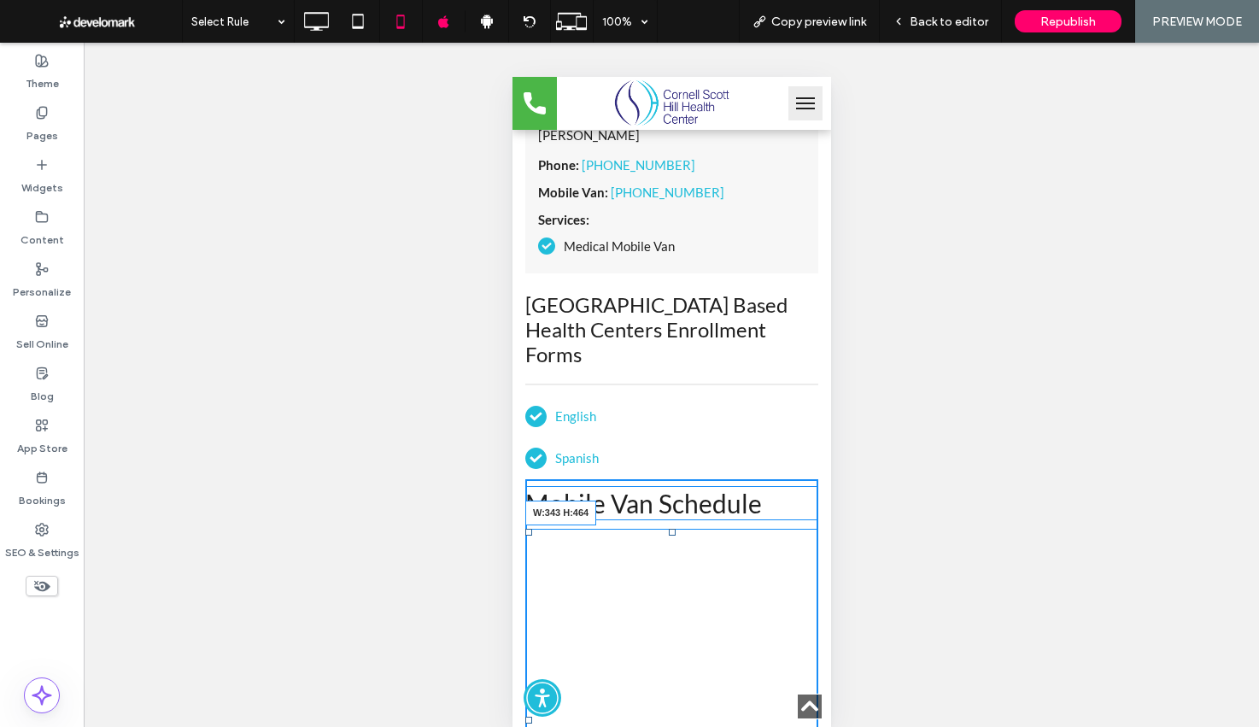
drag, startPoint x: 813, startPoint y: 590, endPoint x: 818, endPoint y: 604, distance: 14.3
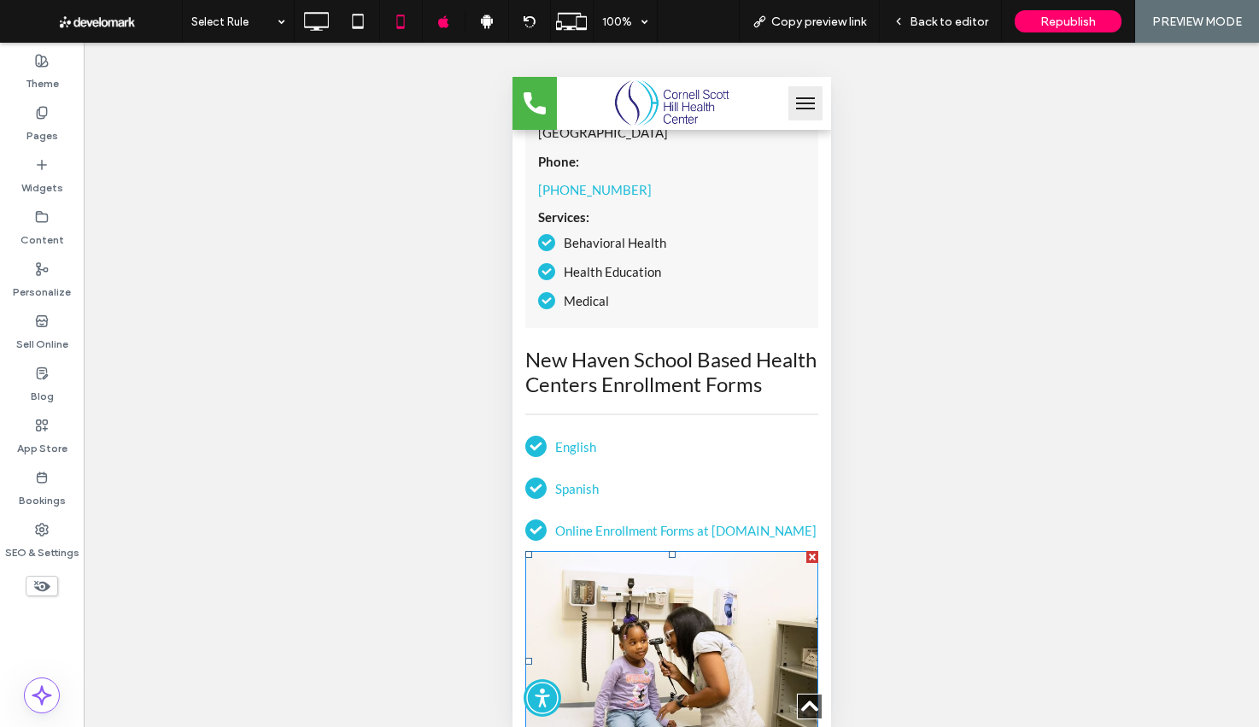
scroll to position [5628, 0]
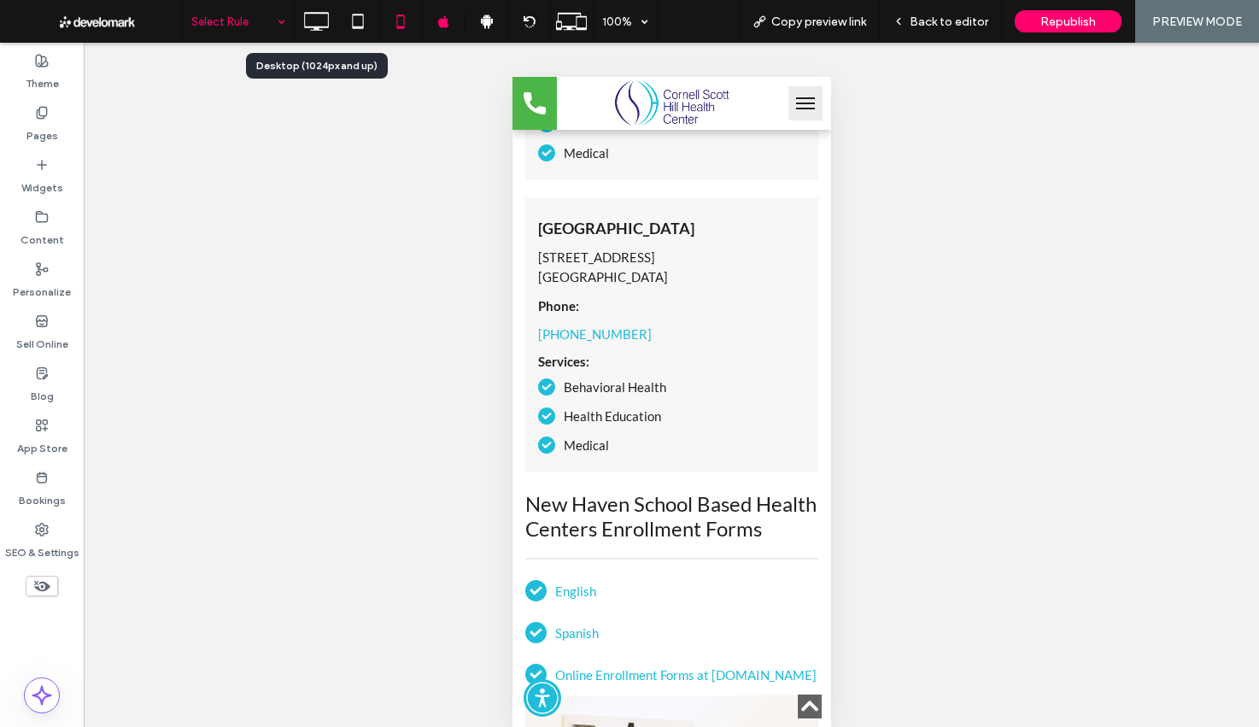
click at [302, 19] on icon at bounding box center [316, 21] width 34 height 34
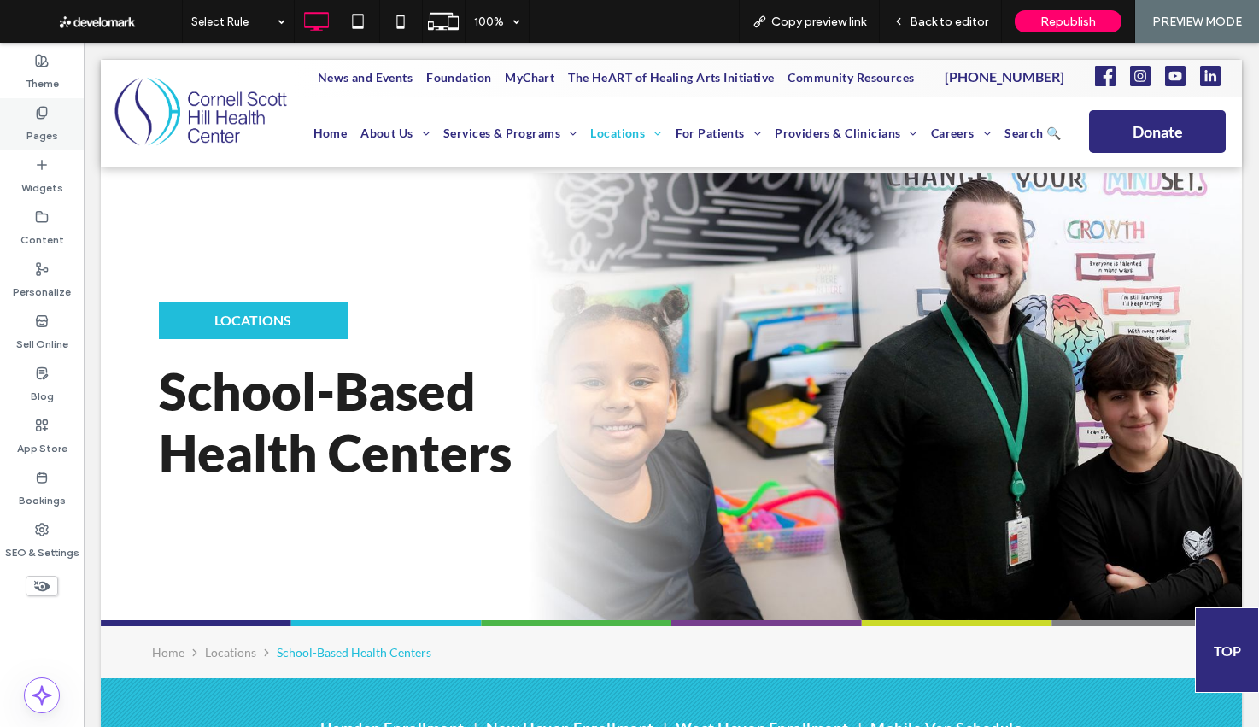
scroll to position [0, 0]
click at [56, 145] on div "Pages" at bounding box center [42, 124] width 84 height 52
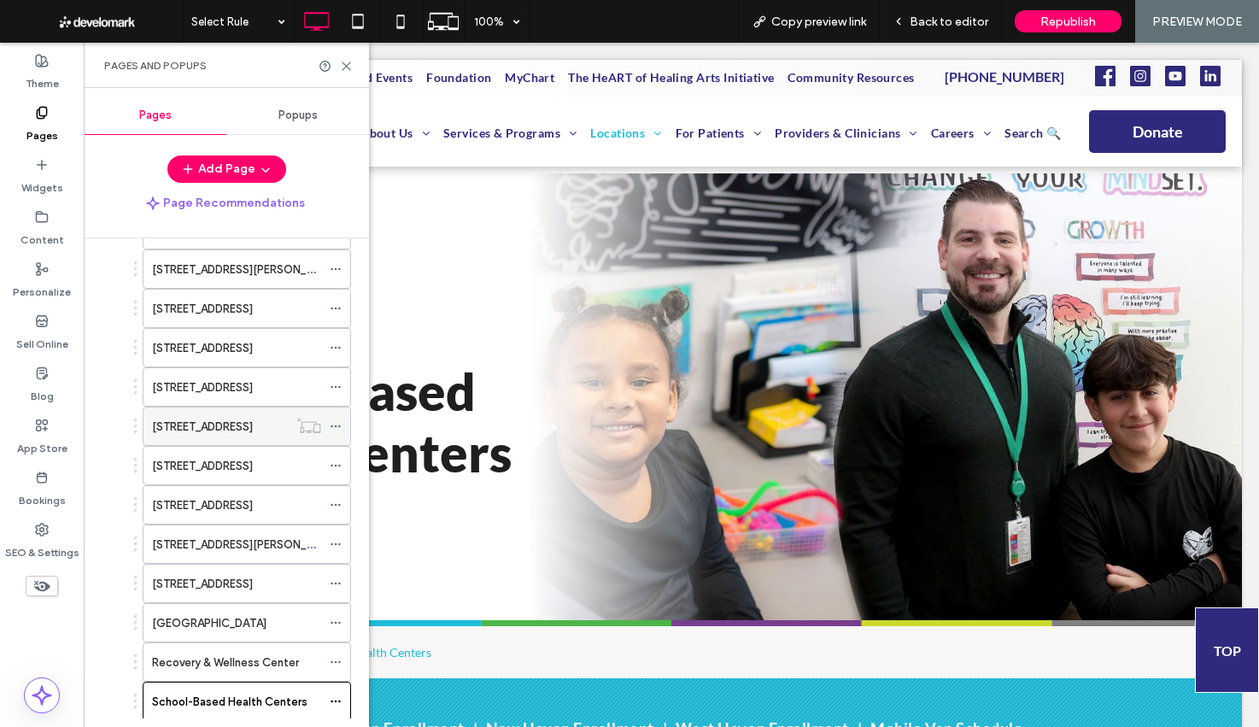
scroll to position [353, 0]
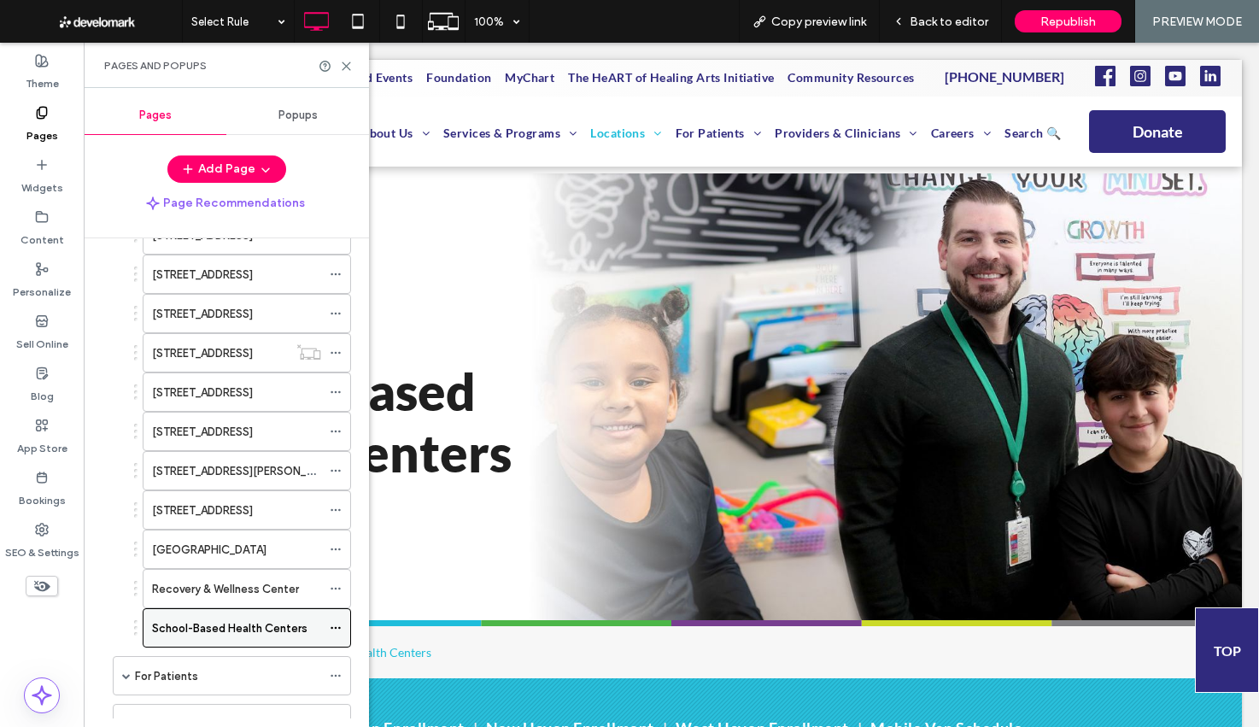
click at [337, 629] on icon at bounding box center [336, 628] width 12 height 12
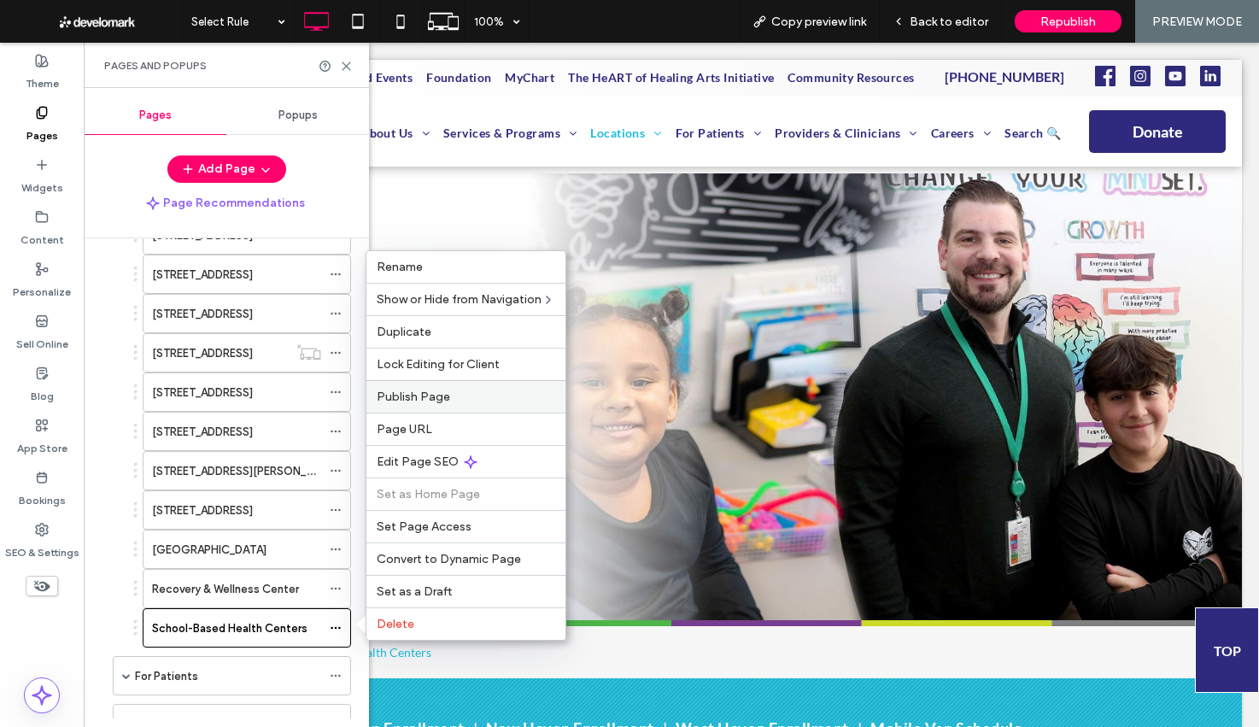
click at [436, 400] on span "Publish Page" at bounding box center [413, 397] width 73 height 15
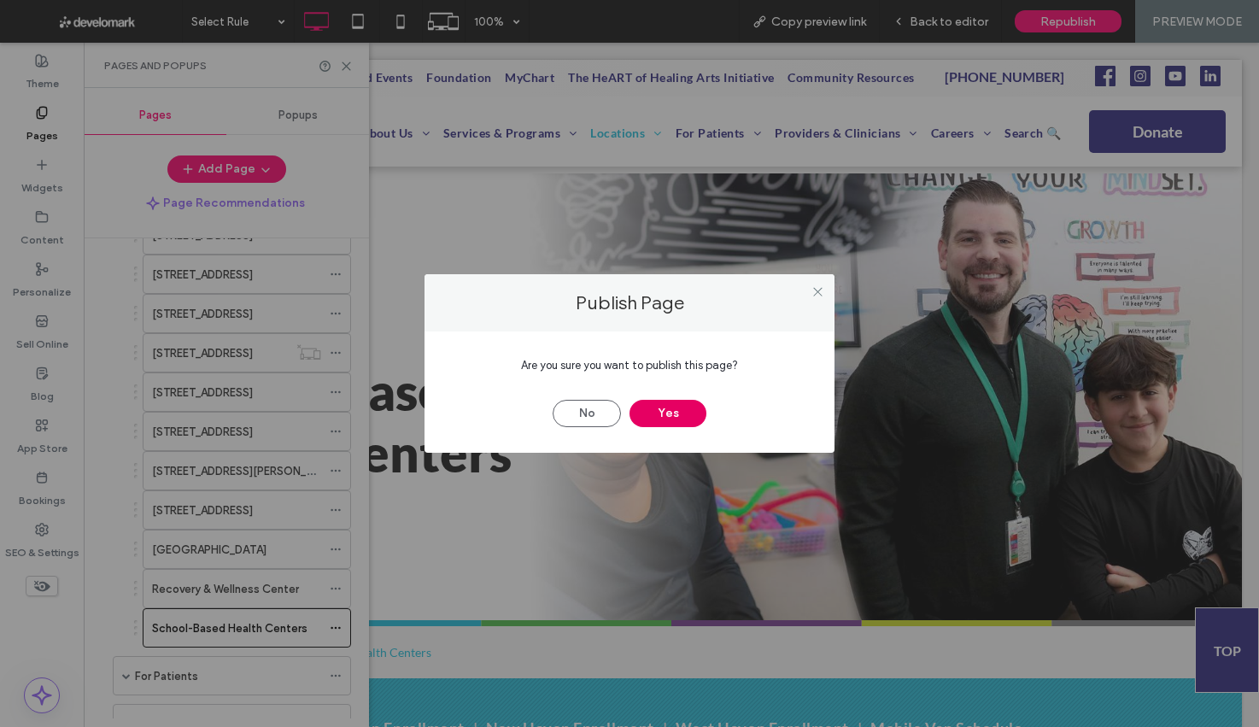
click at [646, 414] on button "Yes" at bounding box center [668, 413] width 77 height 27
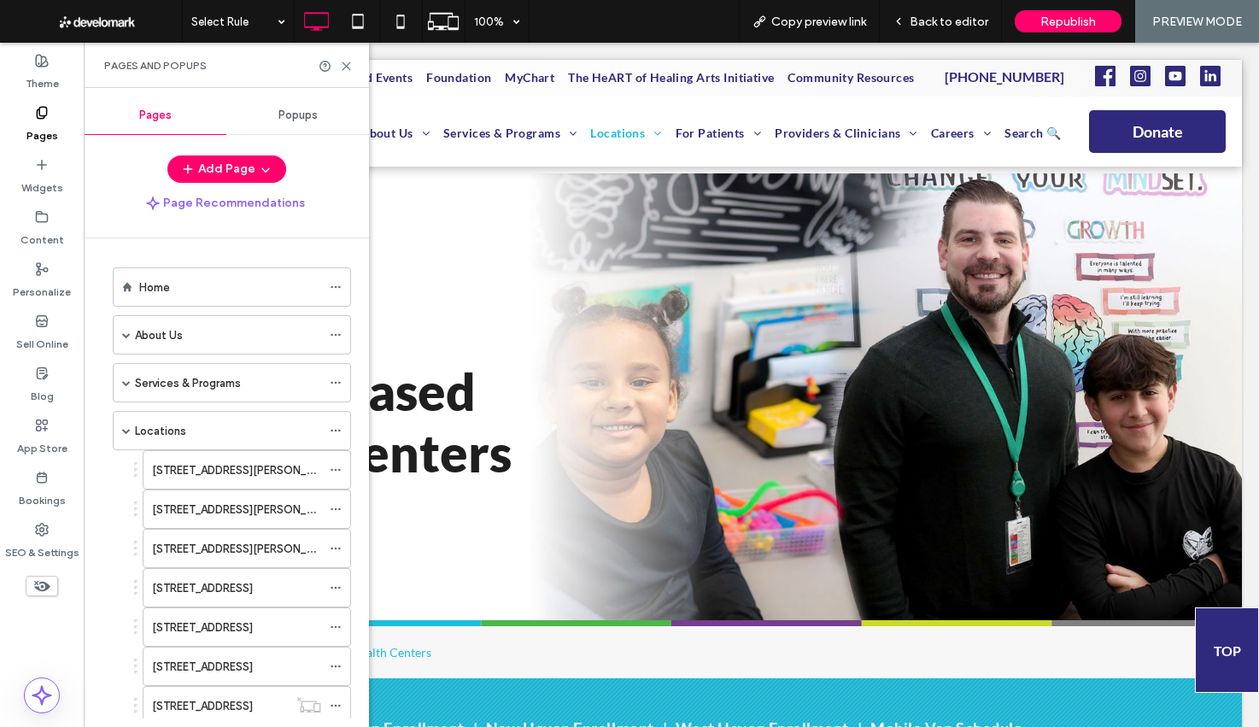
scroll to position [353, 0]
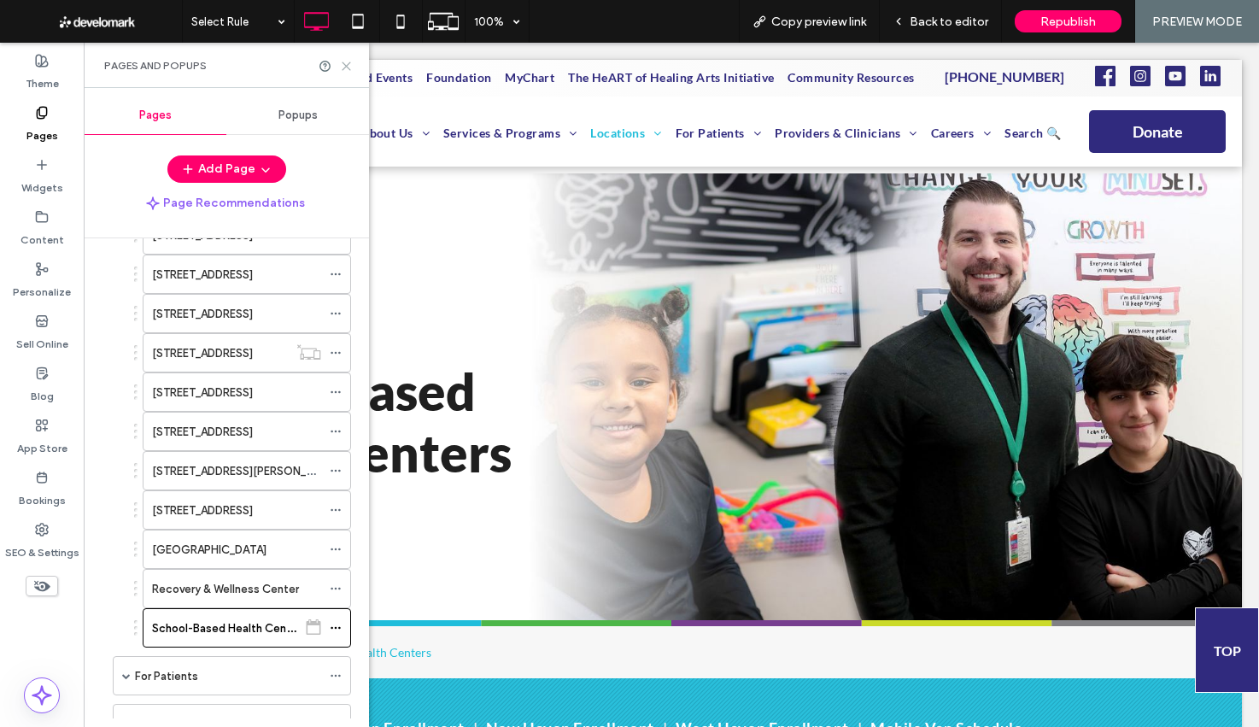
click at [344, 63] on icon at bounding box center [346, 66] width 13 height 13
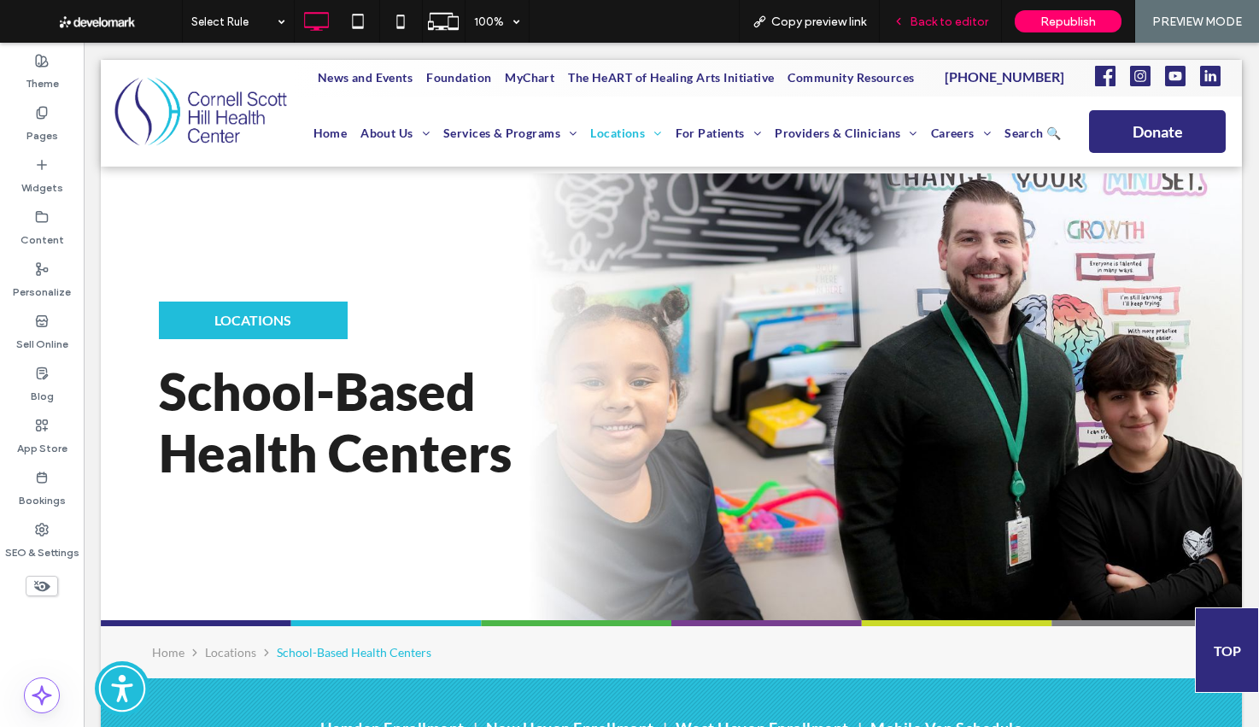
click at [974, 29] on div "Back to editor" at bounding box center [941, 21] width 122 height 43
click at [948, 28] on span "Back to editor" at bounding box center [949, 22] width 79 height 15
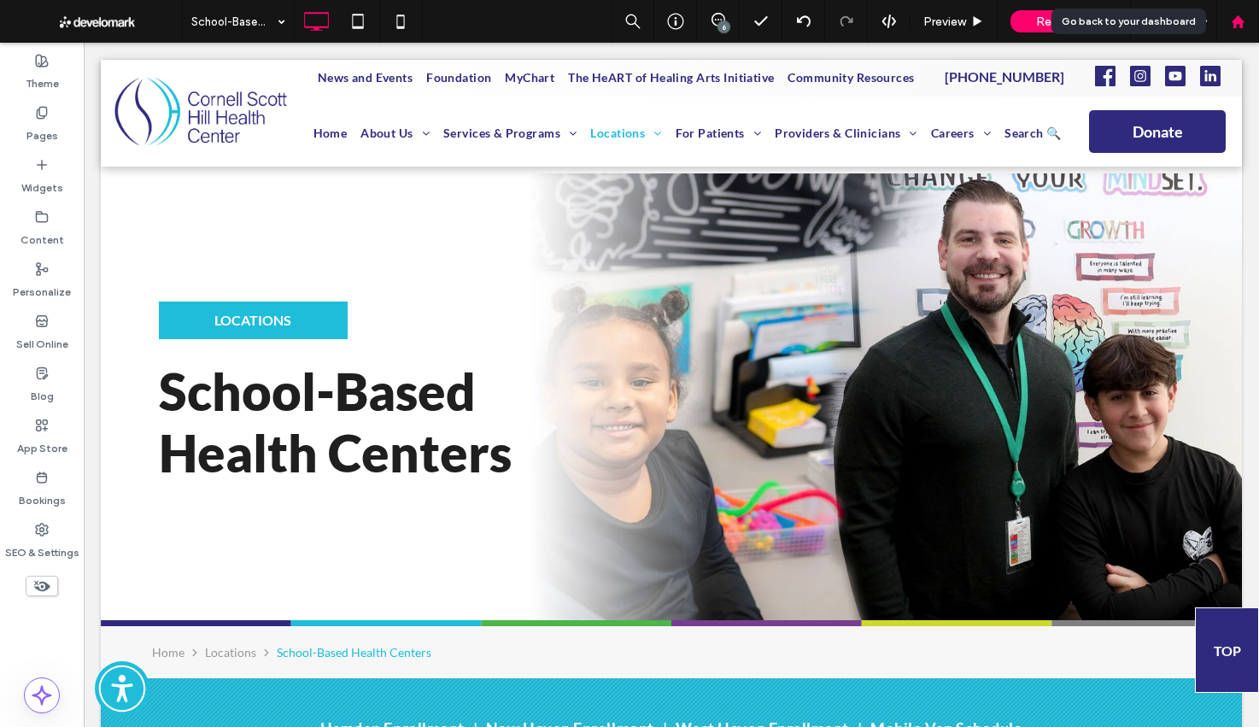
click at [1246, 26] on div at bounding box center [1238, 22] width 41 height 15
